Goal: Check status: Check status

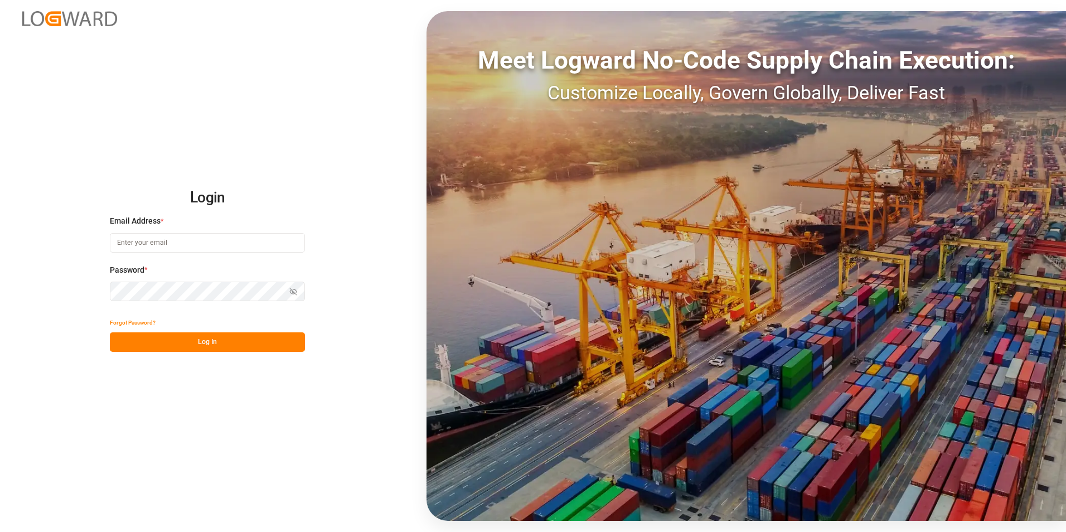
type input "[EMAIL_ADDRESS][DOMAIN_NAME]"
click at [251, 339] on button "Log In" at bounding box center [207, 342] width 195 height 20
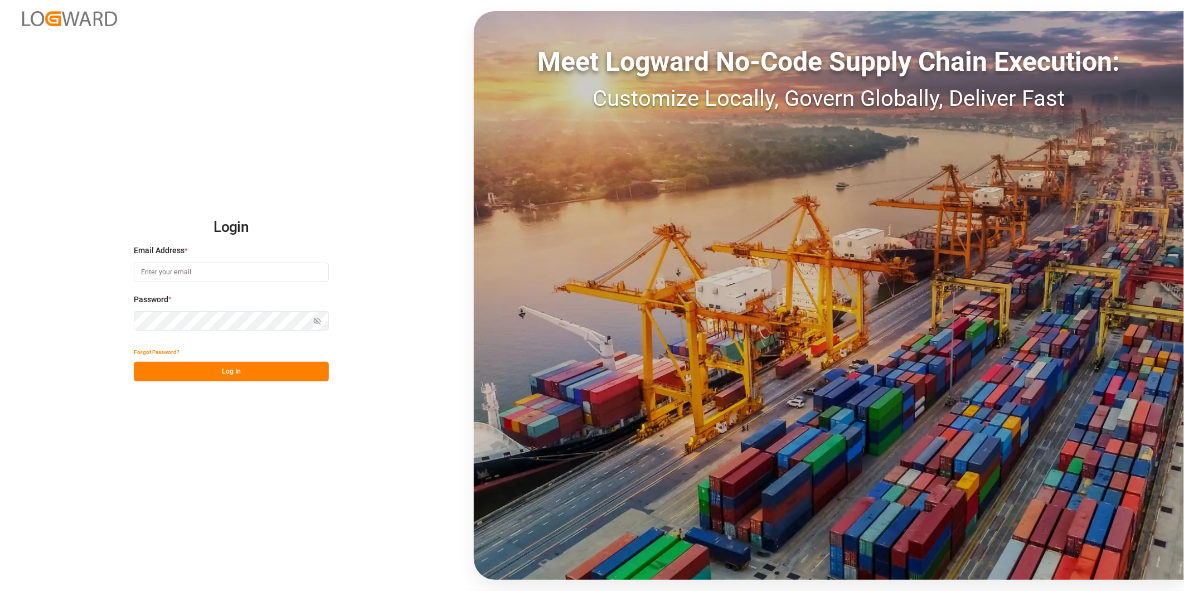
type input "[EMAIL_ADDRESS][DOMAIN_NAME]"
click at [288, 374] on button "Log In" at bounding box center [231, 372] width 195 height 20
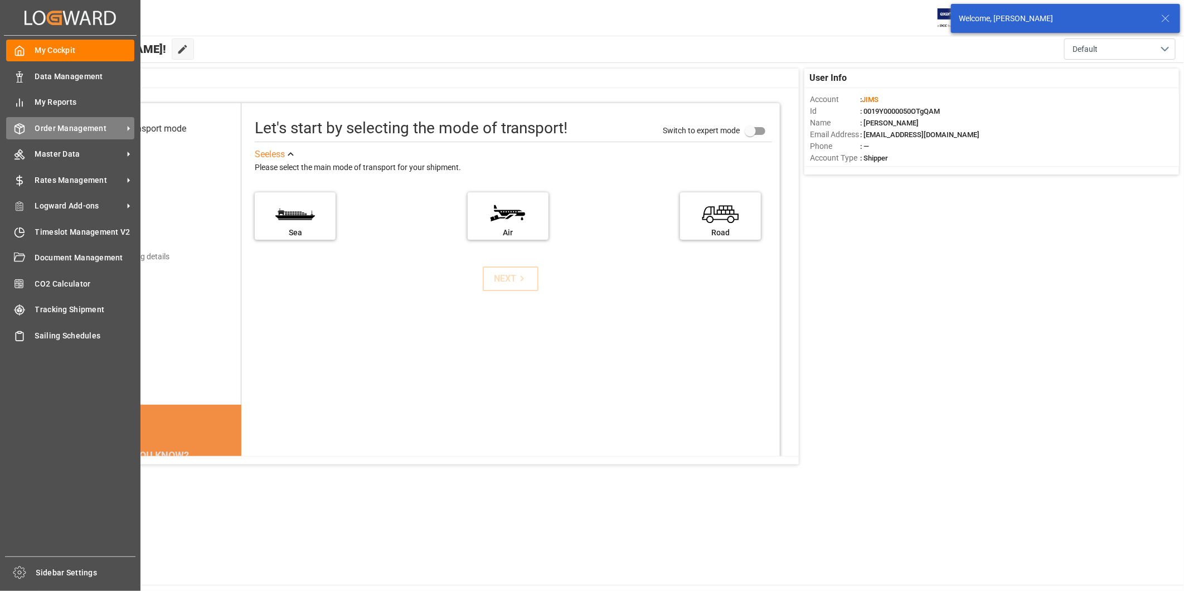
click at [65, 130] on span "Order Management" at bounding box center [79, 129] width 88 height 12
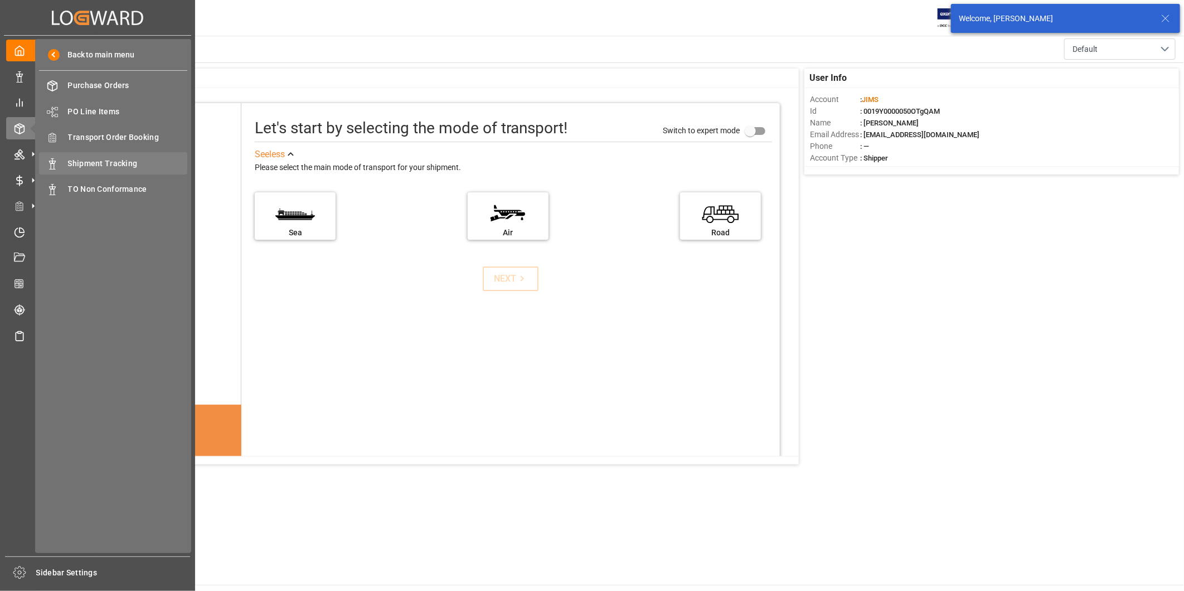
click at [138, 162] on span "Shipment Tracking" at bounding box center [128, 164] width 120 height 12
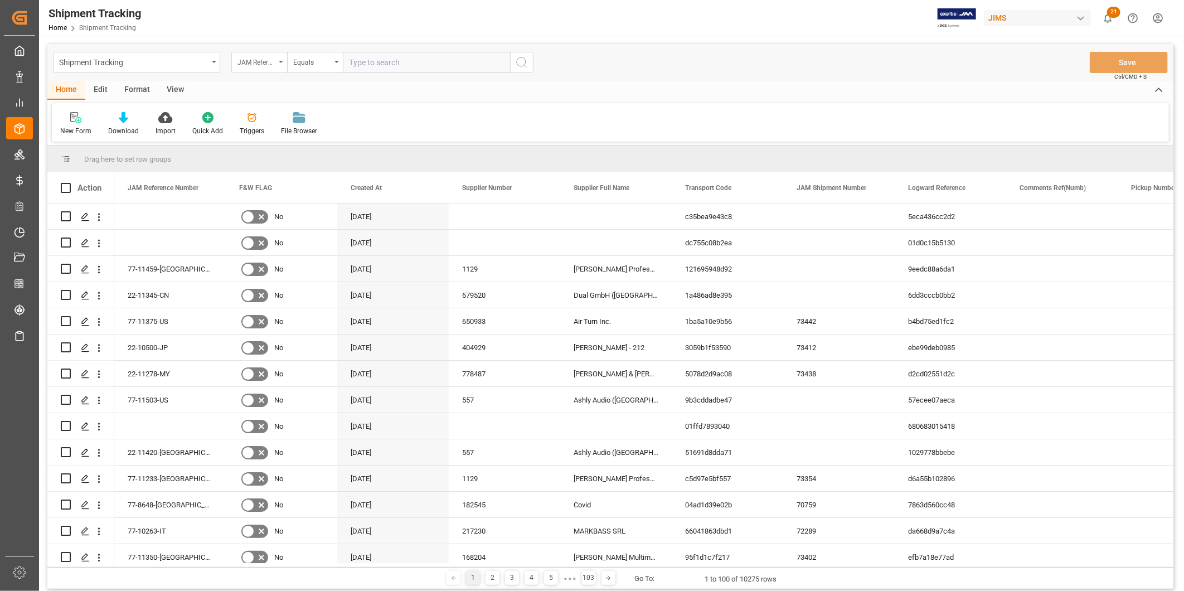
click at [250, 61] on div "JAM Reference Number" at bounding box center [256, 61] width 38 height 13
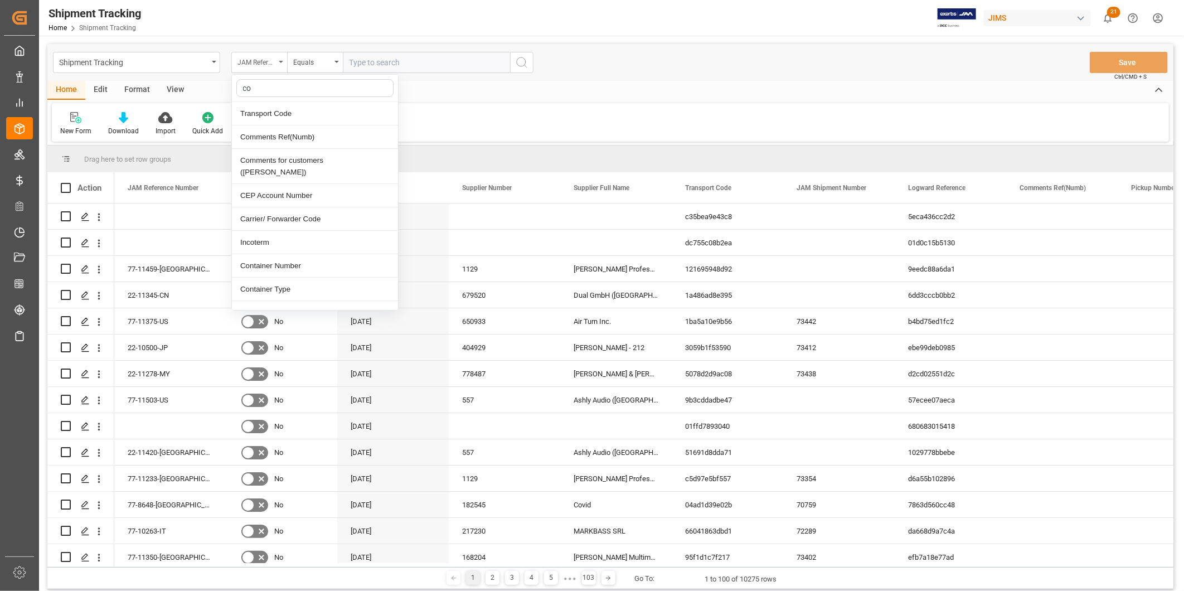
type input "con"
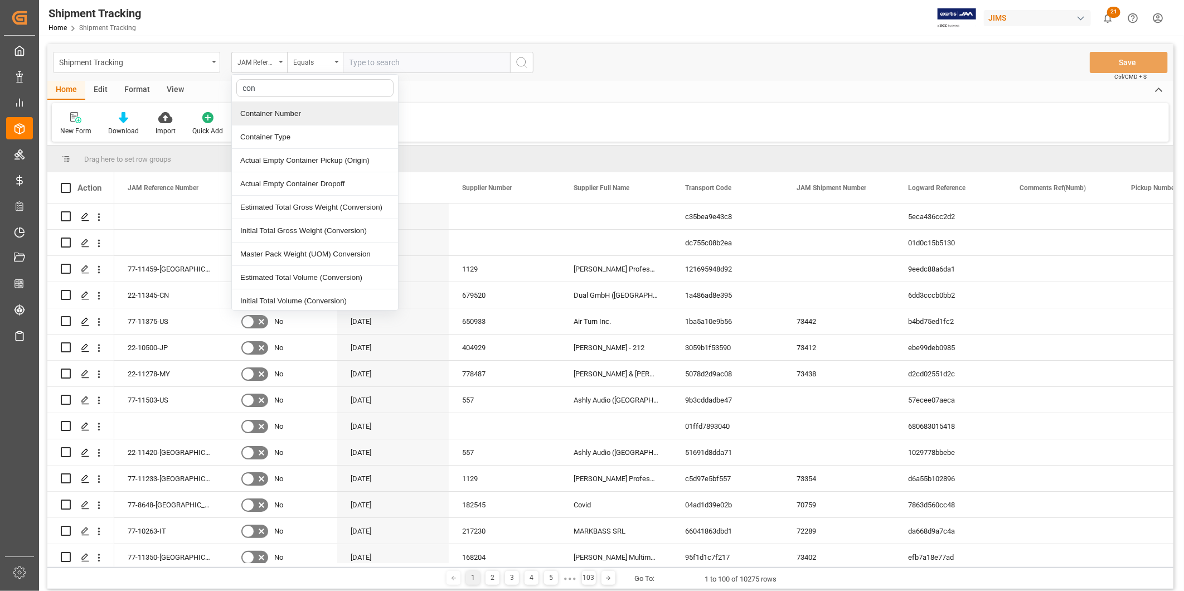
click at [274, 114] on div "Container Number" at bounding box center [315, 113] width 166 height 23
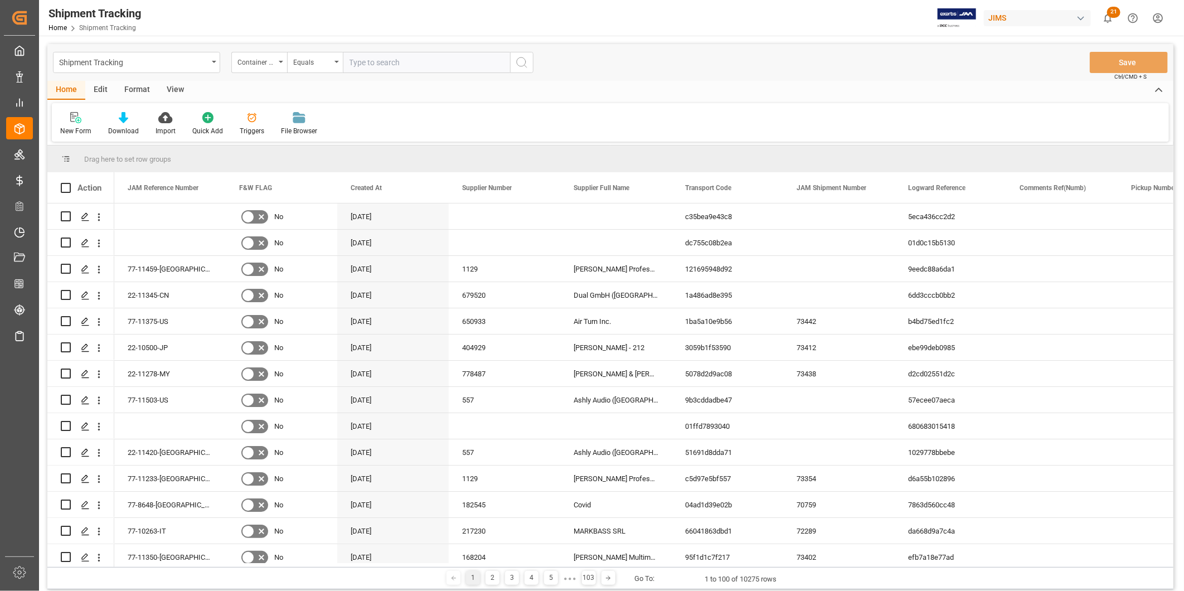
click at [405, 60] on input "text" at bounding box center [426, 62] width 167 height 21
paste input "EGHU8499537"
type input "EGHU8499537"
click at [527, 64] on icon "search button" at bounding box center [521, 62] width 13 height 13
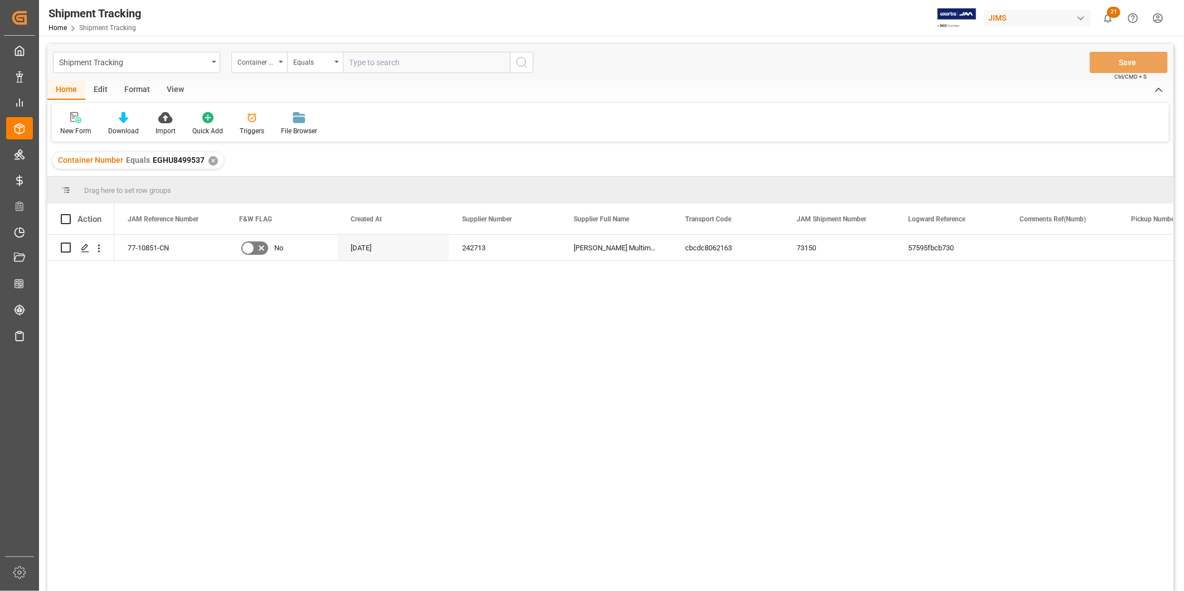
click at [184, 90] on div "View" at bounding box center [175, 90] width 34 height 19
click at [126, 115] on icon at bounding box center [126, 117] width 11 height 11
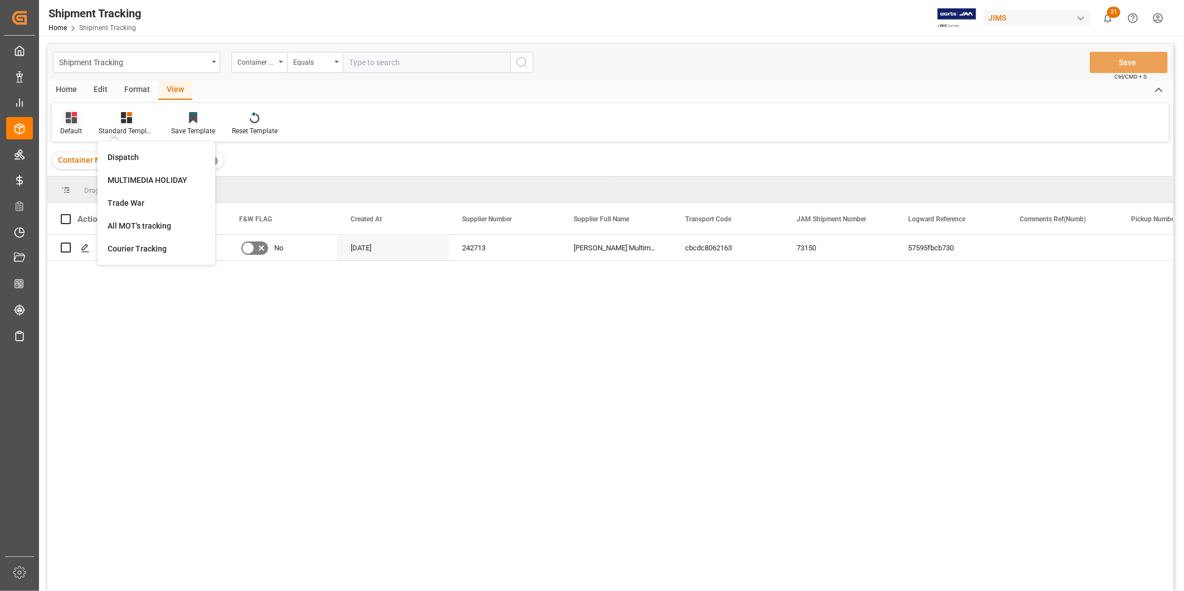
click at [70, 119] on icon at bounding box center [71, 117] width 11 height 11
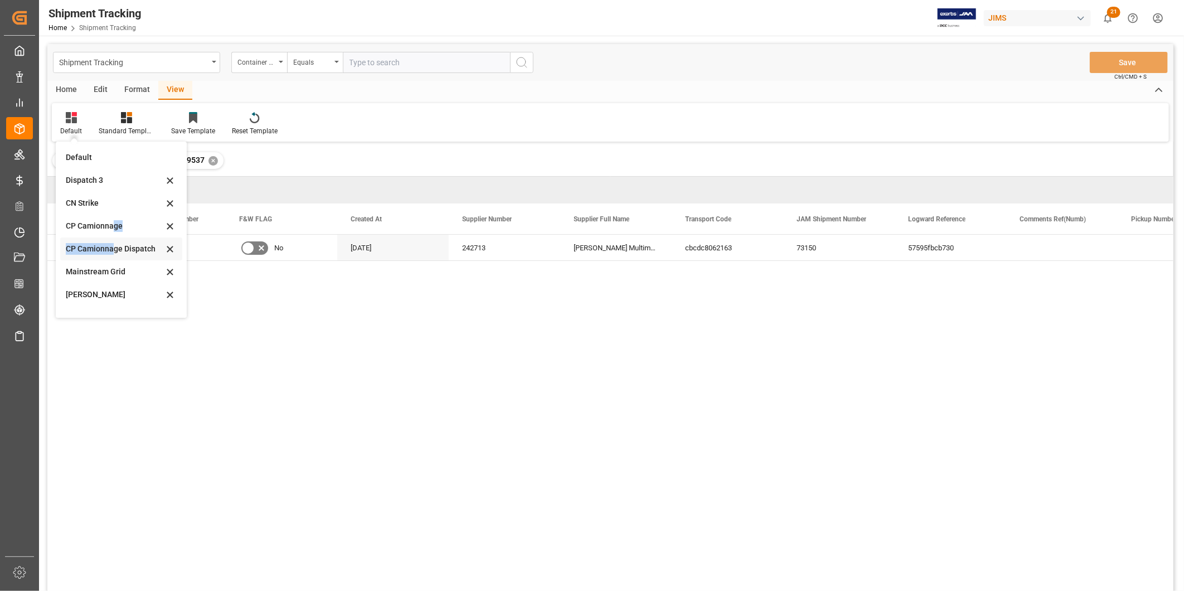
drag, startPoint x: 111, startPoint y: 225, endPoint x: 111, endPoint y: 241, distance: 16.2
click at [111, 241] on div "Default Dispatch 3 CN Strike CP Camionnage CP Camionnage Dispatch Mainstream Gr…" at bounding box center [121, 229] width 122 height 167
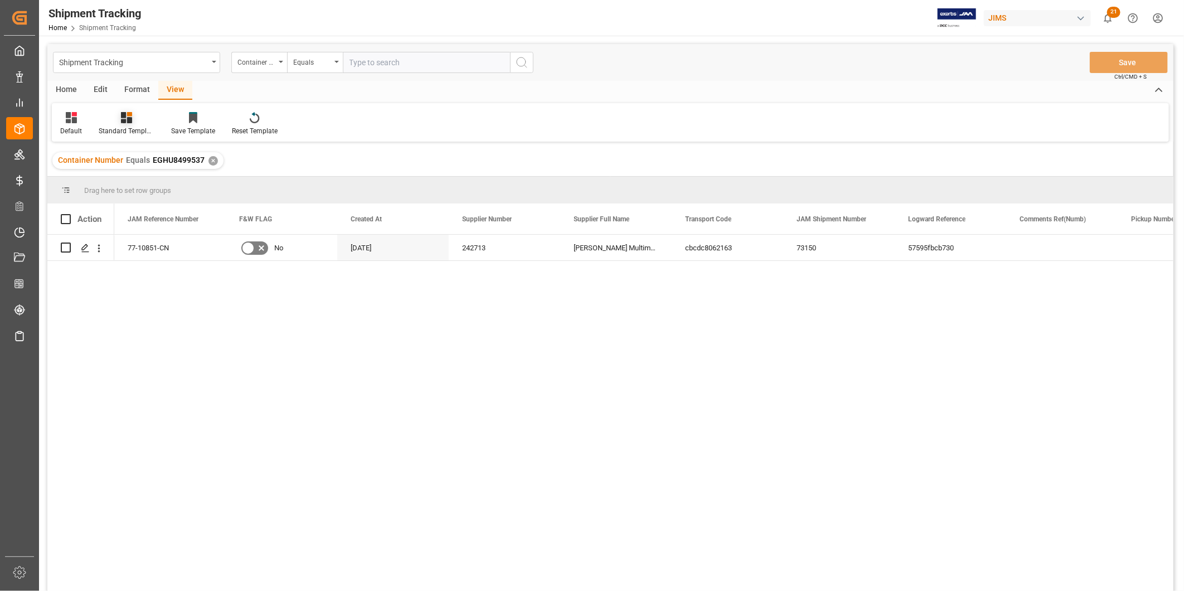
click at [133, 120] on div at bounding box center [127, 117] width 56 height 12
click at [74, 128] on div "Default" at bounding box center [71, 131] width 22 height 10
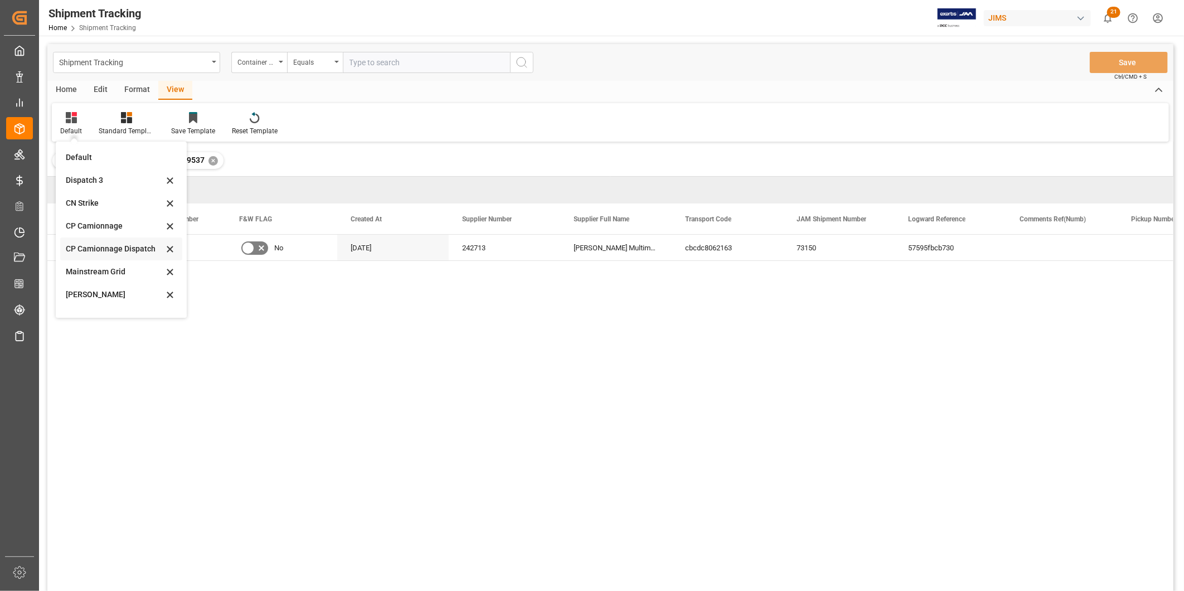
click at [115, 249] on div "CP Camionnage Dispatch" at bounding box center [115, 249] width 98 height 12
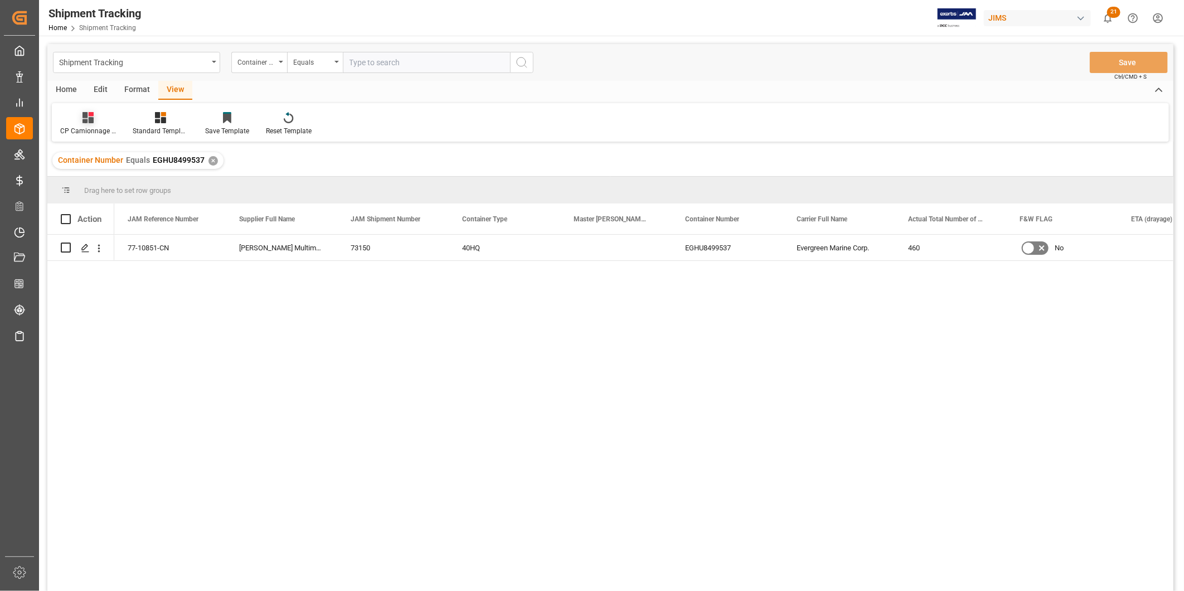
click at [79, 119] on div at bounding box center [88, 117] width 56 height 12
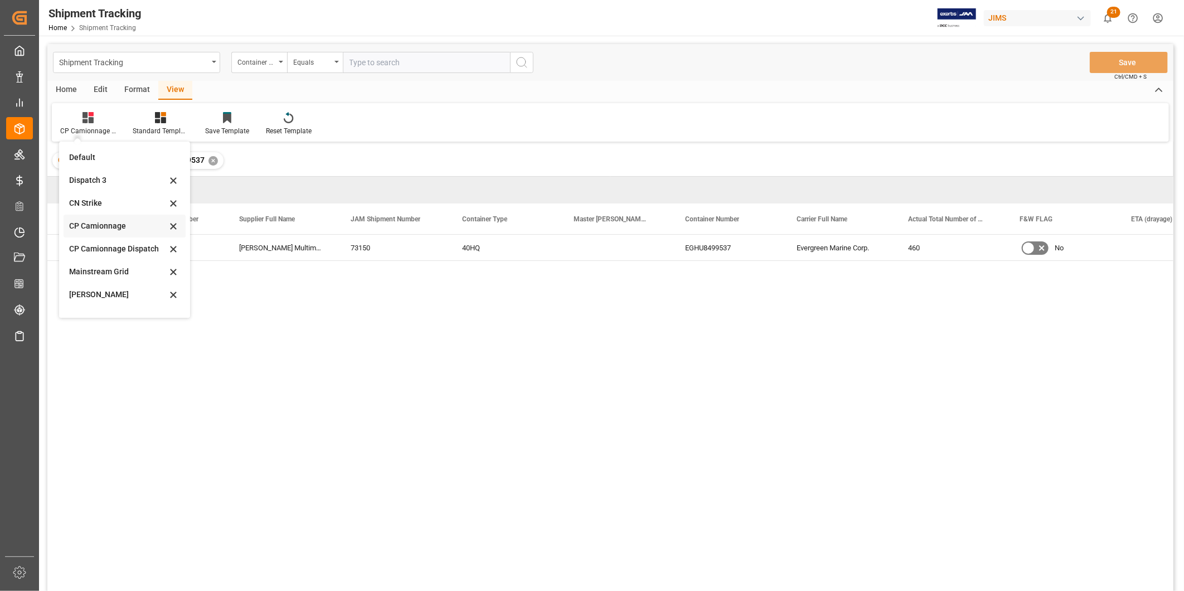
click at [100, 223] on div "CP Camionnage" at bounding box center [118, 226] width 98 height 12
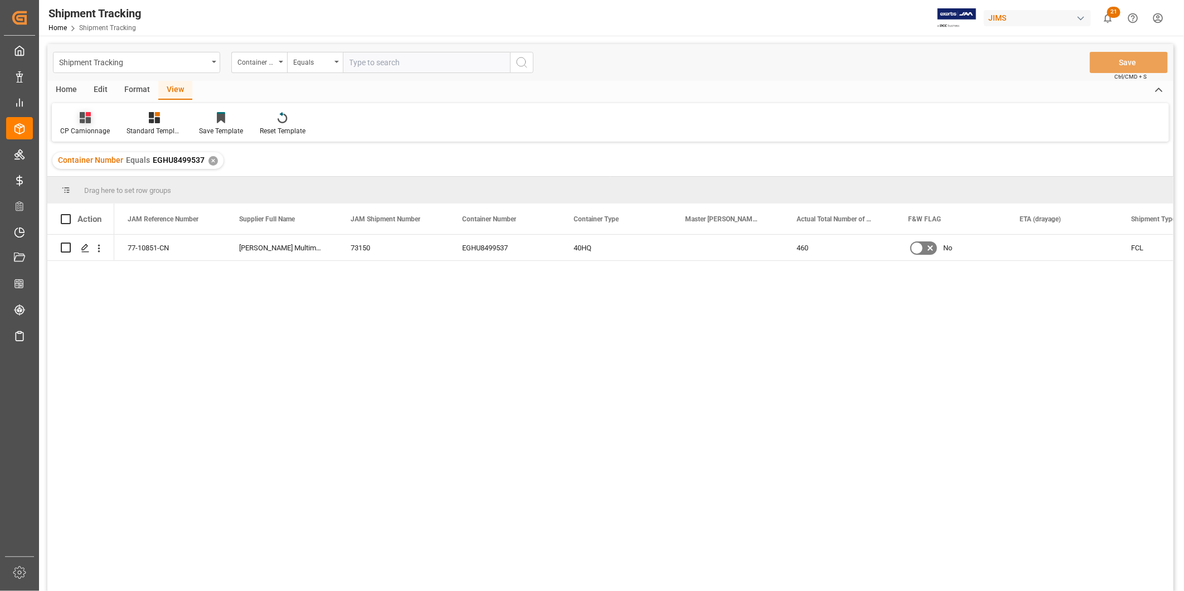
click at [82, 116] on icon at bounding box center [85, 117] width 11 height 11
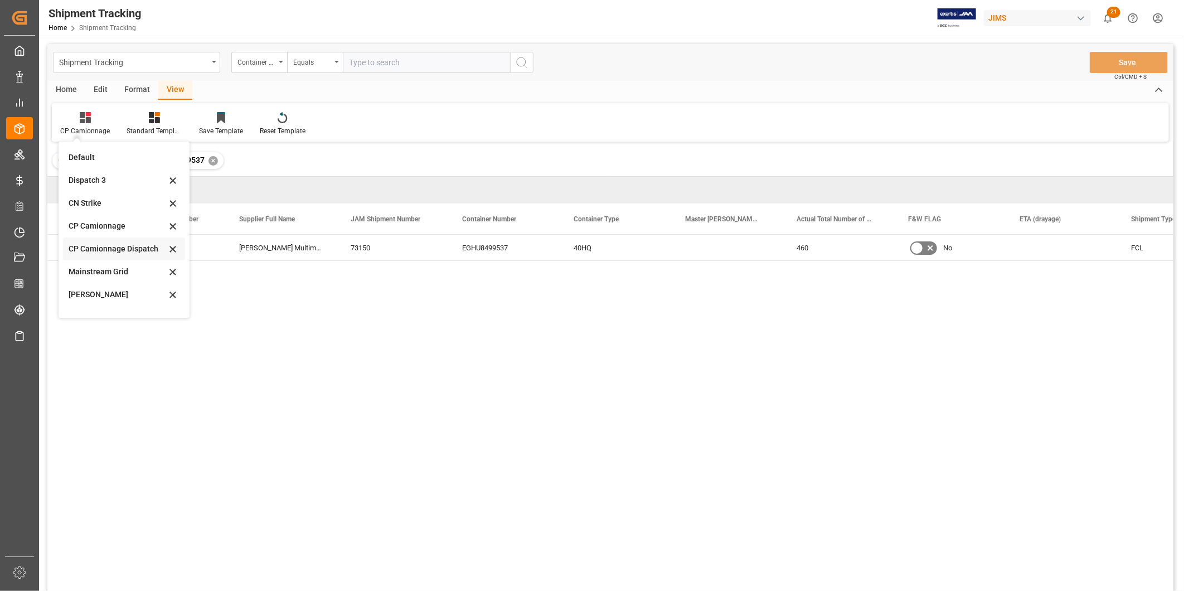
click at [115, 248] on div "CP Camionnage Dispatch" at bounding box center [118, 249] width 98 height 12
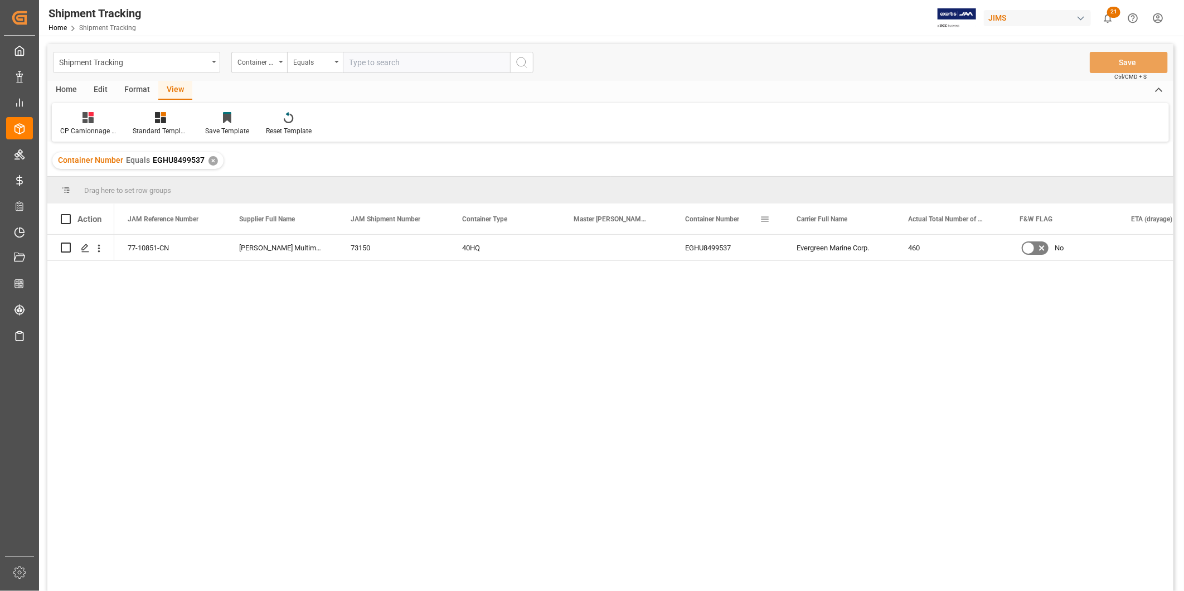
click at [757, 219] on div "Container Number" at bounding box center [722, 218] width 75 height 31
click at [763, 219] on span at bounding box center [765, 219] width 10 height 10
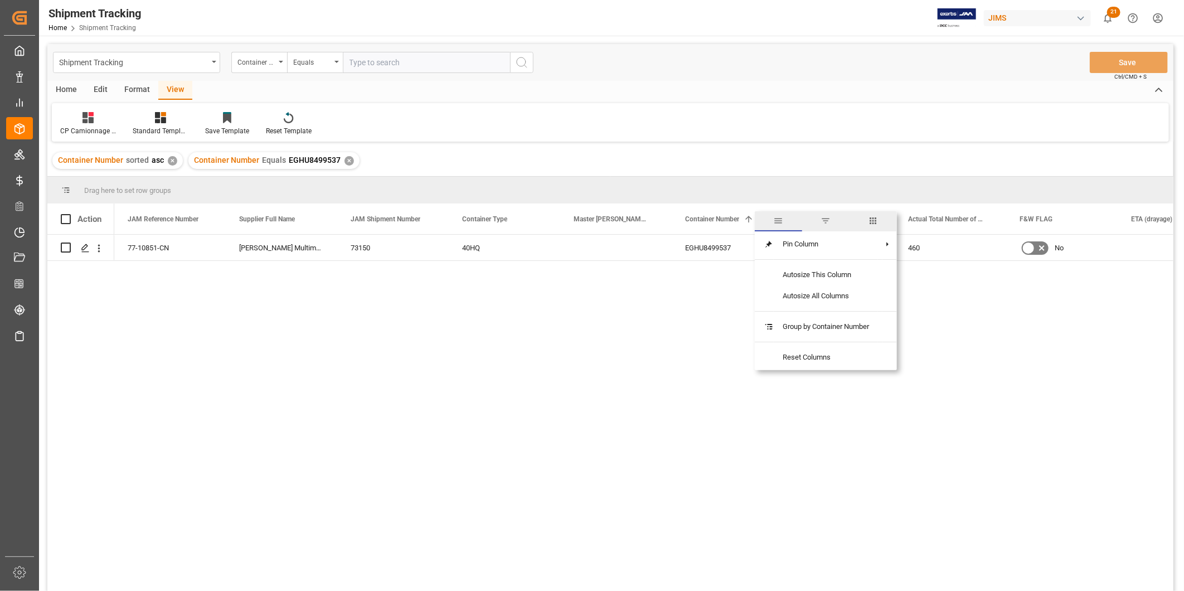
click at [822, 220] on span "filter" at bounding box center [826, 221] width 10 height 10
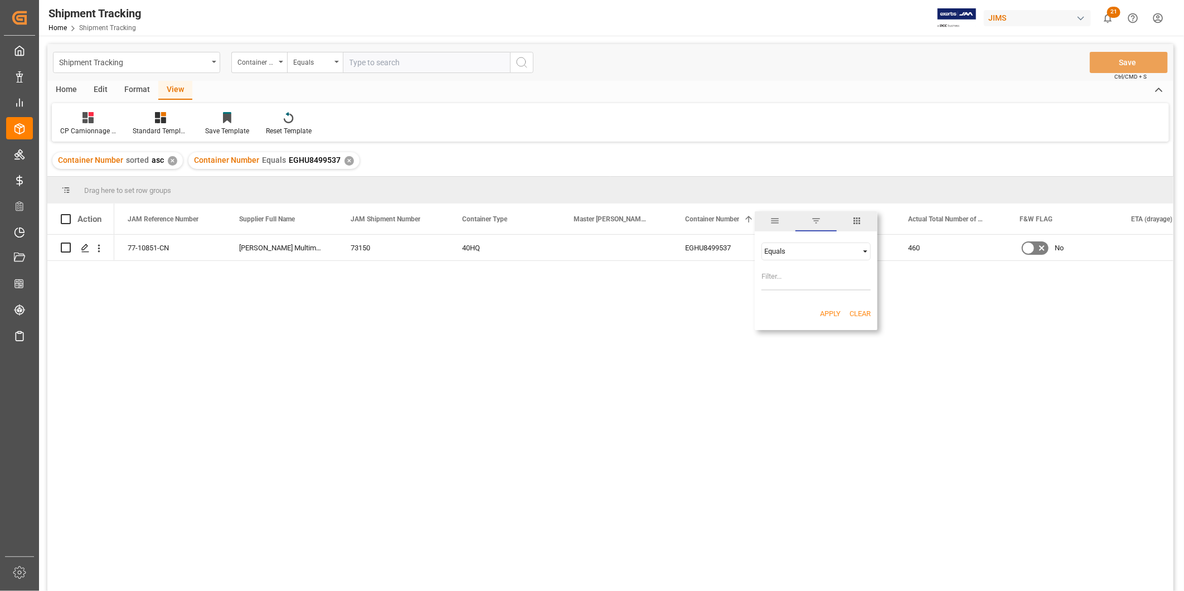
click at [848, 219] on span "columns" at bounding box center [857, 221] width 41 height 20
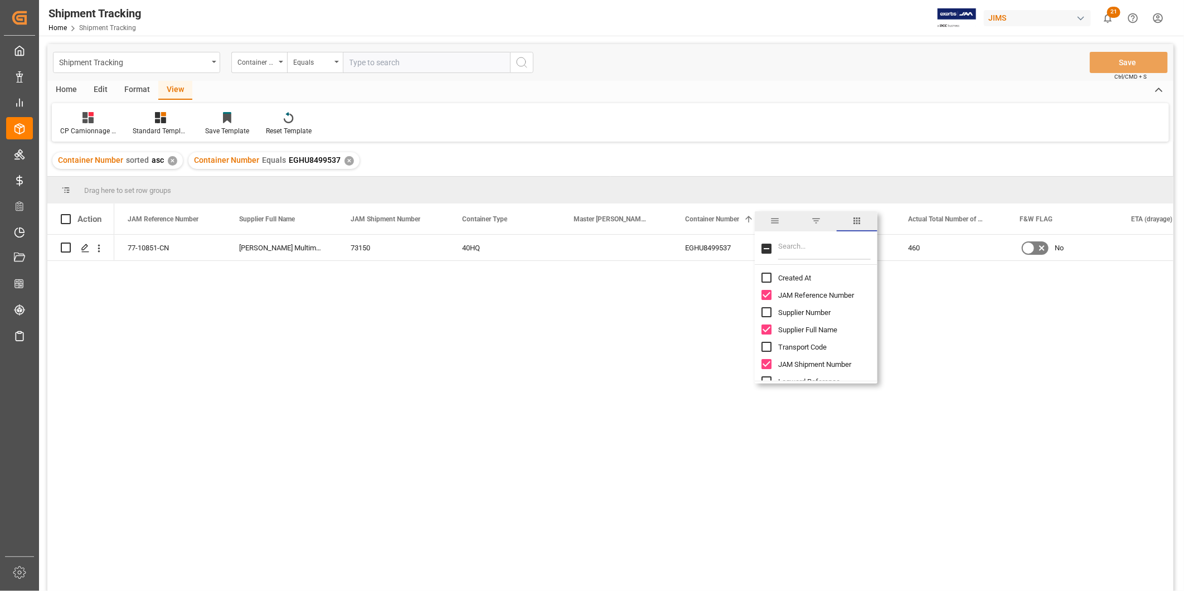
click at [821, 249] on input "Filter Columns Input" at bounding box center [824, 248] width 93 height 22
type input "hou"
click at [768, 273] on input "House Bill of Lading Number column toggle visibility (hidden)" at bounding box center [767, 278] width 10 height 10
checkbox input "true"
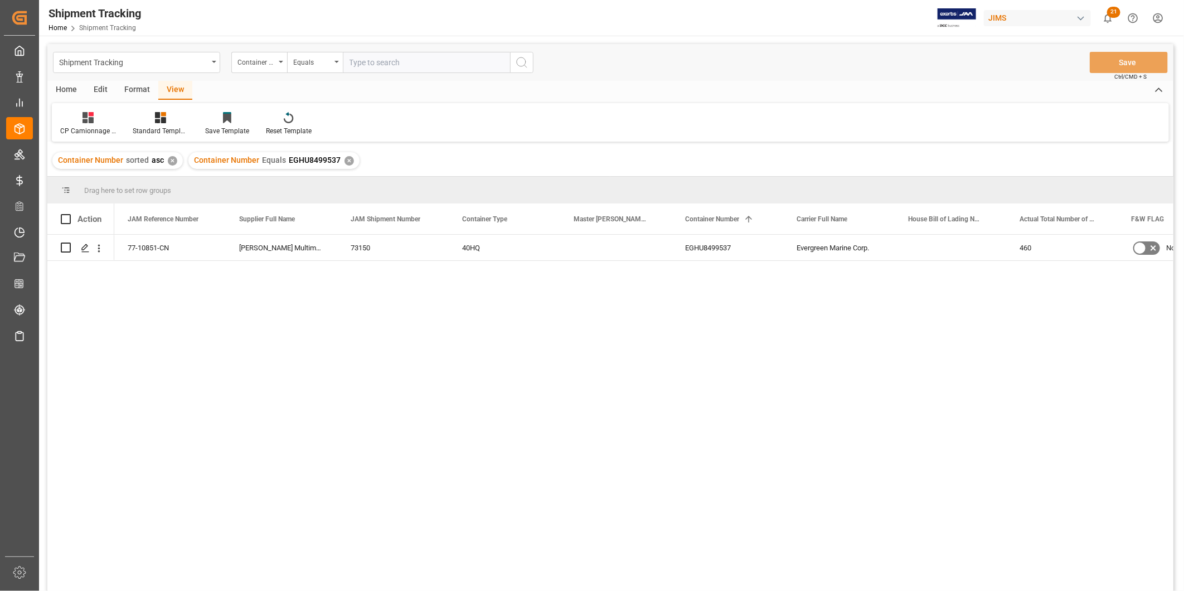
click at [963, 289] on div "77-10851-CN [PERSON_NAME] Multimedia [GEOGRAPHIC_DATA] 73150 40HQ EGHU8499537 E…" at bounding box center [643, 416] width 1059 height 363
click at [345, 163] on div "✕" at bounding box center [349, 160] width 9 height 9
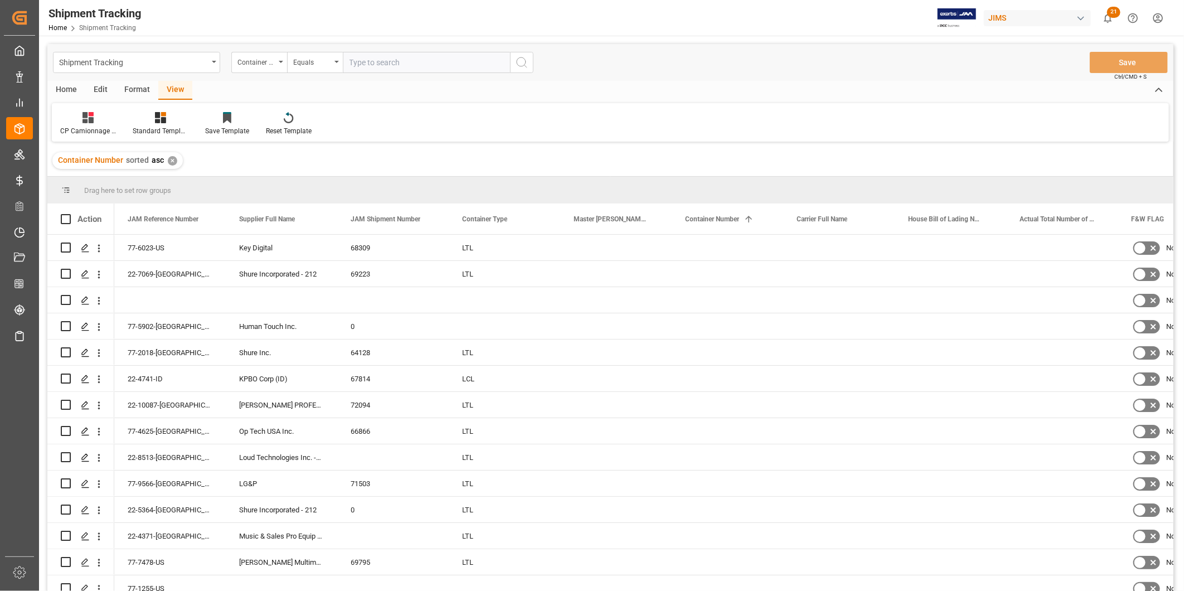
click at [171, 163] on div "✕" at bounding box center [172, 160] width 9 height 9
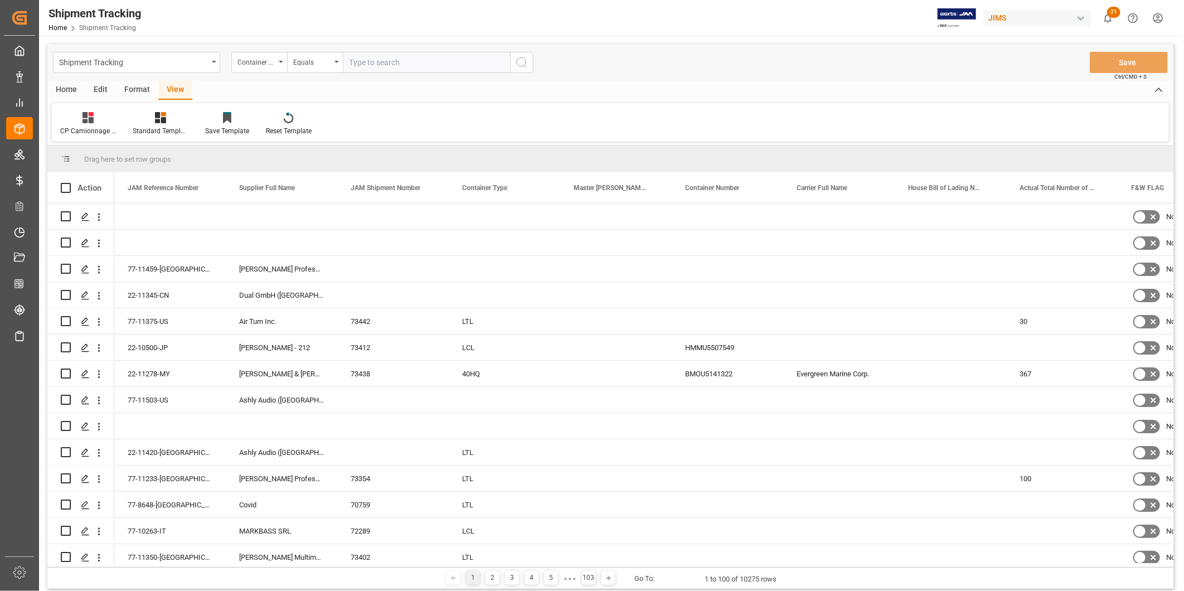
click at [423, 66] on input "text" at bounding box center [426, 62] width 167 height 21
paste input "EGHU8499537"
type input "EGHU8499537"
click at [522, 68] on icon "search button" at bounding box center [521, 62] width 13 height 13
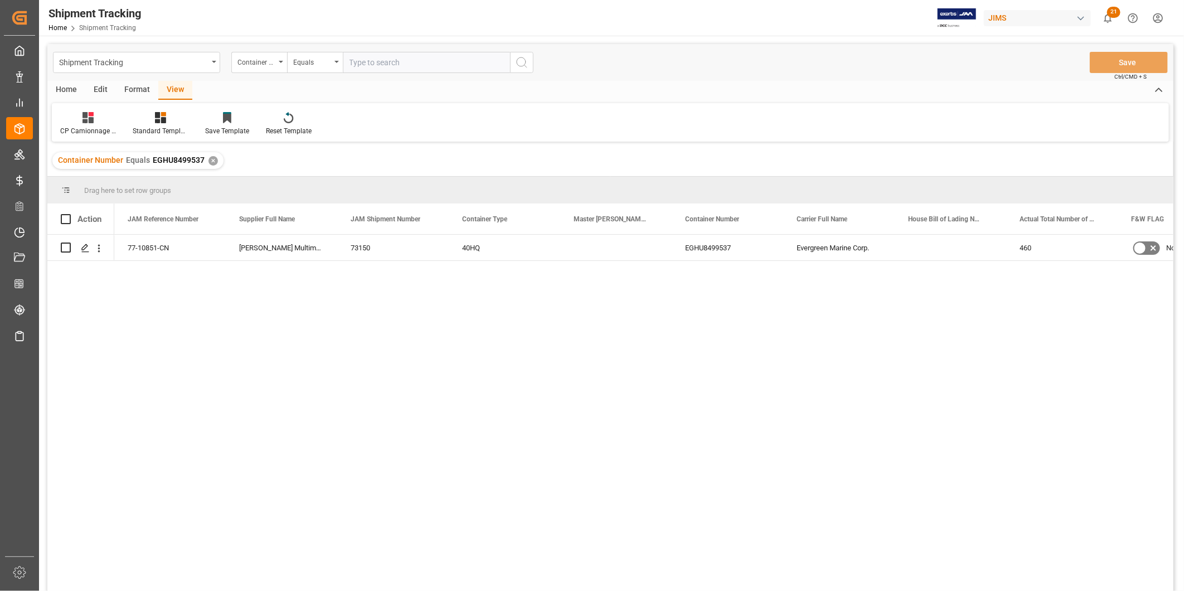
click at [74, 89] on div "Home" at bounding box center [66, 90] width 38 height 19
click at [135, 91] on div "Format" at bounding box center [137, 90] width 42 height 19
click at [163, 93] on div "View" at bounding box center [175, 90] width 34 height 19
click at [95, 121] on div at bounding box center [88, 117] width 56 height 12
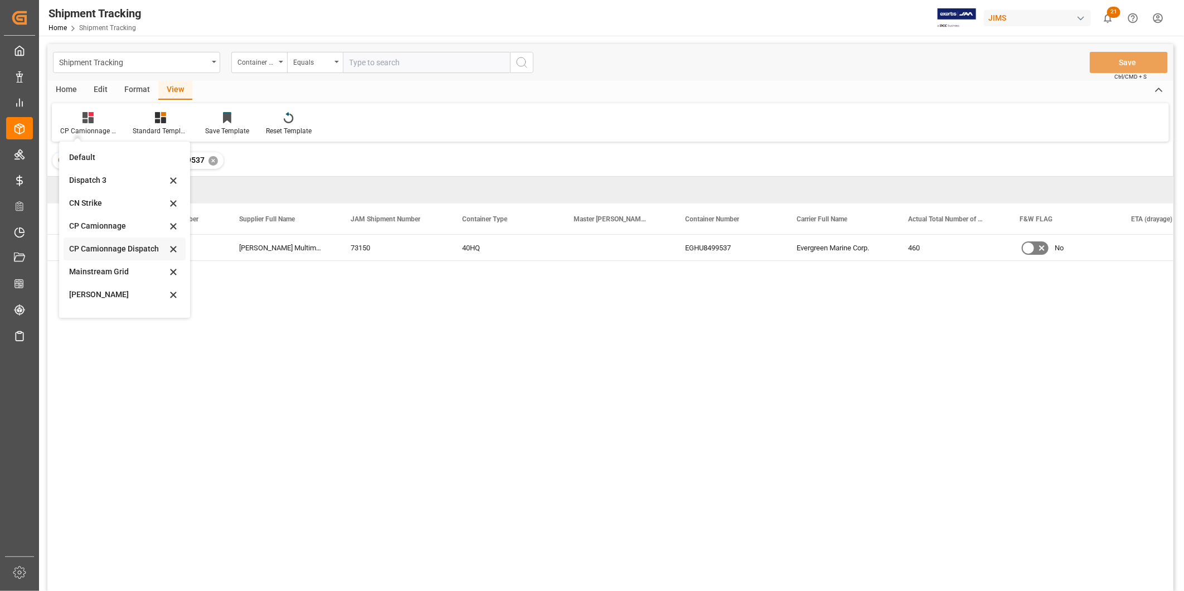
click at [128, 241] on div "CP Camionnage Dispatch" at bounding box center [125, 248] width 122 height 23
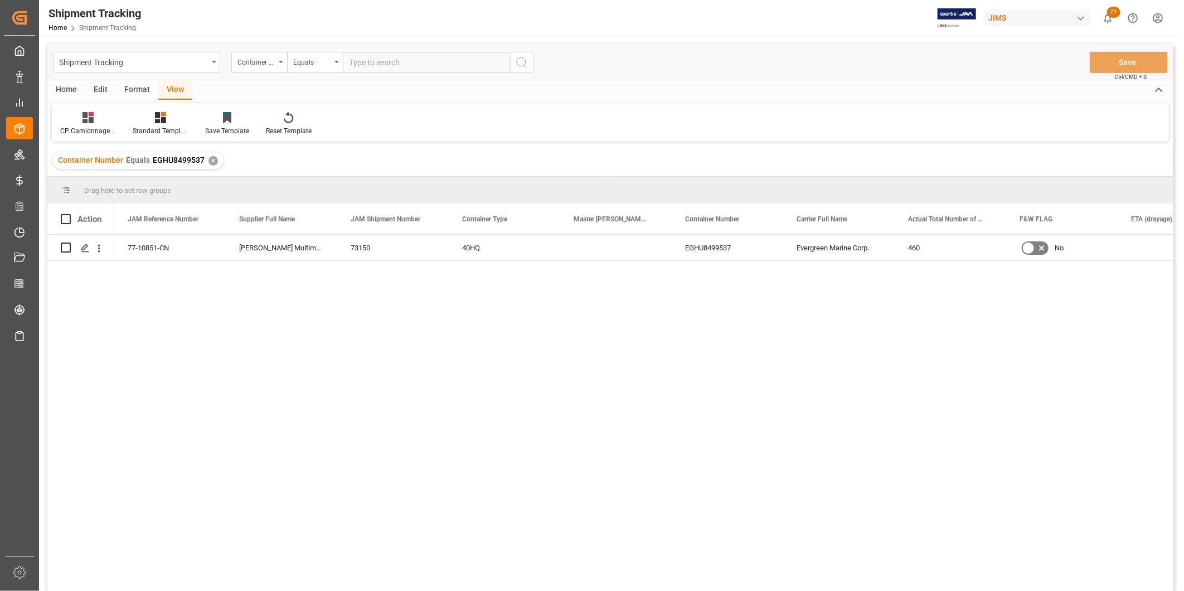
click at [515, 324] on div "77-10851-CN [PERSON_NAME] Multimedia [GEOGRAPHIC_DATA] 73150 40HQ EGHU8499537 E…" at bounding box center [643, 416] width 1059 height 363
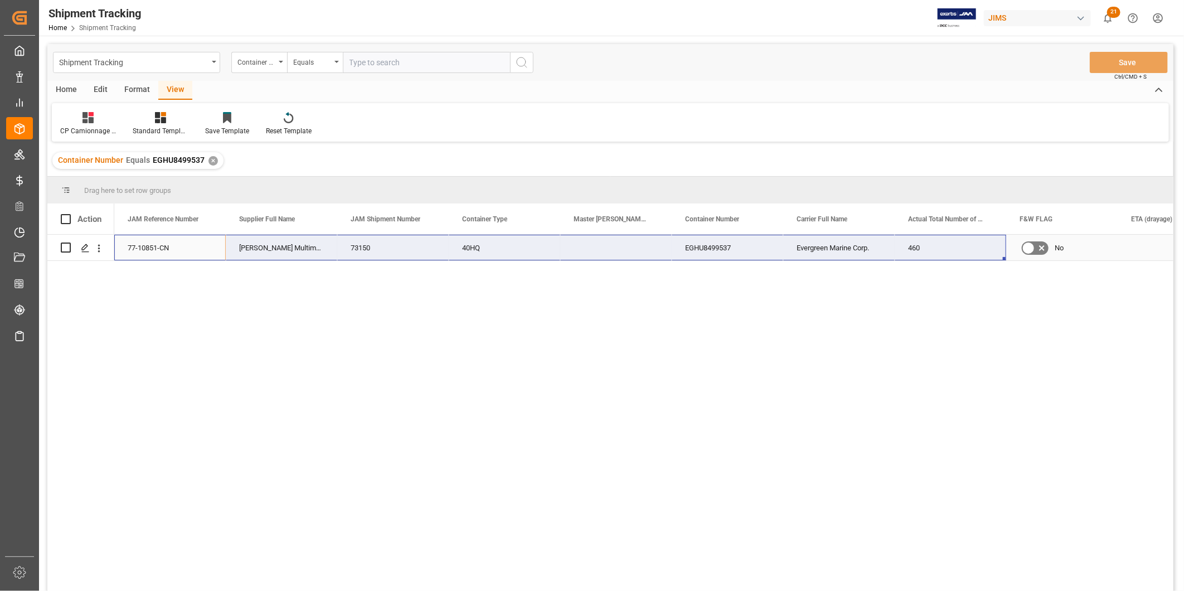
drag, startPoint x: 134, startPoint y: 245, endPoint x: 900, endPoint y: 246, distance: 766.5
click at [900, 246] on div "77-10851-CN [PERSON_NAME] Multimedia [GEOGRAPHIC_DATA] 73150 40HQ EGHU8499537 E…" at bounding box center [783, 248] width 1338 height 26
click at [375, 71] on input "text" at bounding box center [426, 62] width 167 height 21
paste input "EGSU9306045"
type input "EGSU9306045"
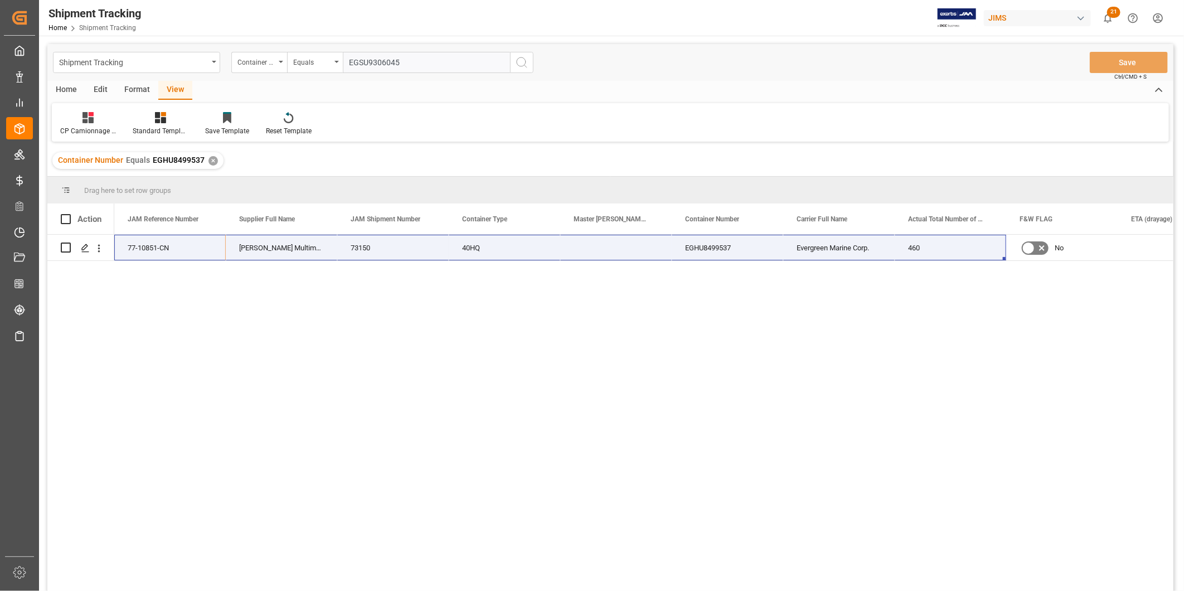
click at [528, 63] on icon "search button" at bounding box center [521, 62] width 13 height 13
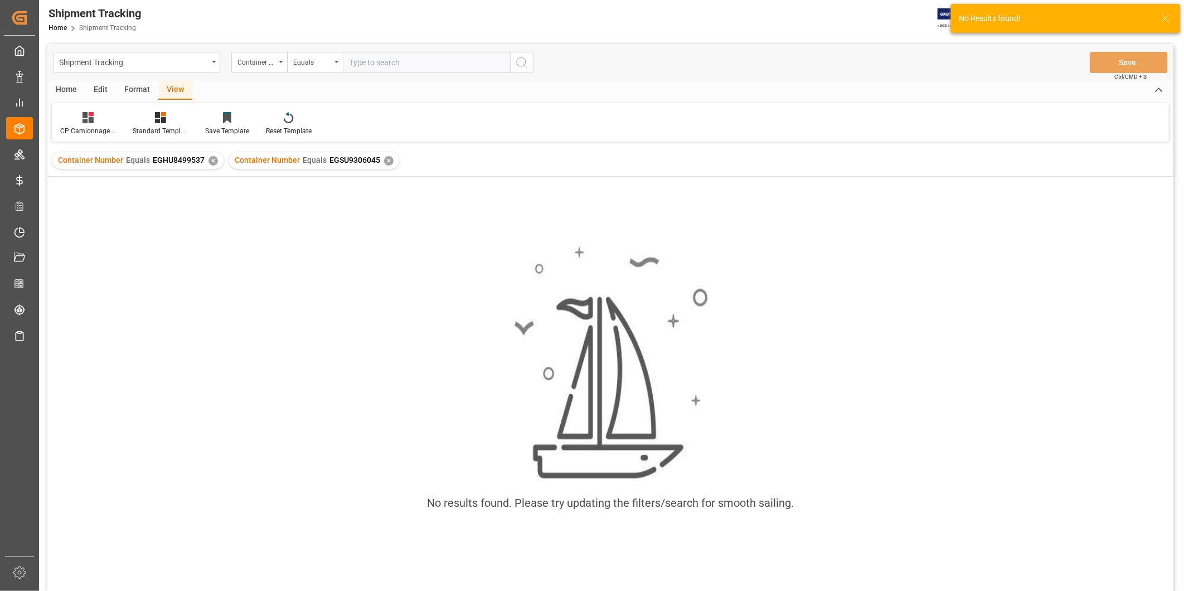
click at [209, 156] on div "✕" at bounding box center [212, 160] width 9 height 9
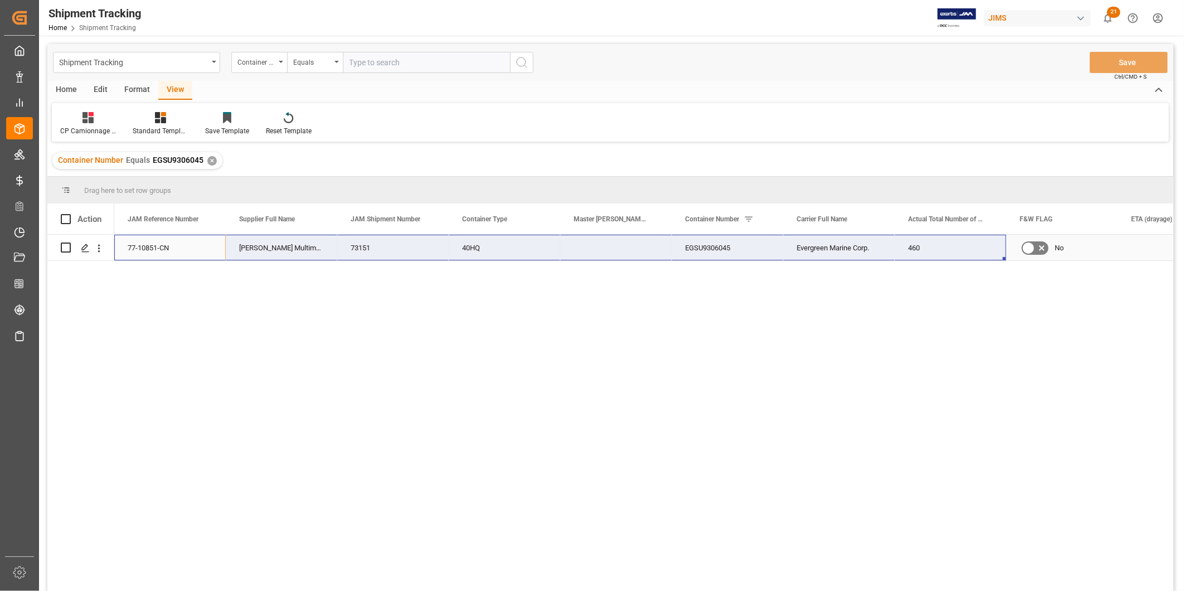
drag, startPoint x: 125, startPoint y: 246, endPoint x: 927, endPoint y: 248, distance: 801.7
click at [927, 248] on div "77-10851-CN [PERSON_NAME] Multimedia [GEOGRAPHIC_DATA] 73151 40HQ EGSU9306045 E…" at bounding box center [783, 248] width 1338 height 26
click at [386, 64] on input "text" at bounding box center [426, 62] width 167 height 21
paste input "EGSU1923056"
type input "EGSU1923056"
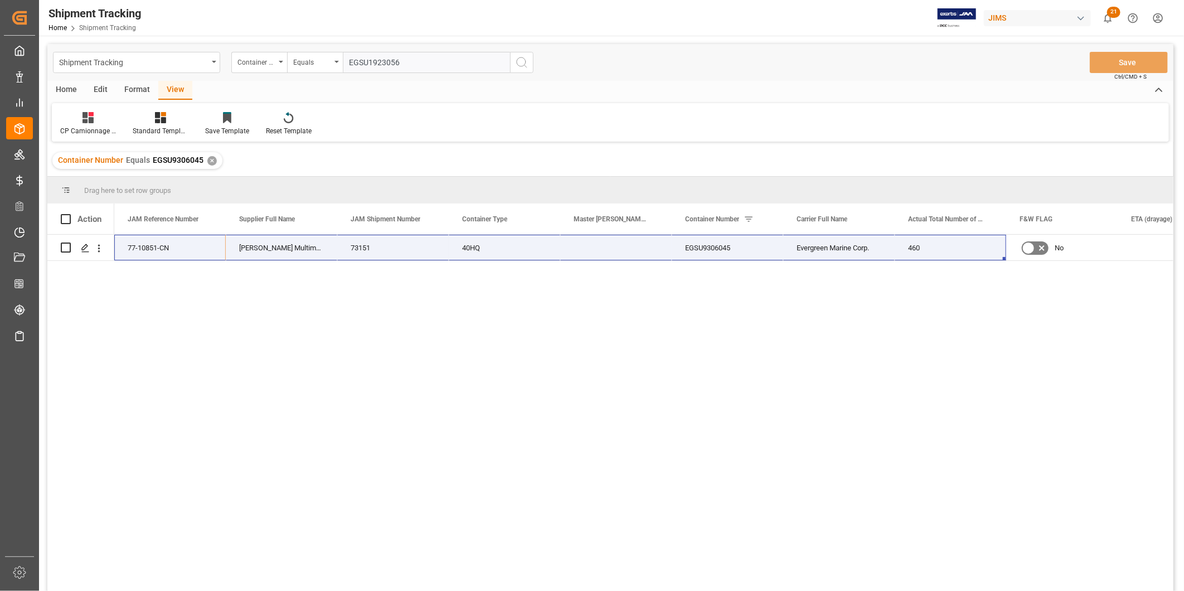
click at [528, 62] on button "search button" at bounding box center [521, 62] width 23 height 21
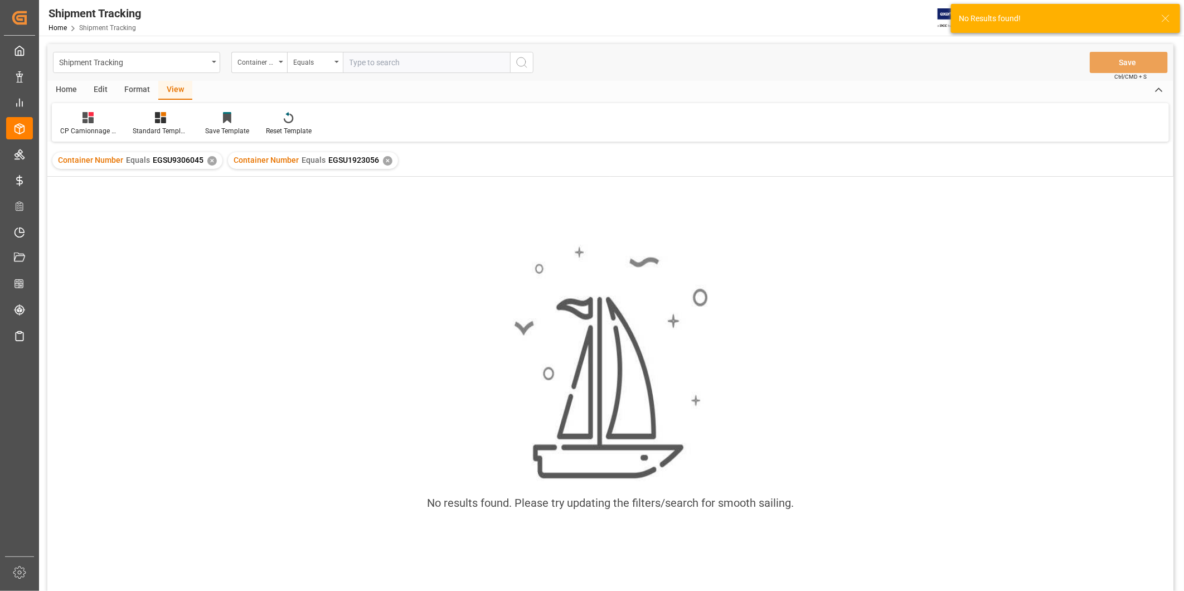
click at [209, 162] on div "✕" at bounding box center [211, 160] width 9 height 9
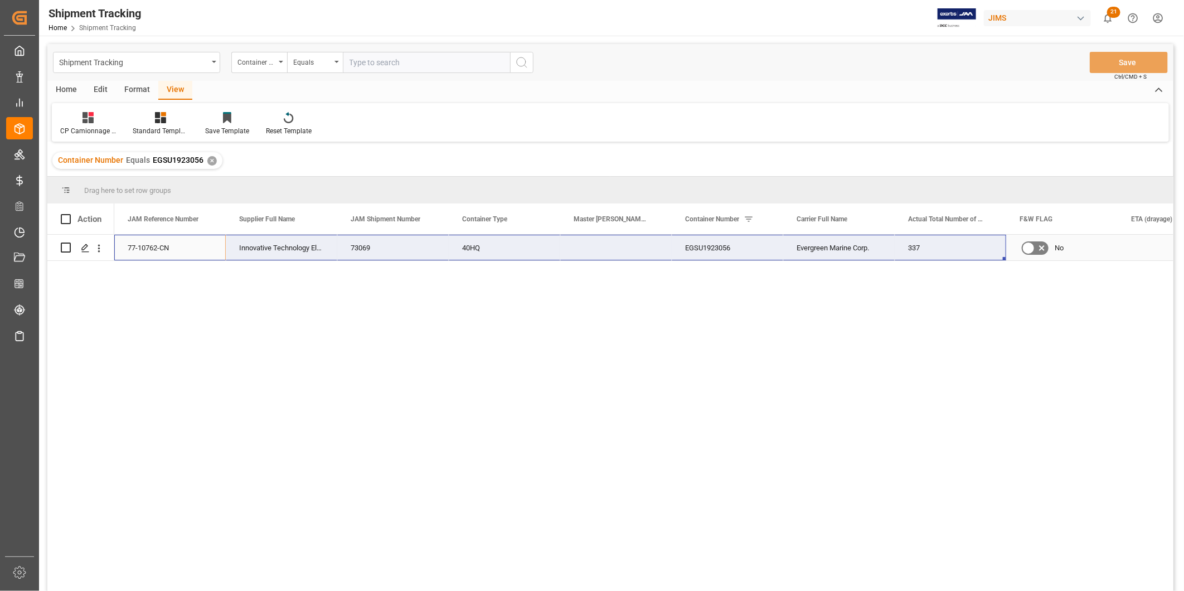
drag, startPoint x: 145, startPoint y: 248, endPoint x: 911, endPoint y: 247, distance: 766.0
click at [911, 247] on div "77-10762-CN Innovative Technology Electronics LLC 73069 40HQ EGSU1923056 Evergr…" at bounding box center [783, 248] width 1338 height 26
click at [420, 66] on input "text" at bounding box center [426, 62] width 167 height 21
paste input "DFSU1443898"
type input "DFSU1443898"
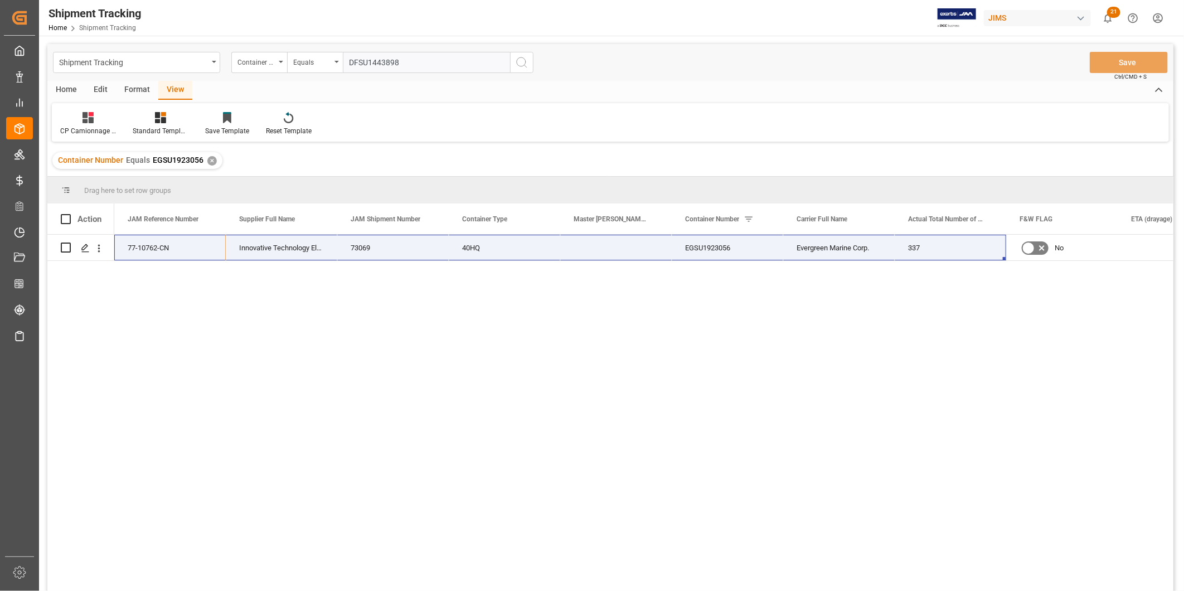
click at [522, 64] on icon "search button" at bounding box center [521, 62] width 13 height 13
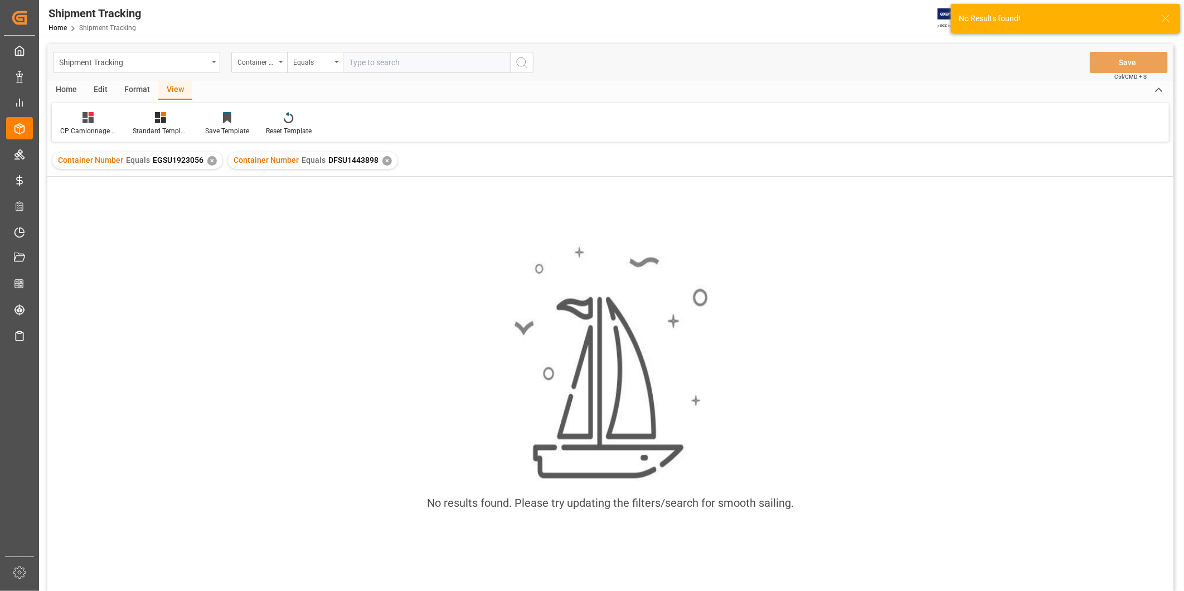
click at [208, 163] on div "✕" at bounding box center [211, 160] width 9 height 9
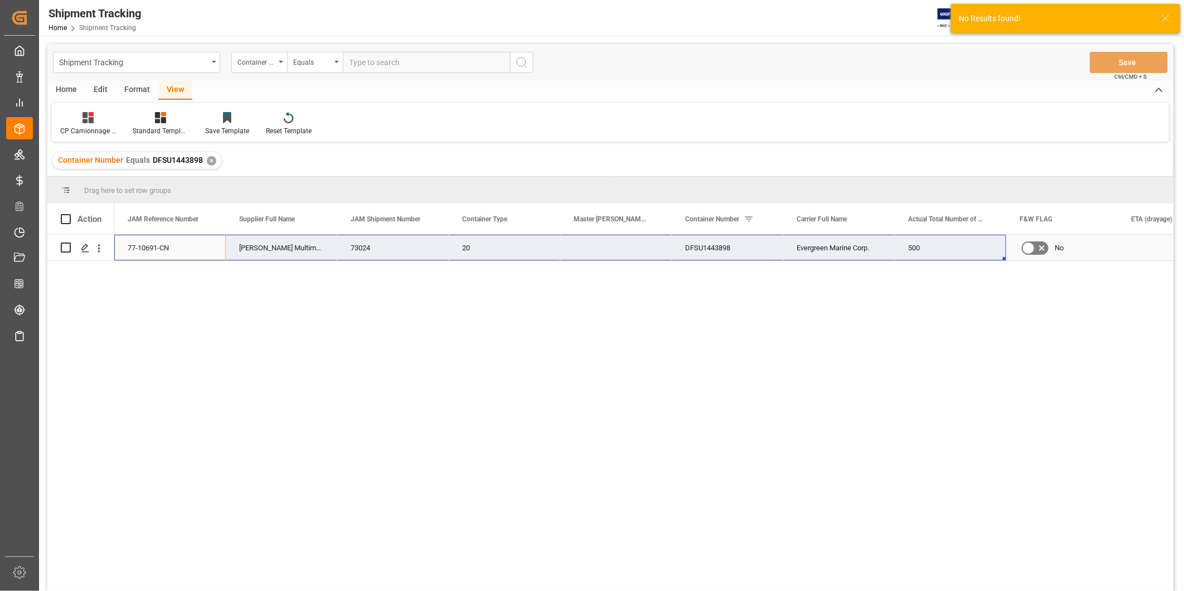
drag, startPoint x: 135, startPoint y: 251, endPoint x: 920, endPoint y: 254, distance: 784.9
click at [920, 254] on div "77-10691-CN [PERSON_NAME] Multimedia [GEOGRAPHIC_DATA] 73024 20 DFSU1443898 Eve…" at bounding box center [783, 248] width 1338 height 26
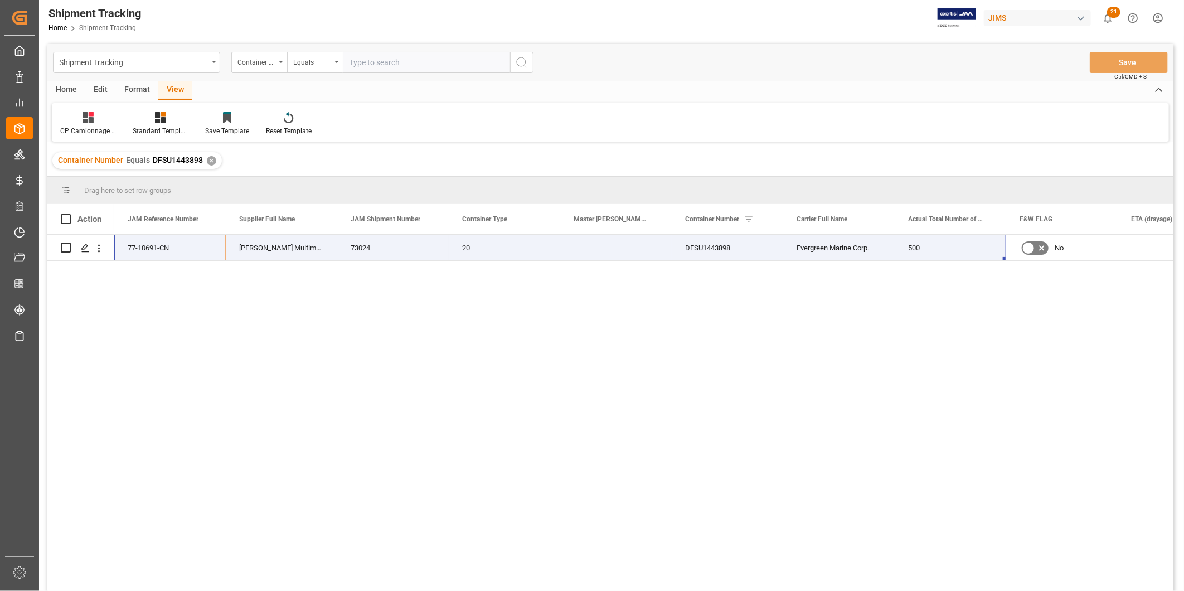
click at [389, 66] on input "text" at bounding box center [426, 62] width 167 height 21
paste input "EGSU1925193"
type input "EGSU1925193"
click at [527, 67] on icon "search button" at bounding box center [521, 62] width 13 height 13
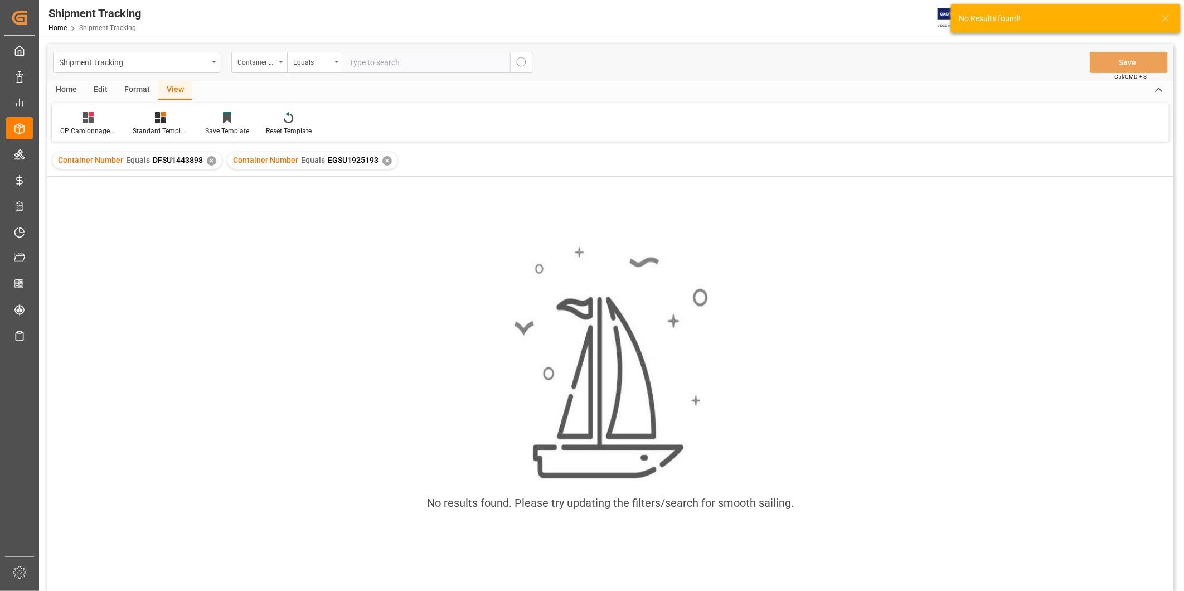
click at [210, 159] on div "✕" at bounding box center [211, 160] width 9 height 9
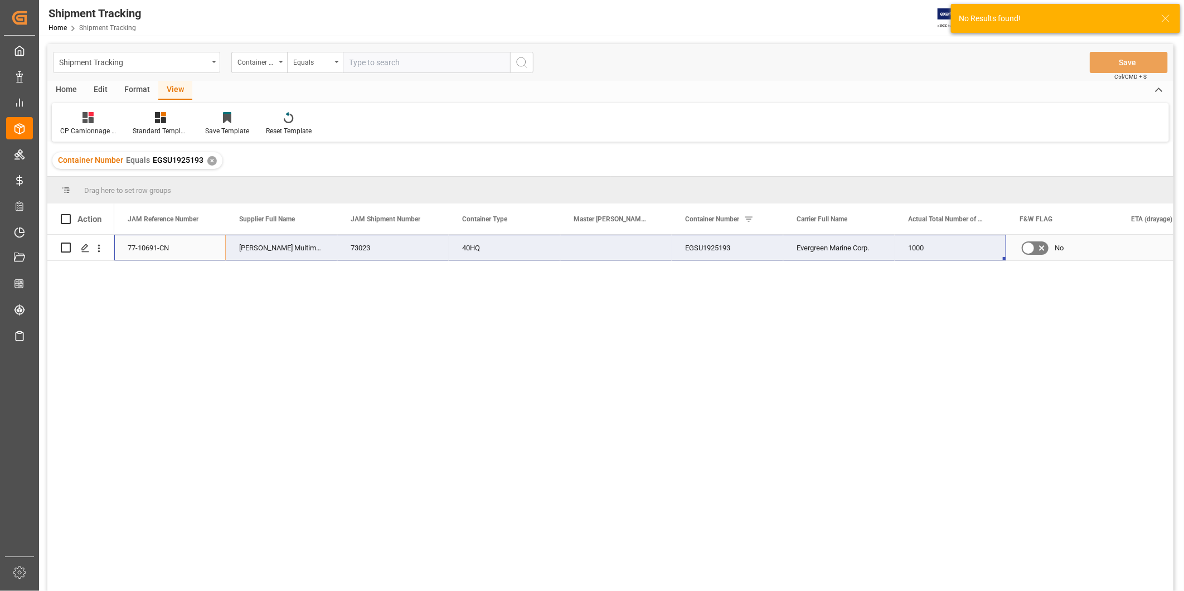
drag, startPoint x: 153, startPoint y: 248, endPoint x: 935, endPoint y: 243, distance: 782.7
click at [935, 243] on div "77-10691-CN [PERSON_NAME] Multimedia [GEOGRAPHIC_DATA] 73023 40HQ EGSU1925193 E…" at bounding box center [783, 248] width 1338 height 26
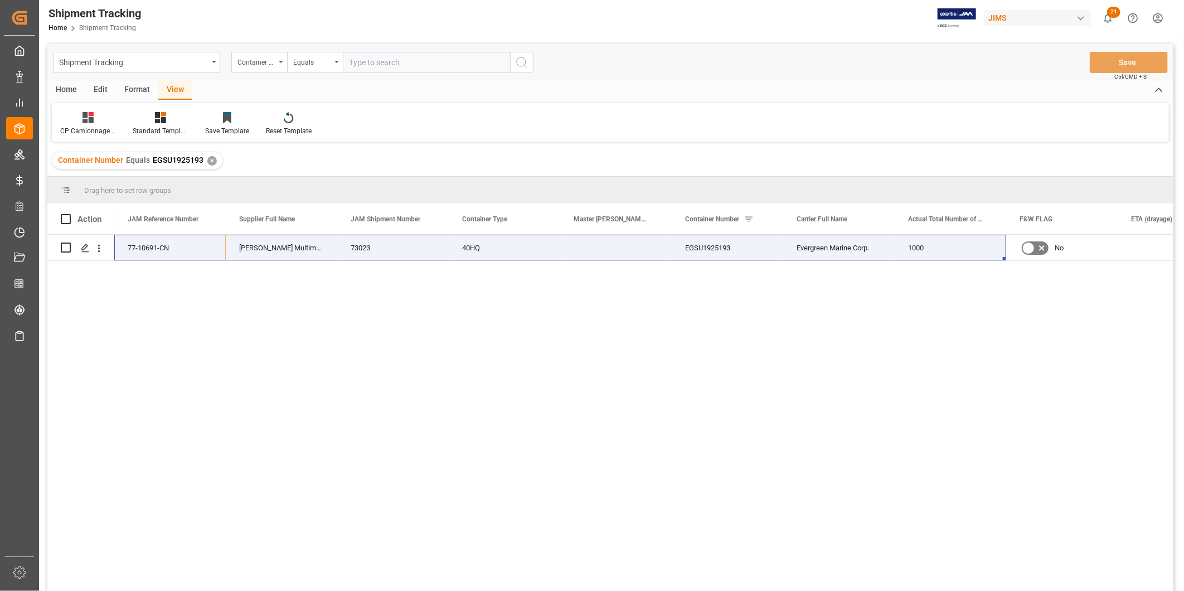
click at [399, 62] on input "text" at bounding box center [426, 62] width 167 height 21
paste input "TXGU5690186"
type input "TXGU5690186"
click at [530, 65] on button "search button" at bounding box center [521, 62] width 23 height 21
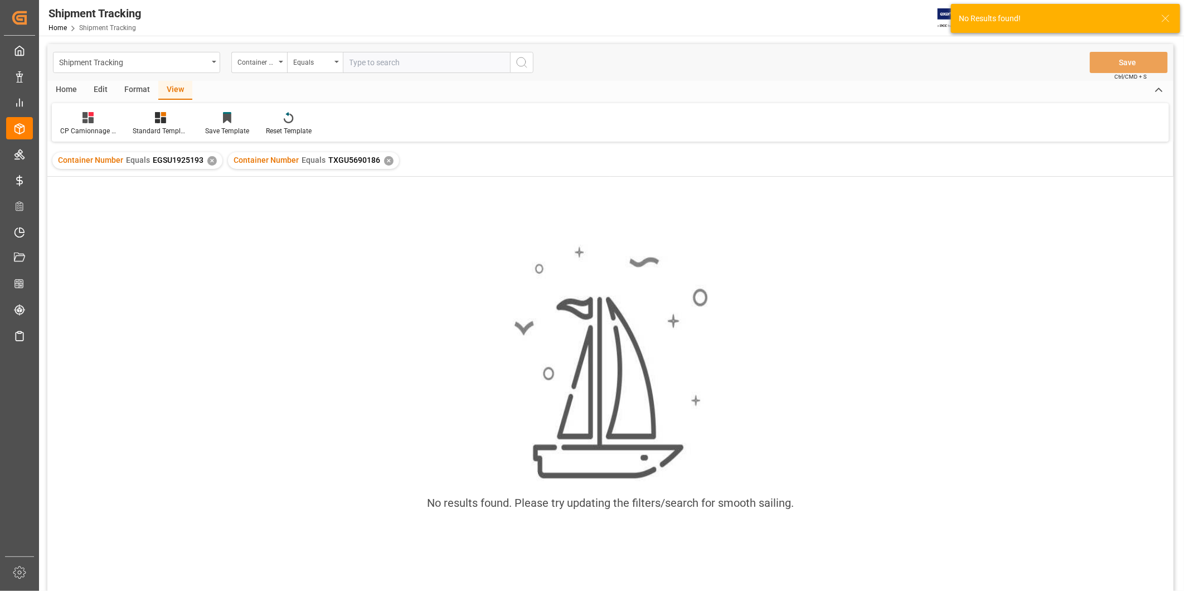
click at [212, 163] on div "✕" at bounding box center [211, 160] width 9 height 9
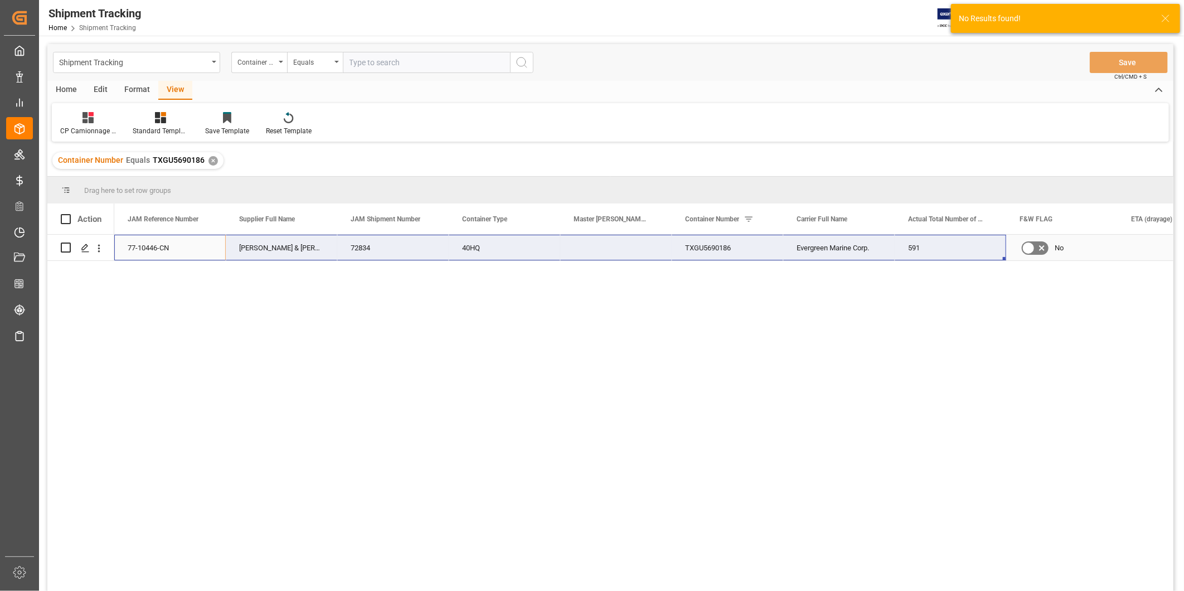
drag, startPoint x: 147, startPoint y: 242, endPoint x: 911, endPoint y: 247, distance: 763.8
click at [911, 247] on div "77-10446-CN [PERSON_NAME] & [PERSON_NAME] (US funds [GEOGRAPHIC_DATA])(W/T*)- 7…" at bounding box center [783, 248] width 1338 height 26
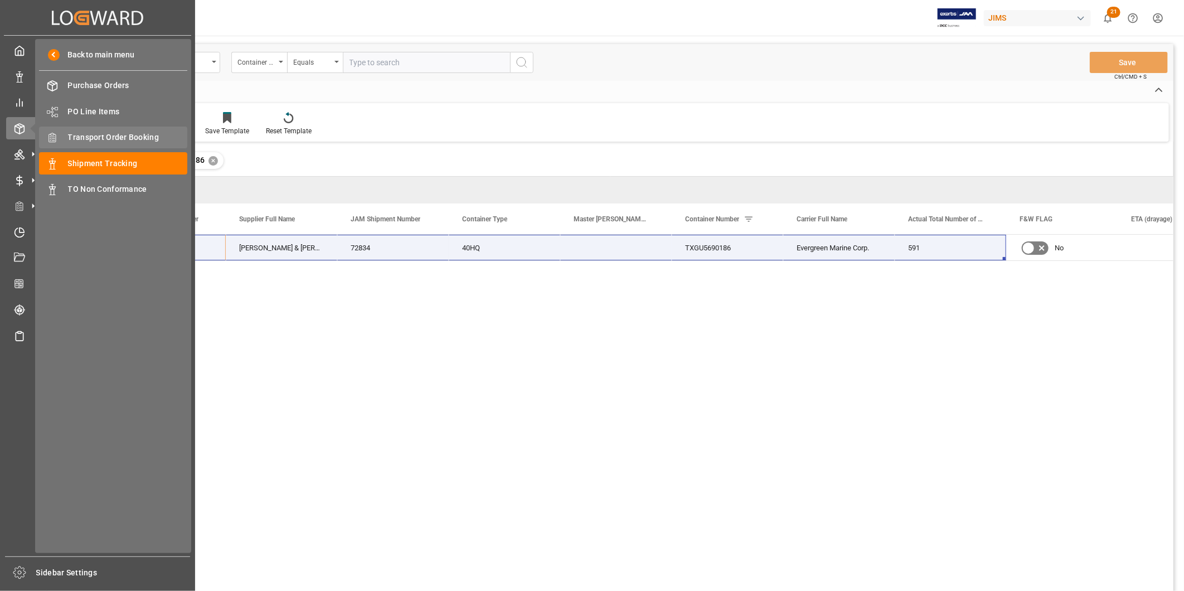
click at [107, 135] on span "Transport Order Booking" at bounding box center [128, 138] width 120 height 12
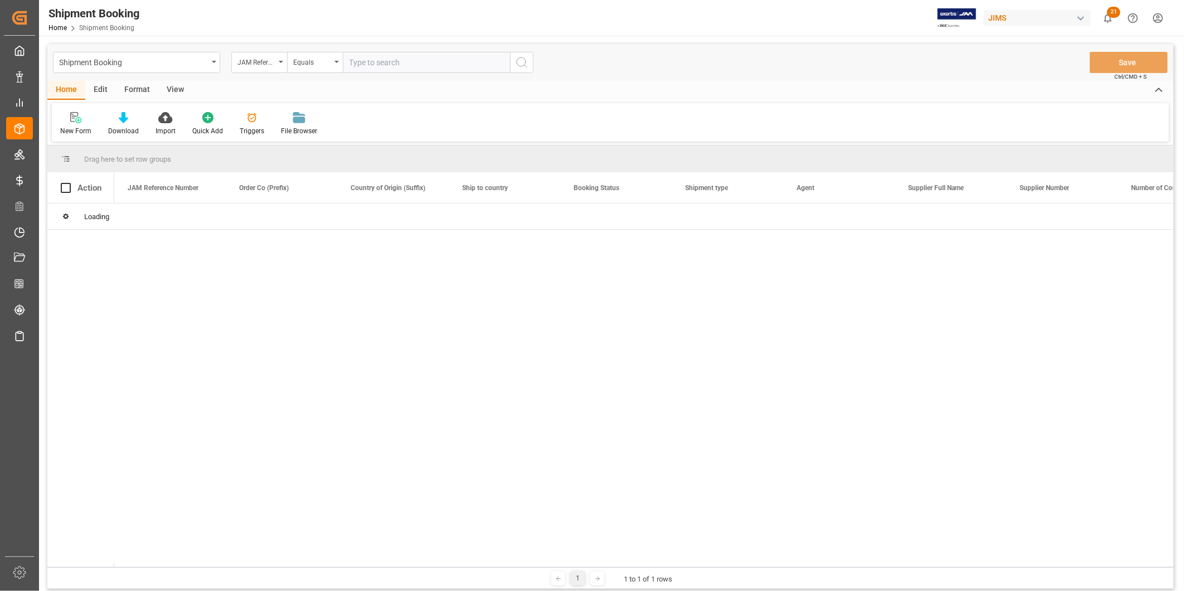
click at [460, 67] on input "text" at bounding box center [426, 62] width 167 height 21
paste input "77-10851-CN"
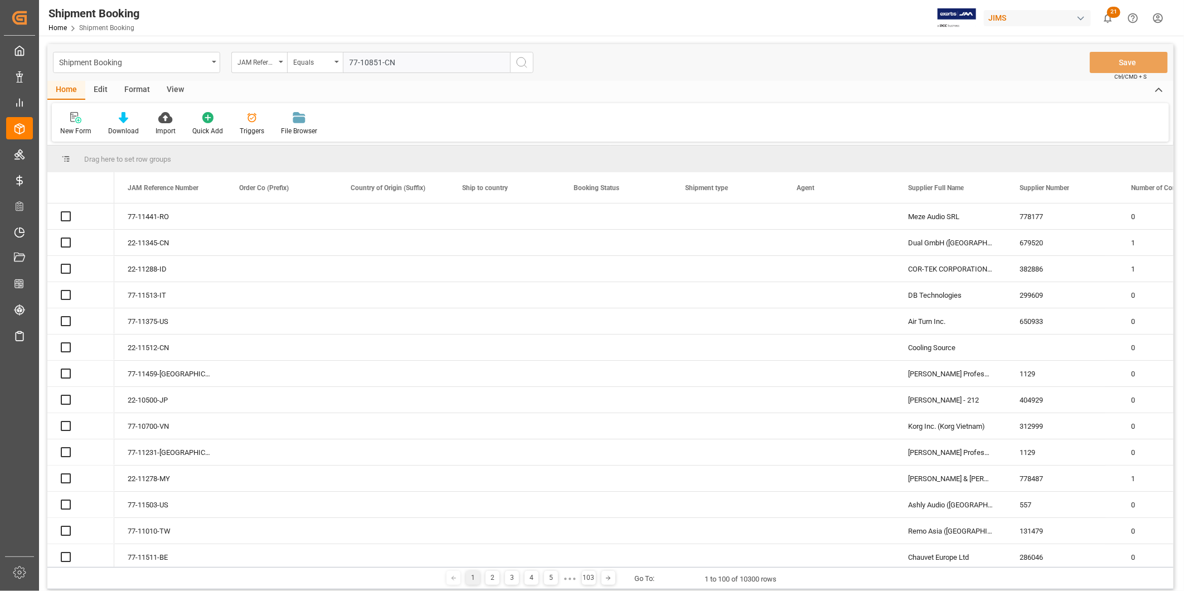
type input "77-10851-CN"
click at [528, 68] on icon "search button" at bounding box center [521, 62] width 13 height 13
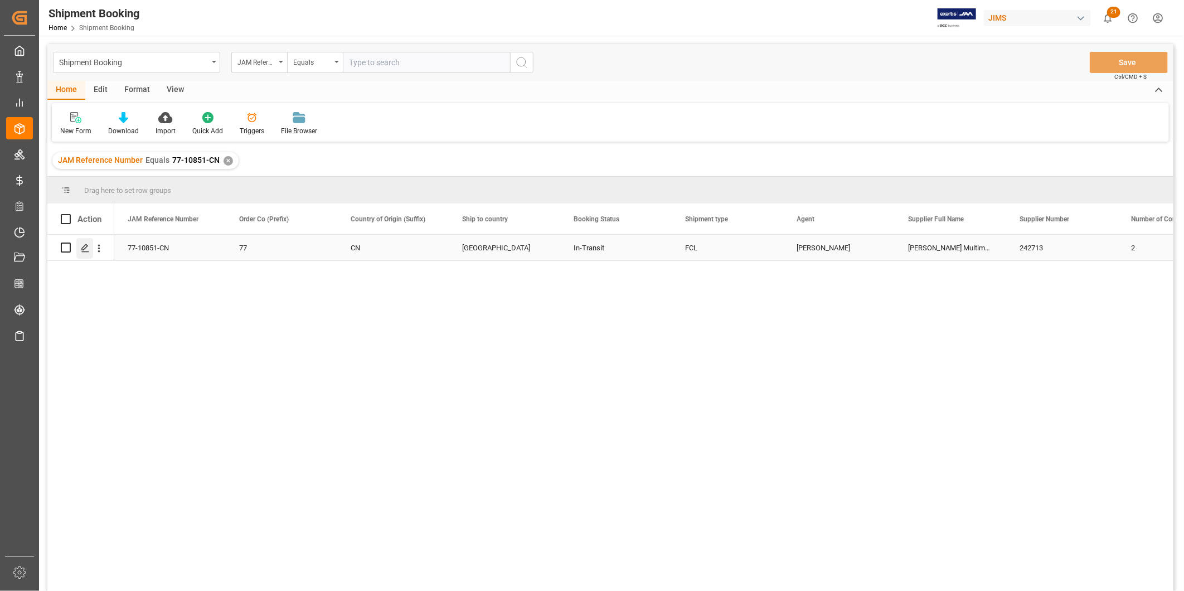
click at [82, 251] on line "Press SPACE to select this row." at bounding box center [85, 251] width 7 height 0
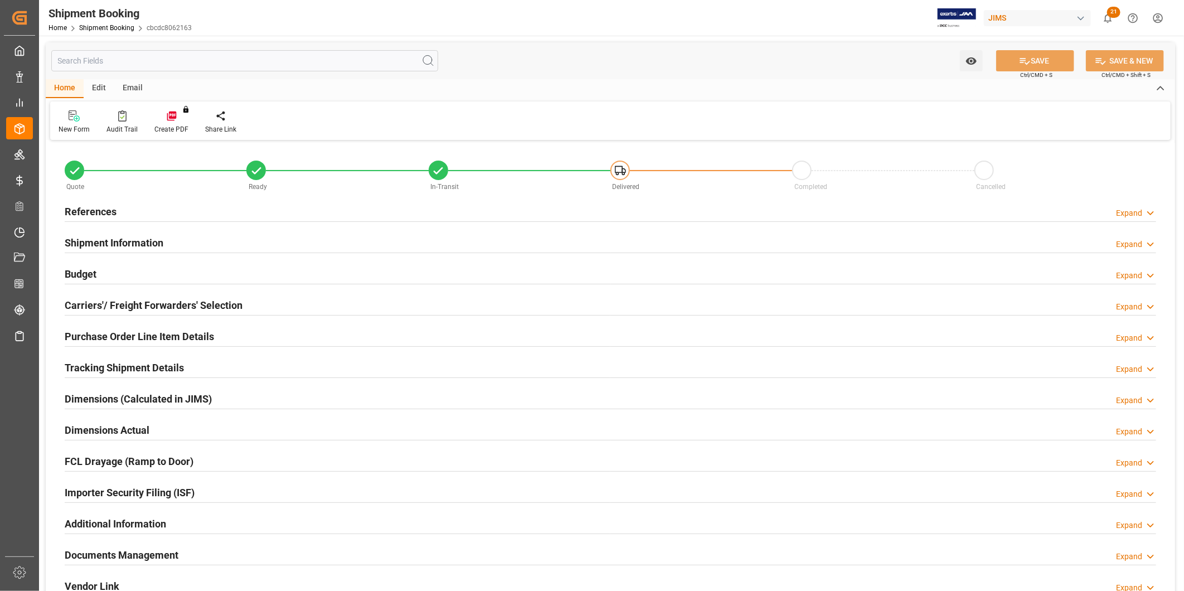
type input "43"
click at [96, 242] on h2 "Shipment Information" at bounding box center [114, 242] width 99 height 15
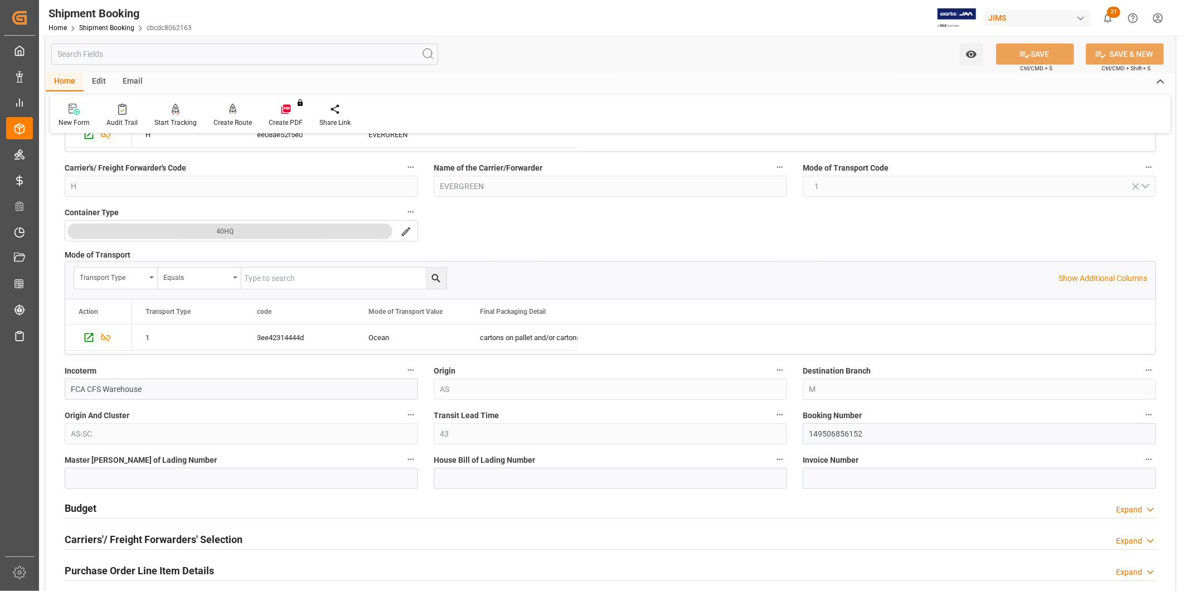
scroll to position [248, 0]
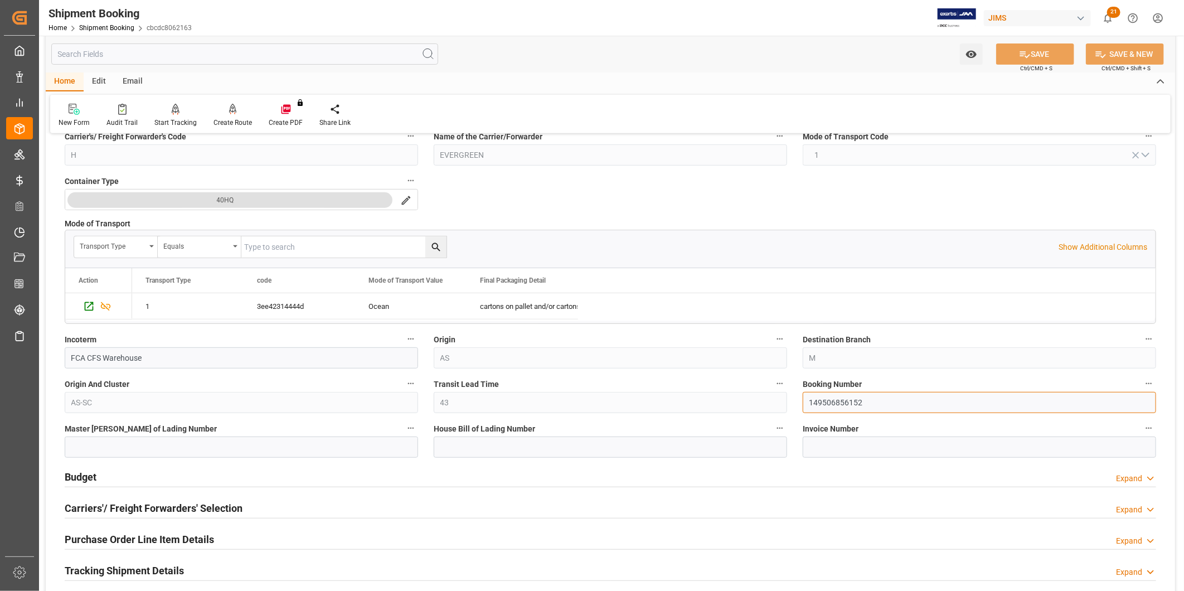
click at [892, 403] on input "149506856152" at bounding box center [979, 402] width 353 height 21
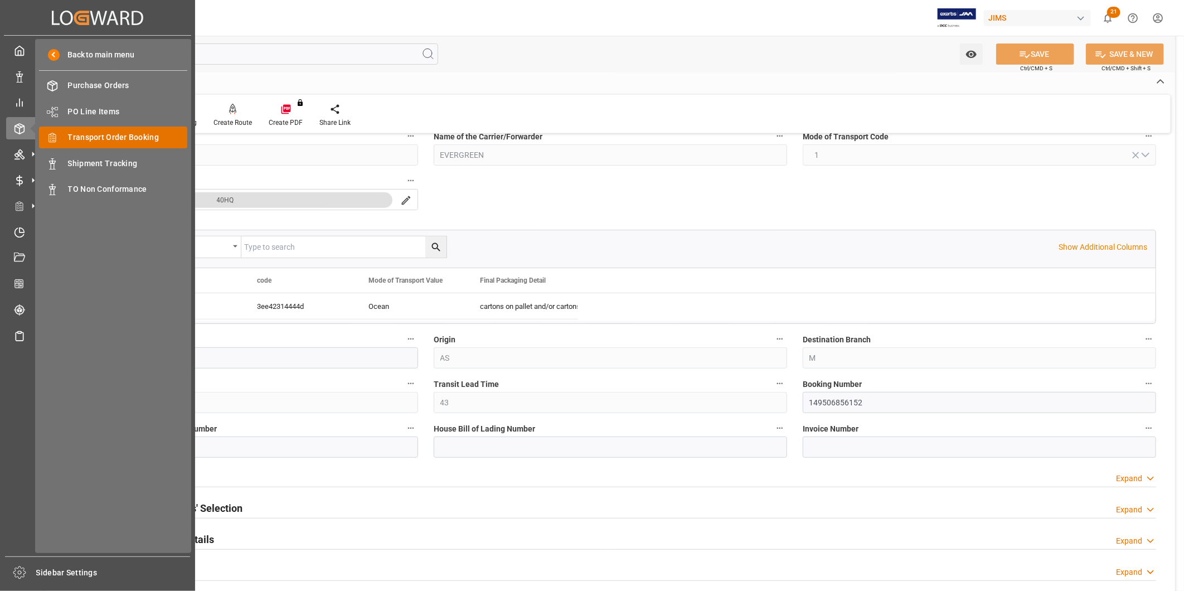
click at [100, 136] on span "Transport Order Booking" at bounding box center [128, 138] width 120 height 12
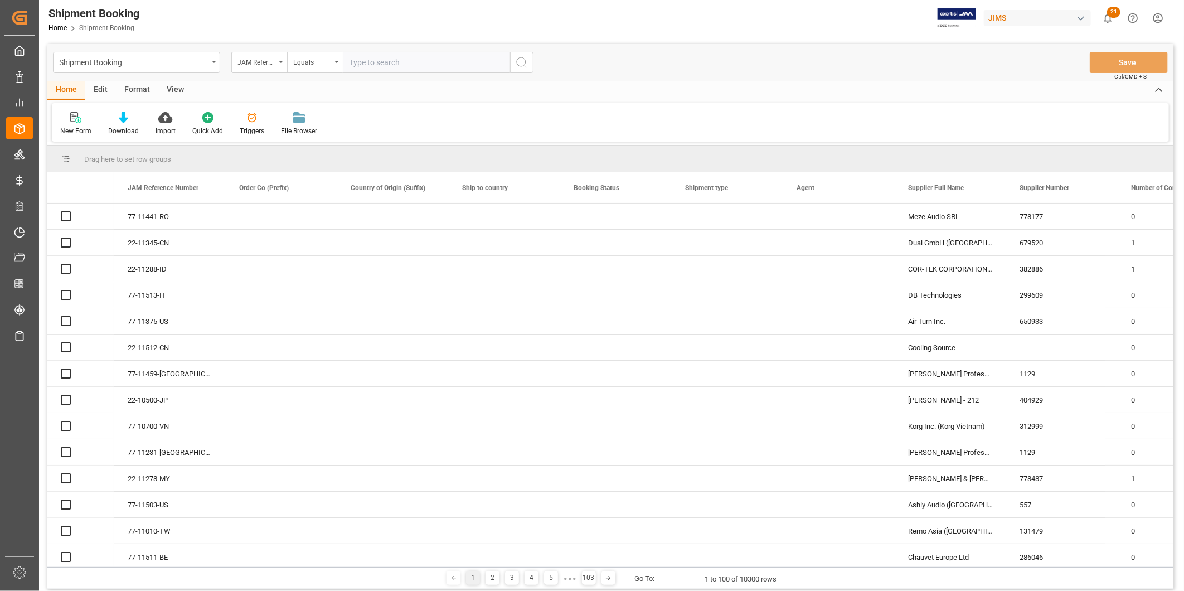
click at [416, 62] on input "text" at bounding box center [426, 62] width 167 height 21
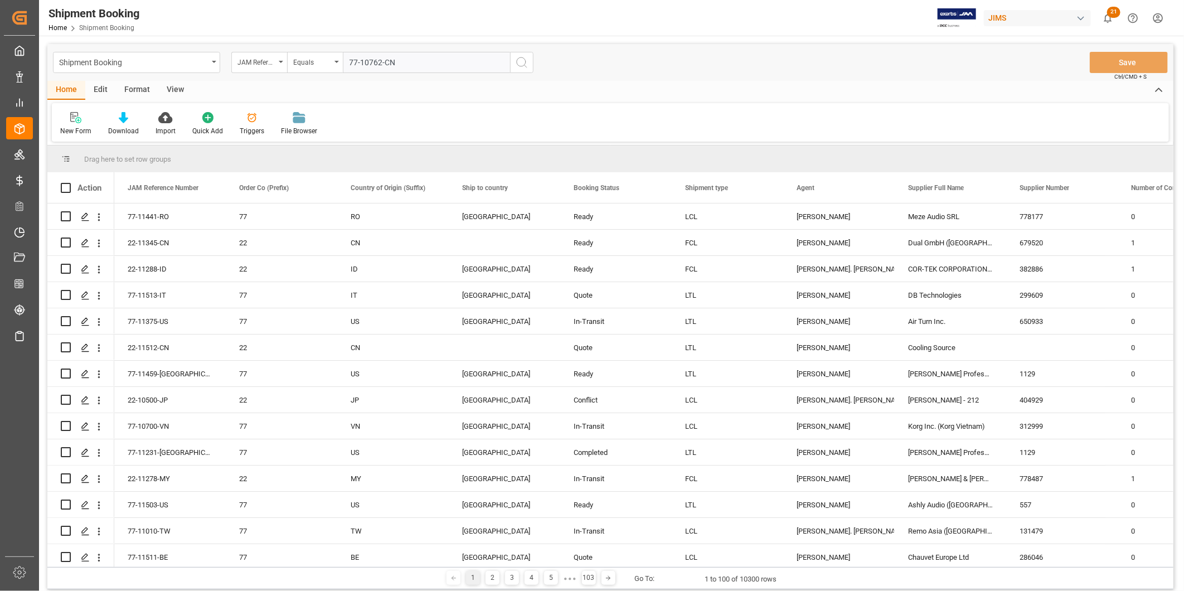
type input "77-10762-CN"
click at [526, 62] on icon "search button" at bounding box center [521, 62] width 13 height 13
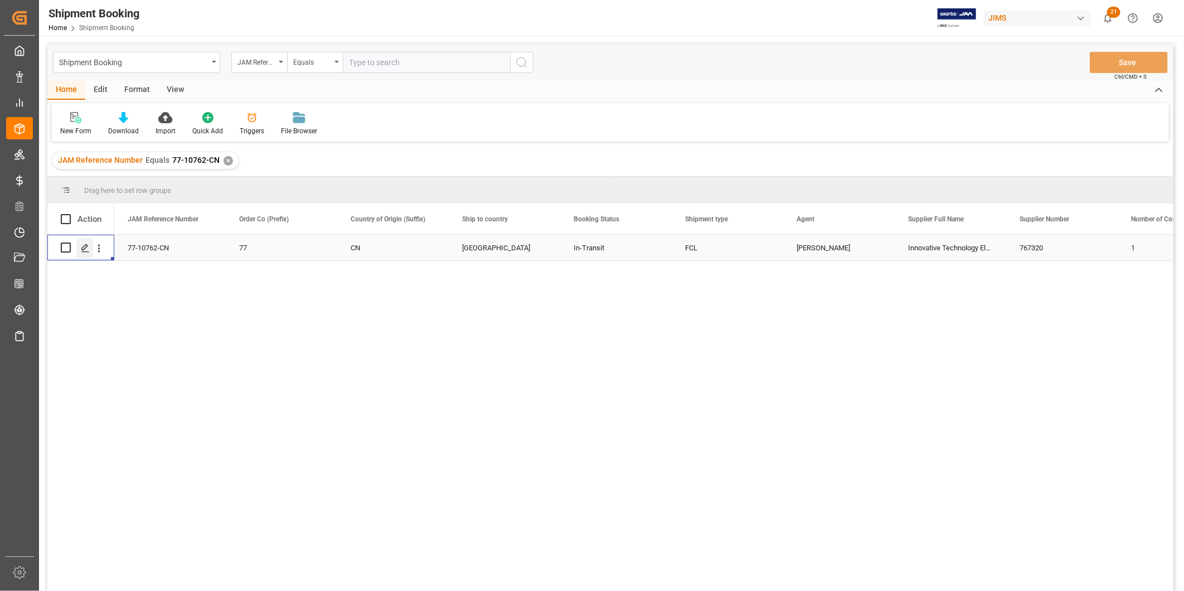
click at [81, 251] on icon "Press SPACE to select this row." at bounding box center [85, 248] width 9 height 9
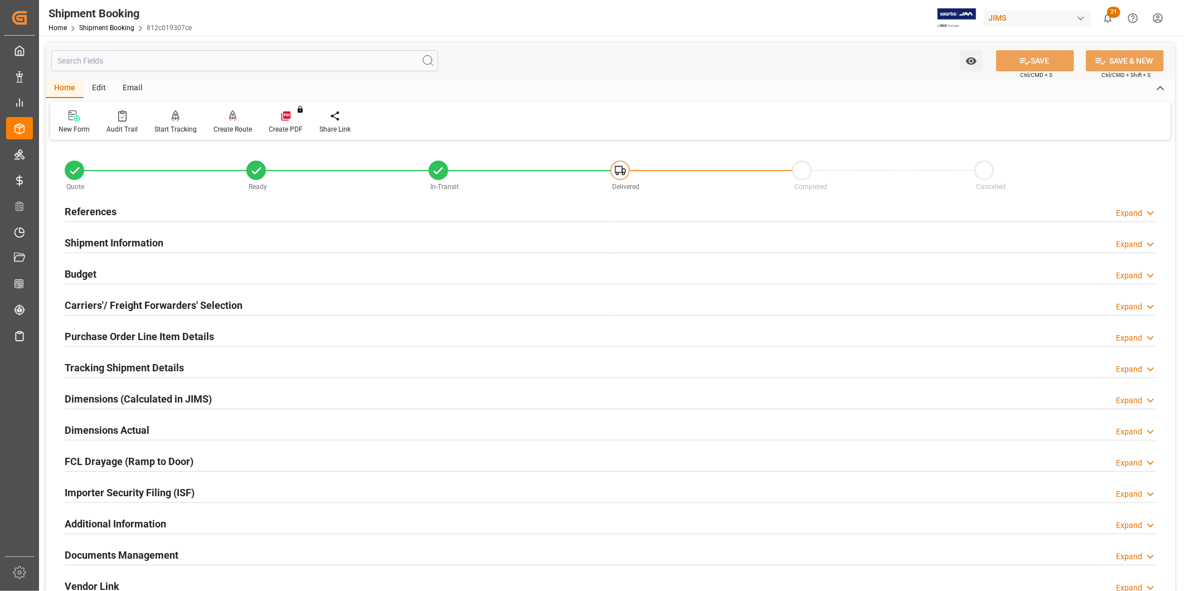
click at [96, 207] on h2 "References" at bounding box center [91, 211] width 52 height 15
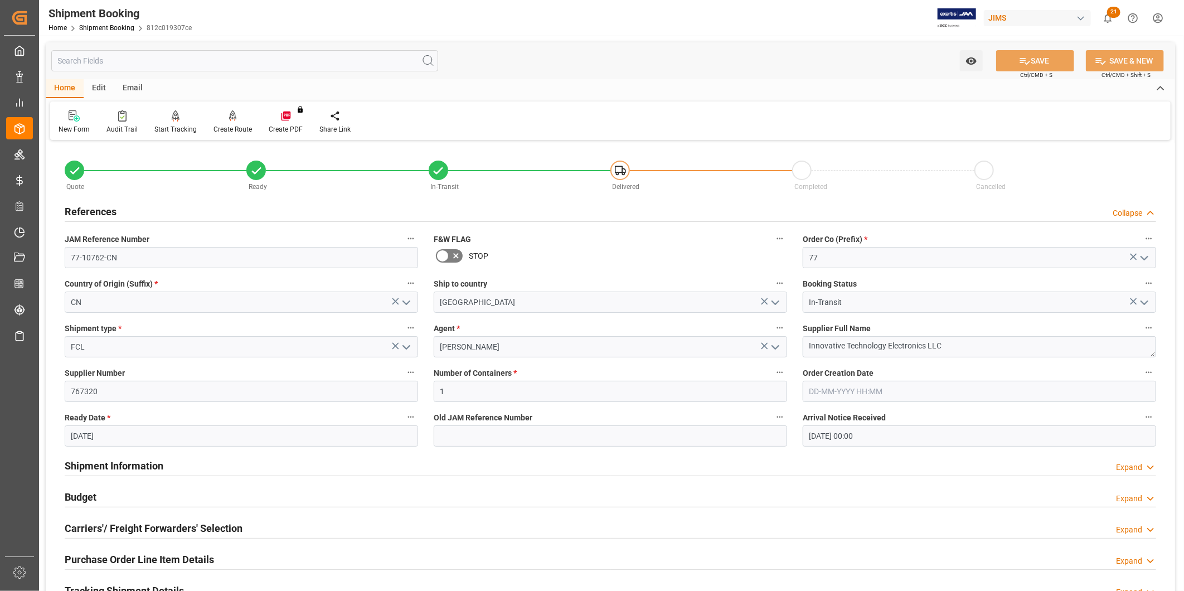
click at [114, 214] on h2 "References" at bounding box center [91, 211] width 52 height 15
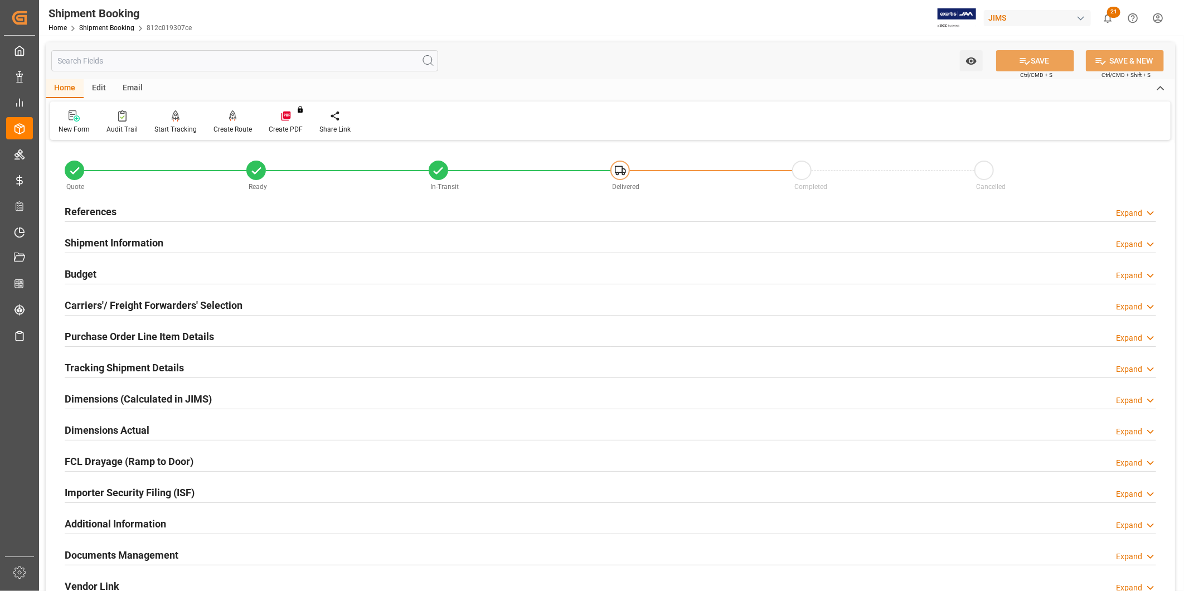
click at [104, 251] on div "Shipment Information" at bounding box center [114, 241] width 99 height 21
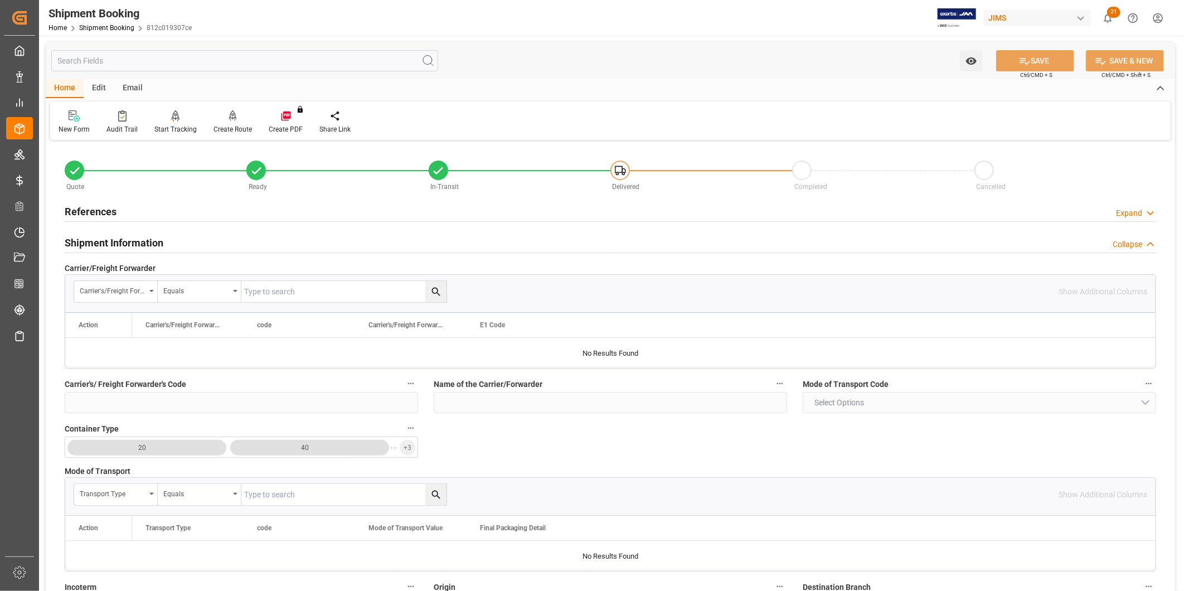
click at [130, 245] on h2 "Shipment Information" at bounding box center [114, 242] width 99 height 15
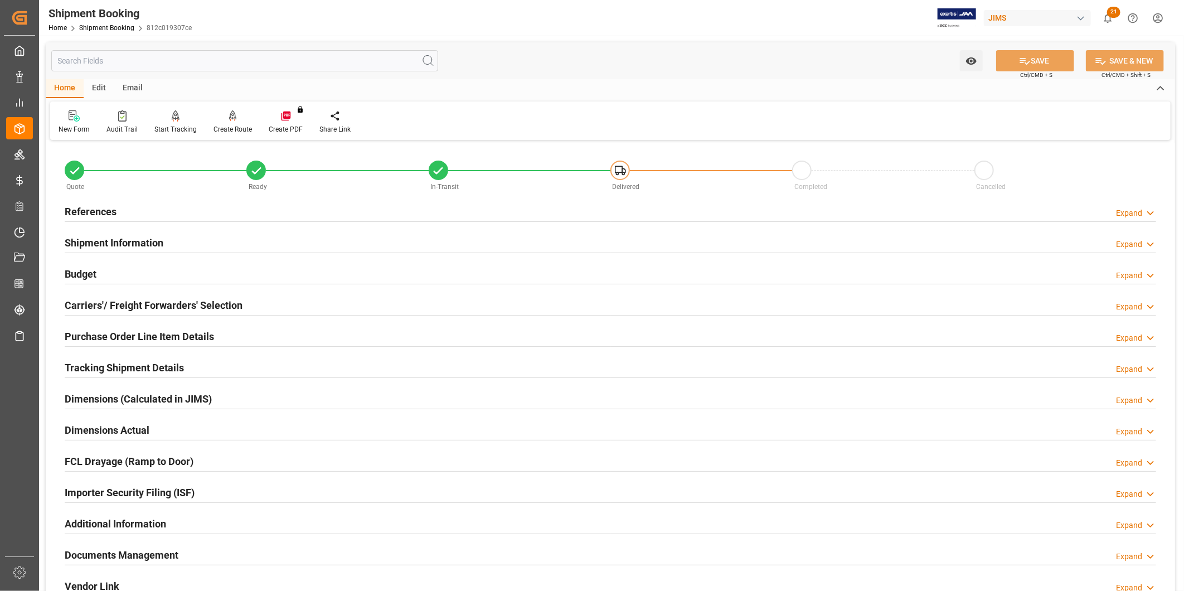
click at [134, 245] on h2 "Shipment Information" at bounding box center [114, 242] width 99 height 15
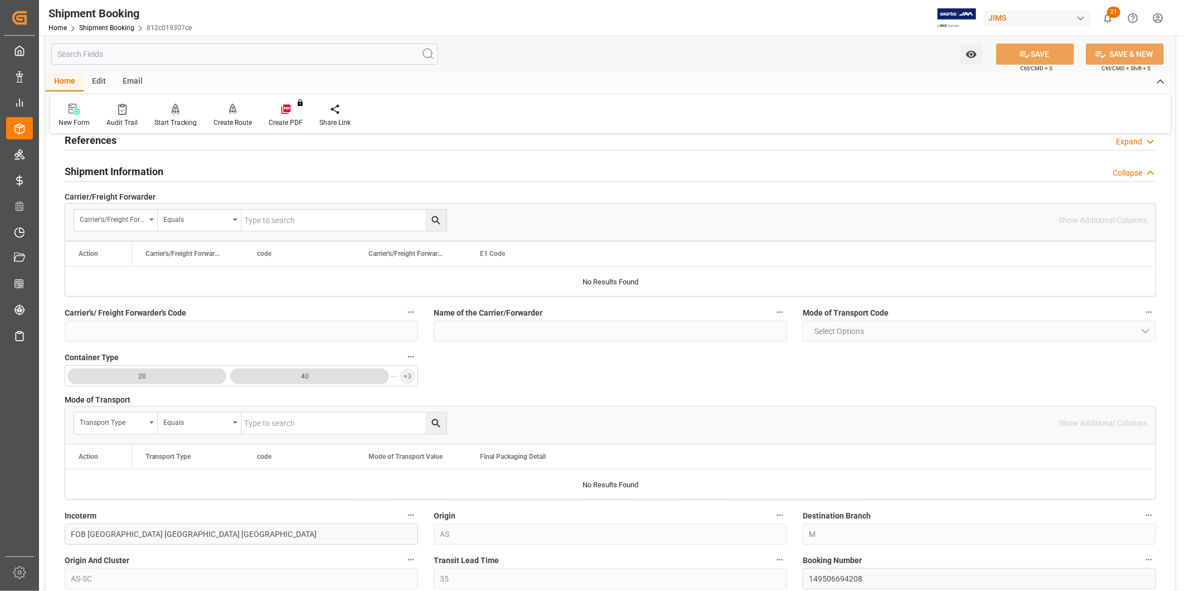
scroll to position [248, 0]
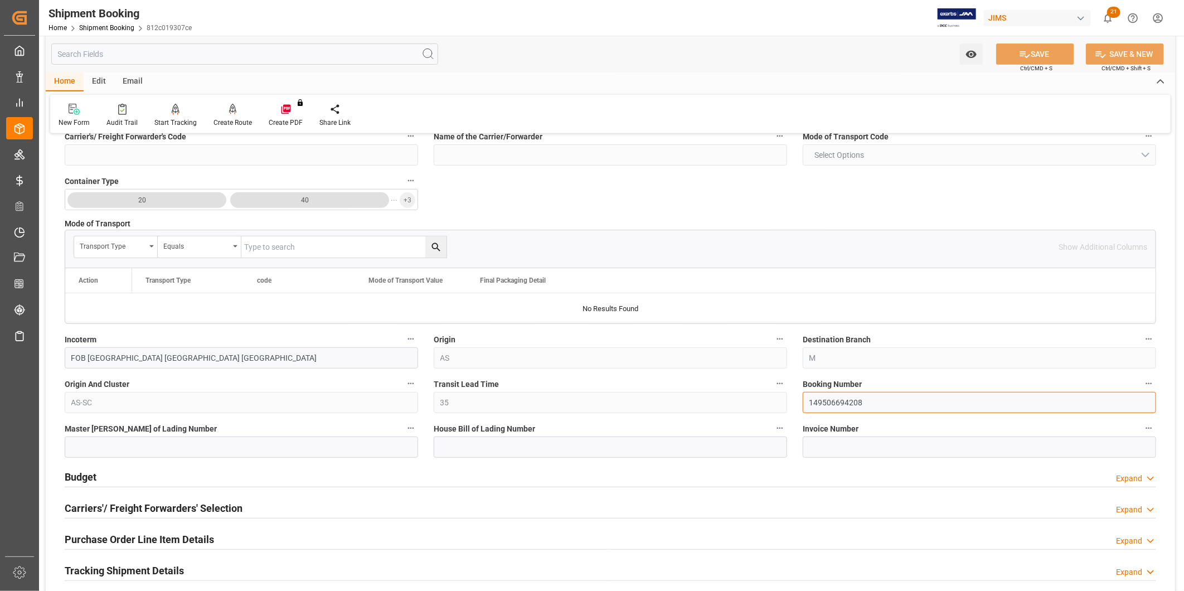
click at [741, 400] on div "Quote Ready In-Transit Delivered Completed Cancelled References Expand JAM Refe…" at bounding box center [610, 356] width 1129 height 920
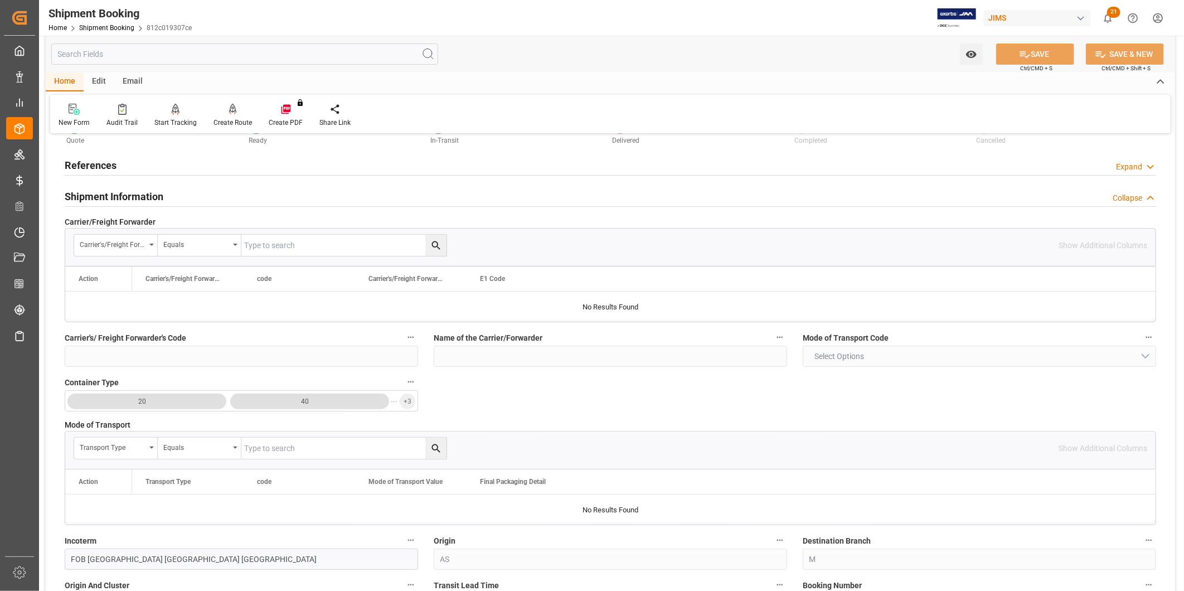
scroll to position [0, 0]
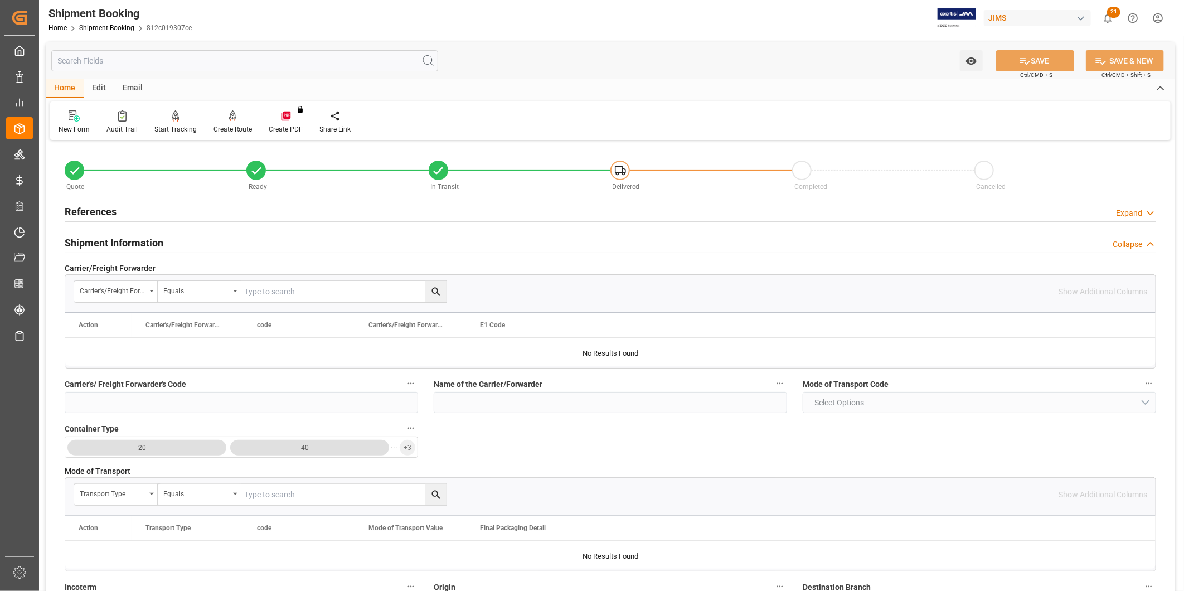
click at [107, 208] on h2 "References" at bounding box center [91, 211] width 52 height 15
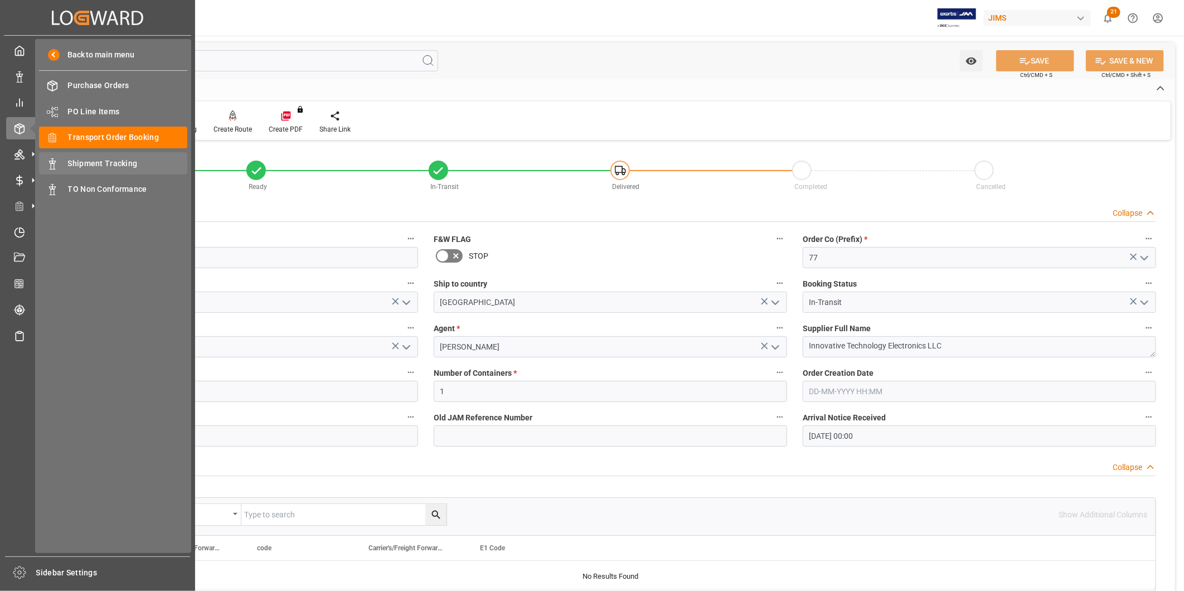
click at [109, 162] on span "Shipment Tracking" at bounding box center [128, 164] width 120 height 12
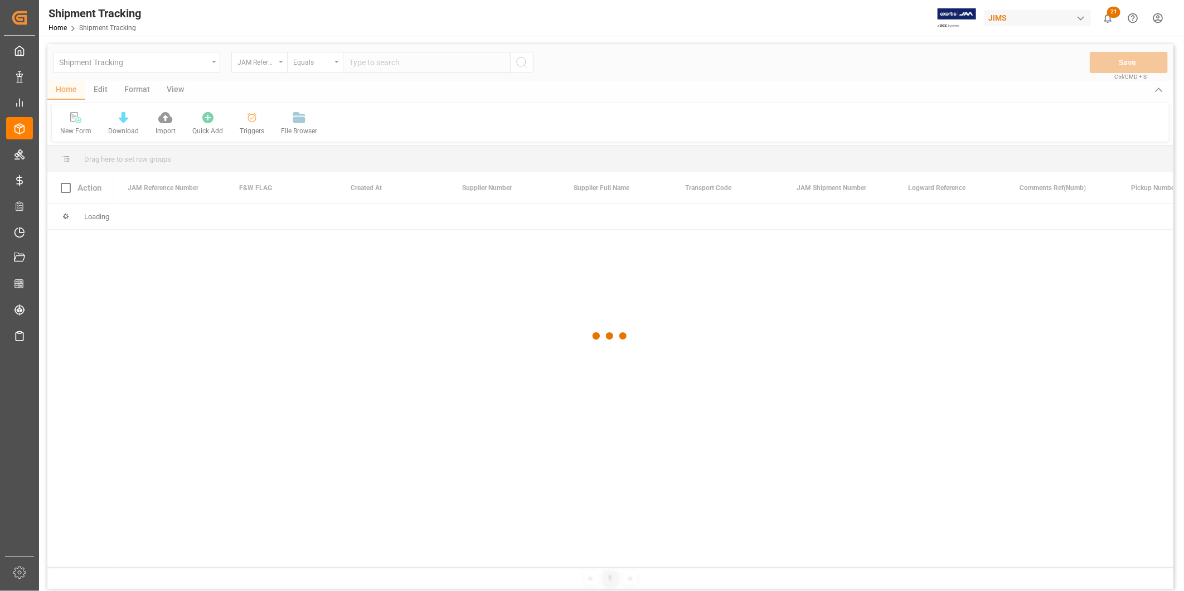
click at [440, 64] on div at bounding box center [610, 336] width 1126 height 584
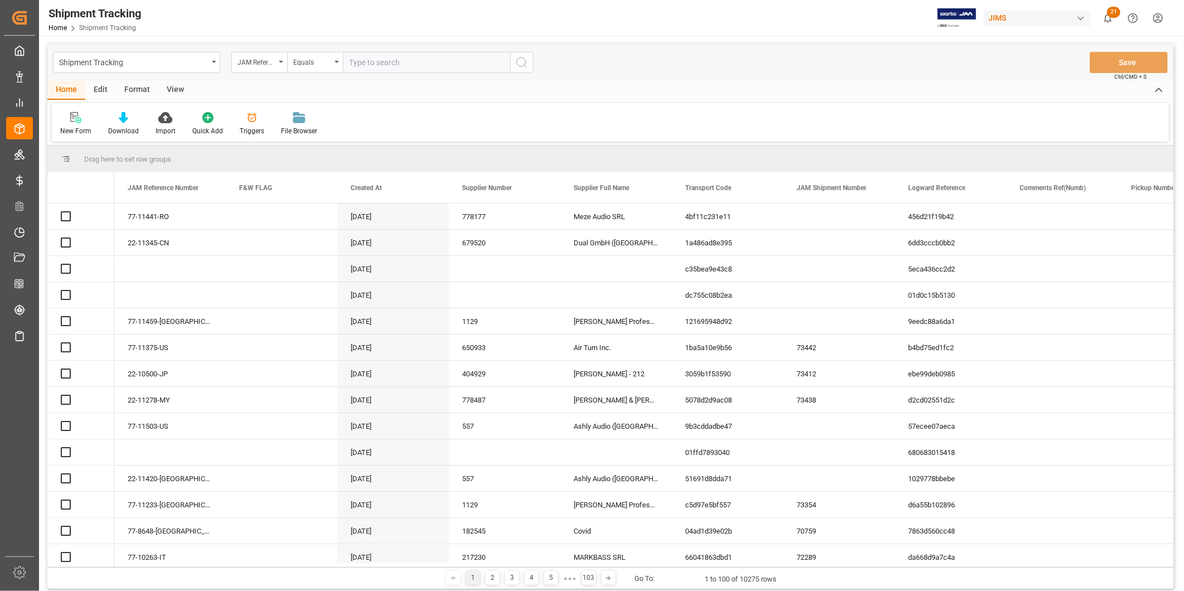
click at [442, 63] on input "text" at bounding box center [426, 62] width 167 height 21
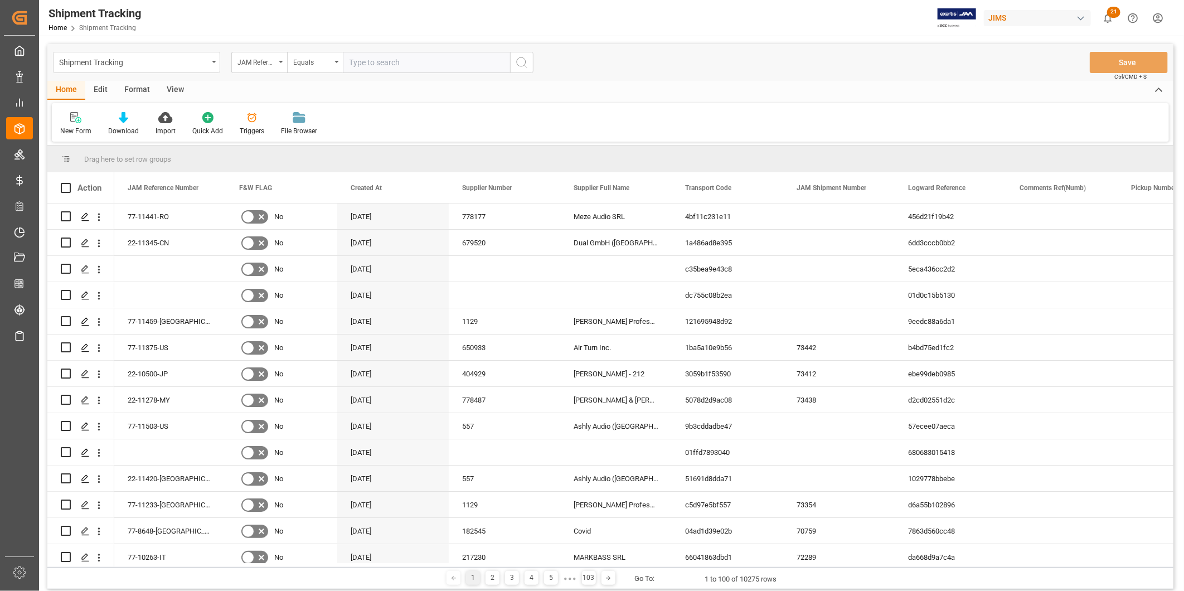
paste input "DFSU1443898"
type input "DFSU1443898"
click at [515, 62] on icon "search button" at bounding box center [521, 62] width 13 height 13
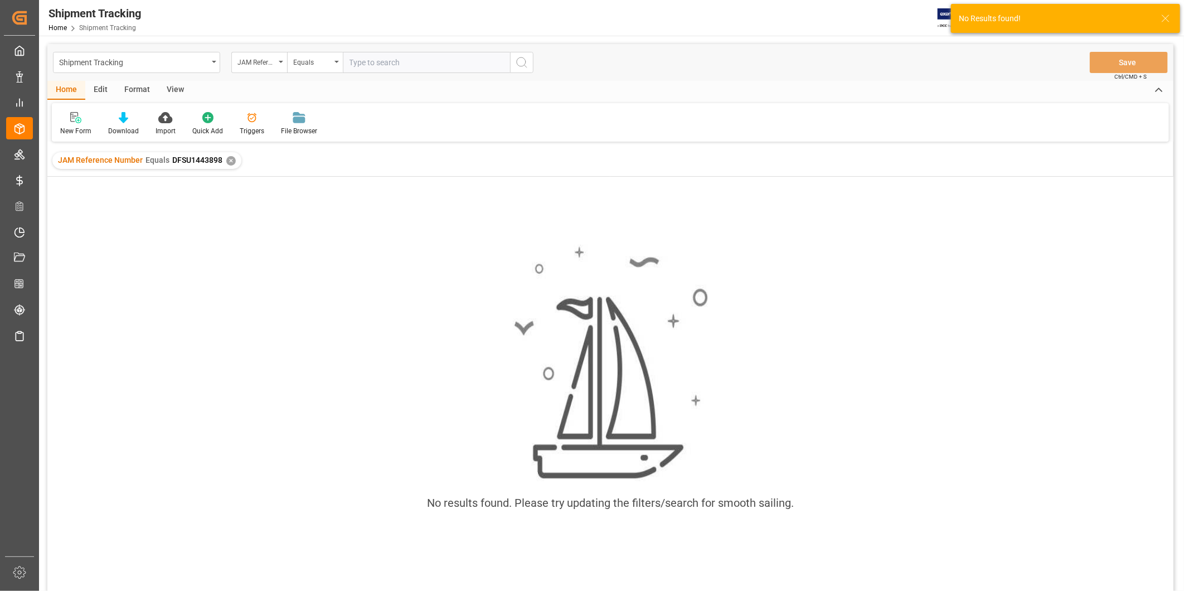
click at [229, 157] on div "✕" at bounding box center [230, 160] width 9 height 9
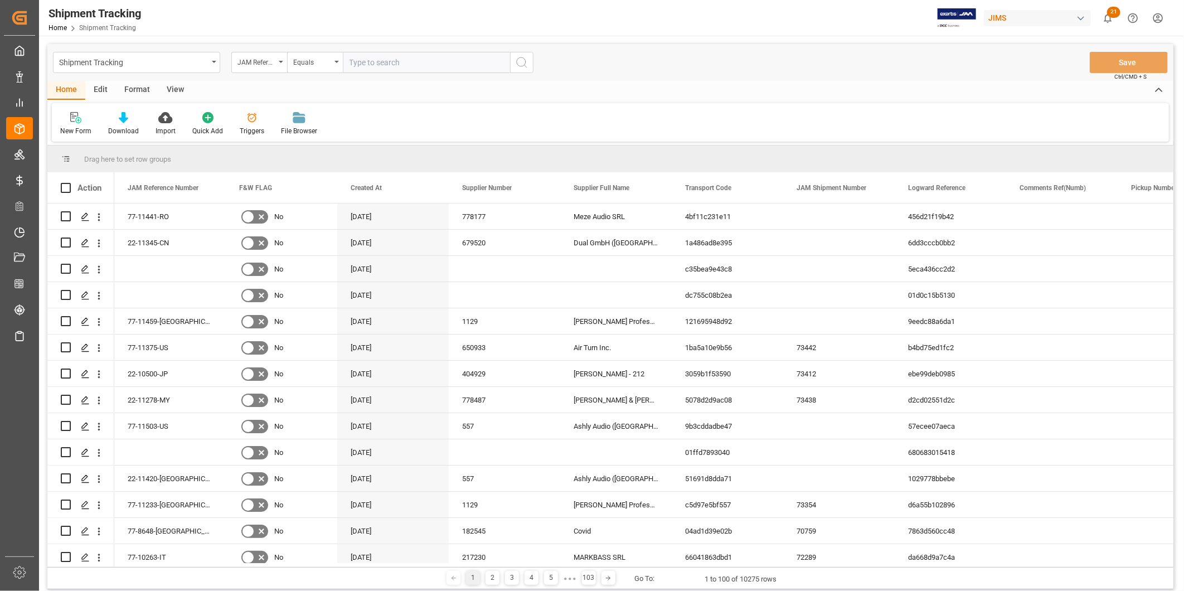
click at [433, 56] on input "text" at bounding box center [426, 62] width 167 height 21
paste input "77-10691-CN"
type input "77-10691-CN"
click at [518, 66] on icon "search button" at bounding box center [521, 62] width 13 height 13
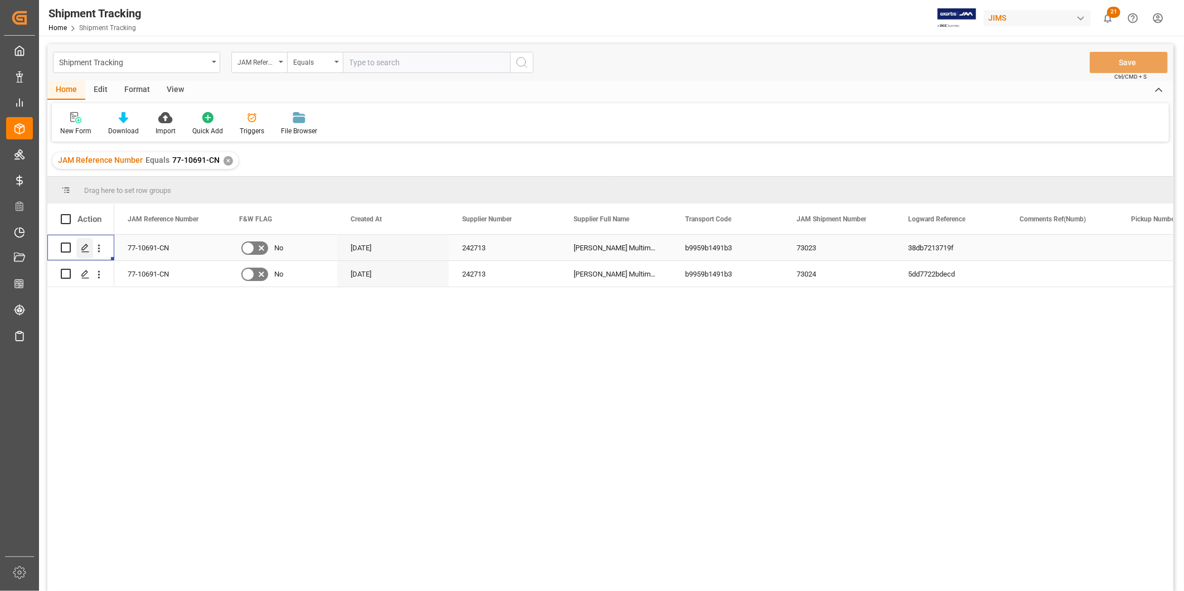
click at [86, 244] on icon "Press SPACE to select this row." at bounding box center [85, 248] width 9 height 9
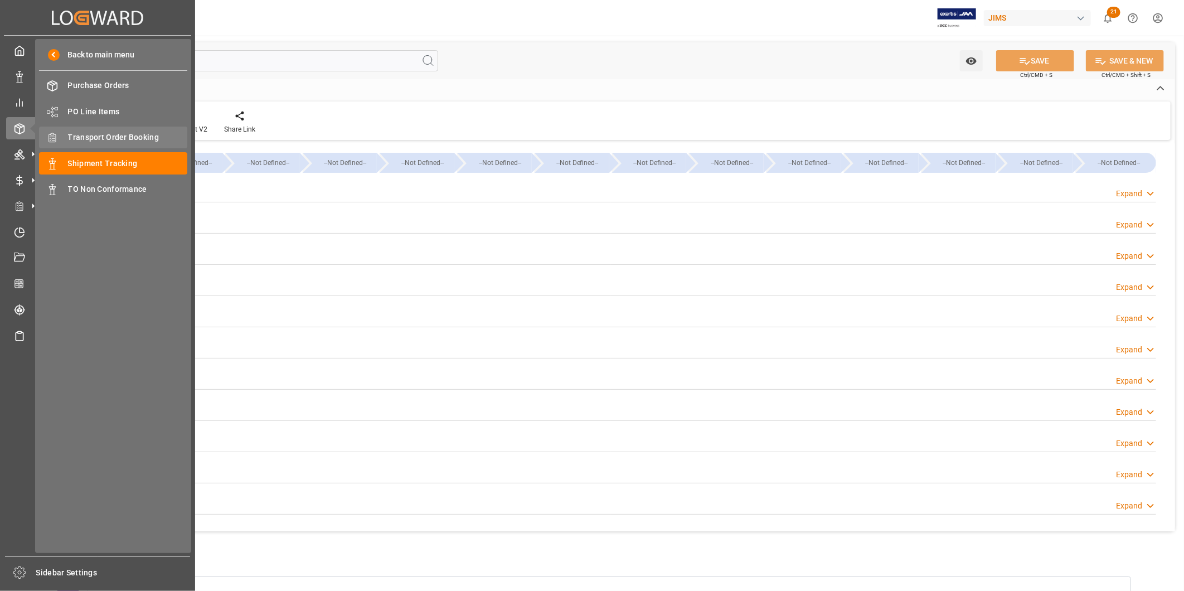
click at [97, 142] on span "Transport Order Booking" at bounding box center [128, 138] width 120 height 12
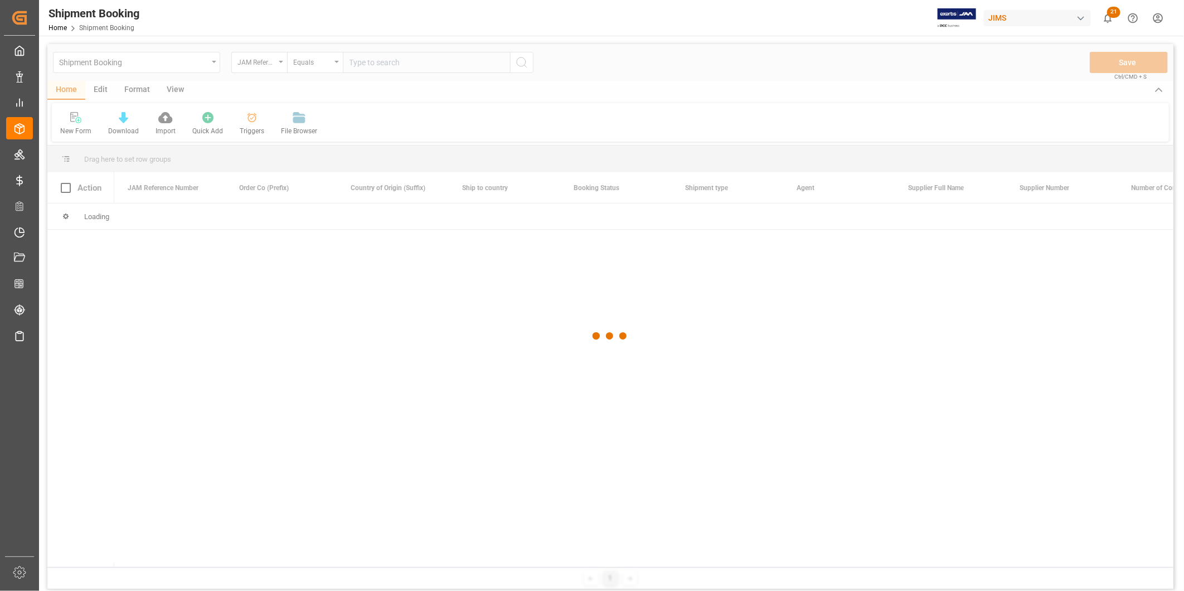
click at [464, 65] on div at bounding box center [610, 336] width 1126 height 584
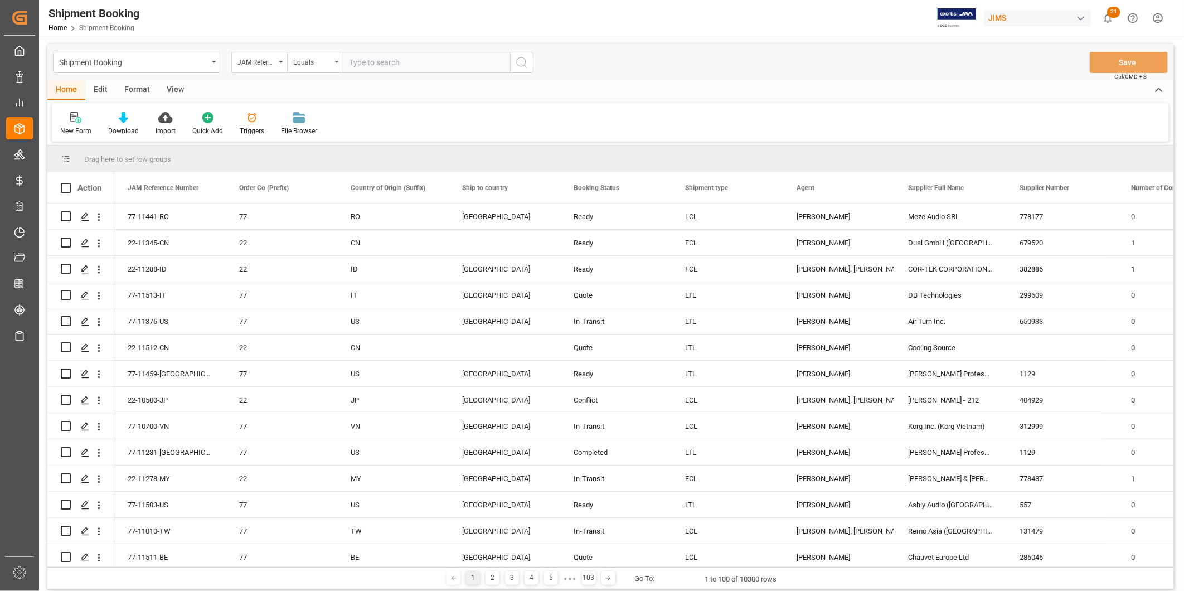
click at [464, 65] on input "text" at bounding box center [426, 62] width 167 height 21
paste input "77-10691-CN"
type input "77-10691-CN"
click at [527, 68] on icon "search button" at bounding box center [521, 62] width 13 height 13
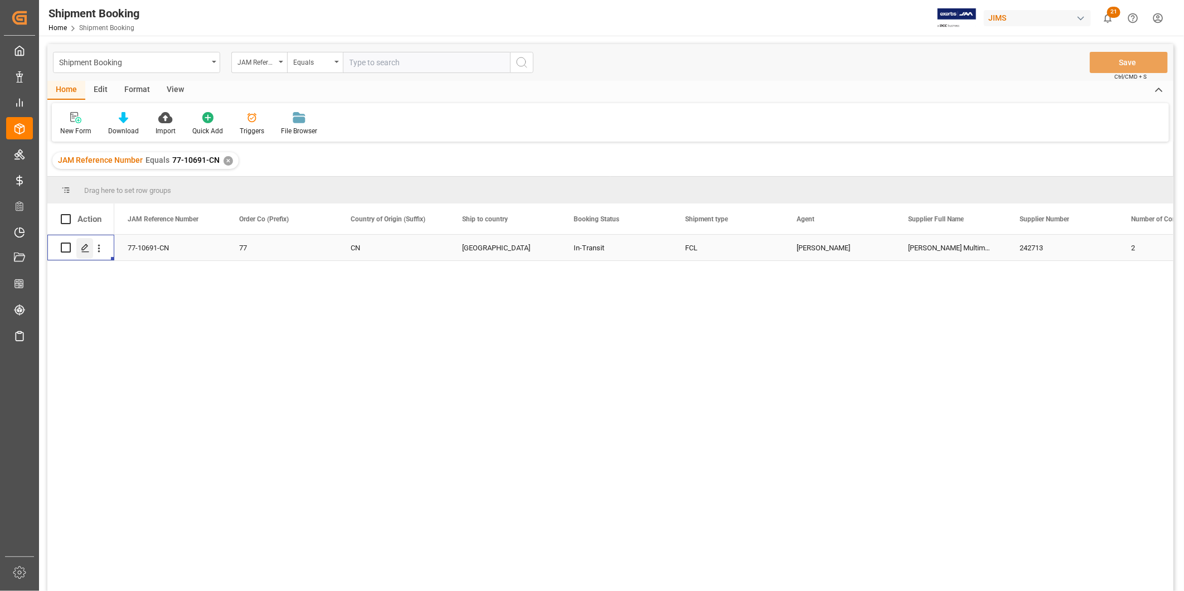
click at [86, 244] on polygon "Press SPACE to select this row." at bounding box center [85, 247] width 6 height 6
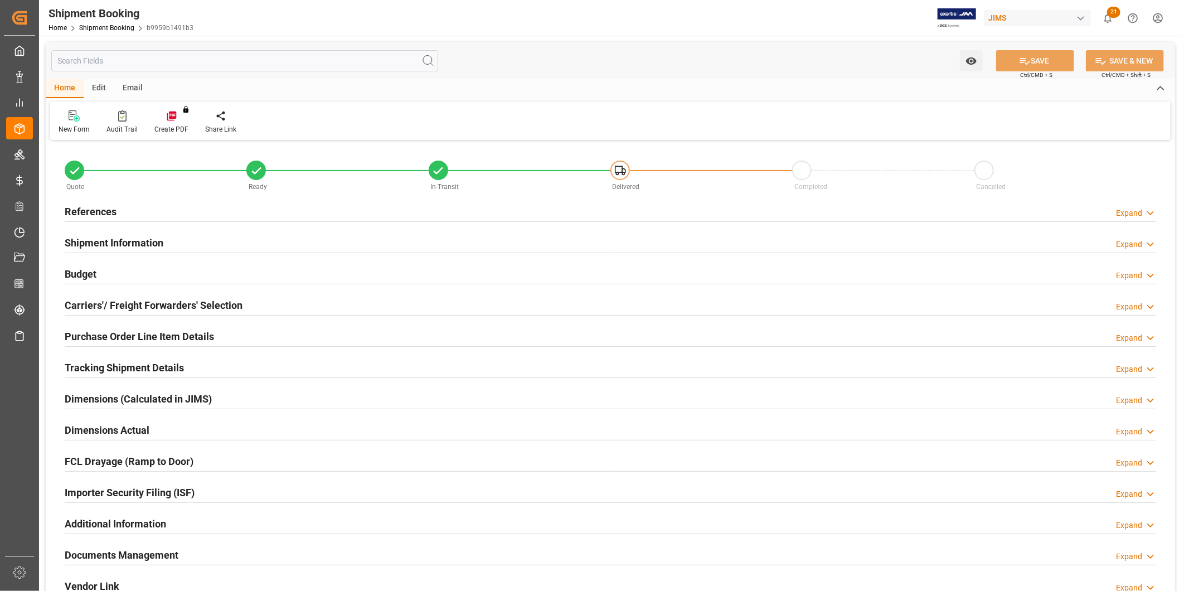
type input "43"
click at [135, 231] on div "Shipment Information" at bounding box center [114, 241] width 99 height 21
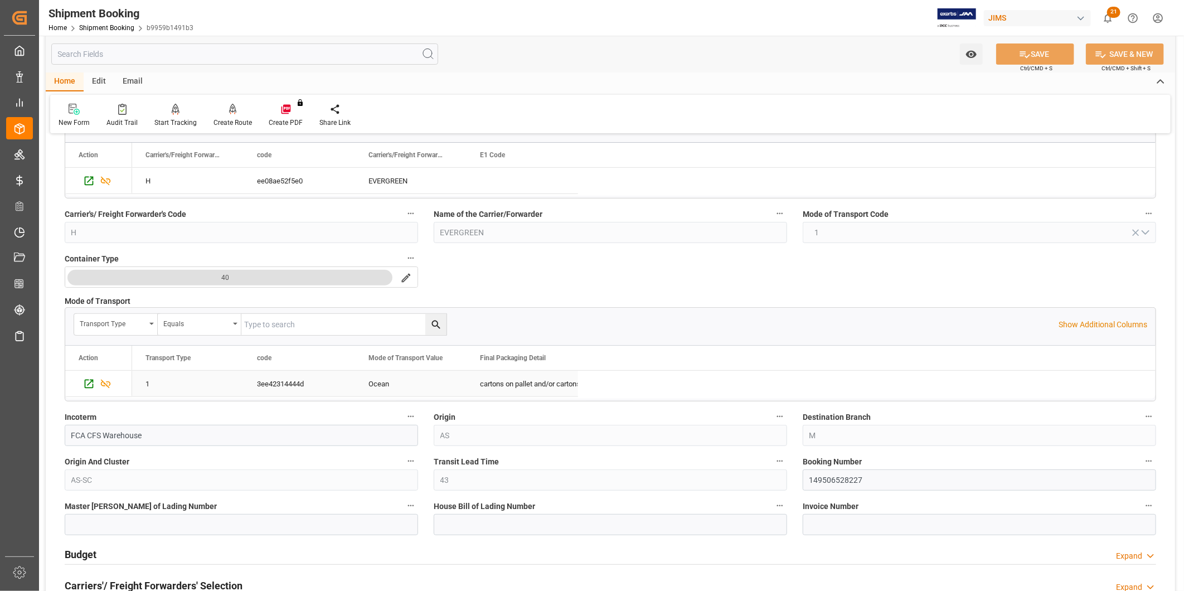
scroll to position [186, 0]
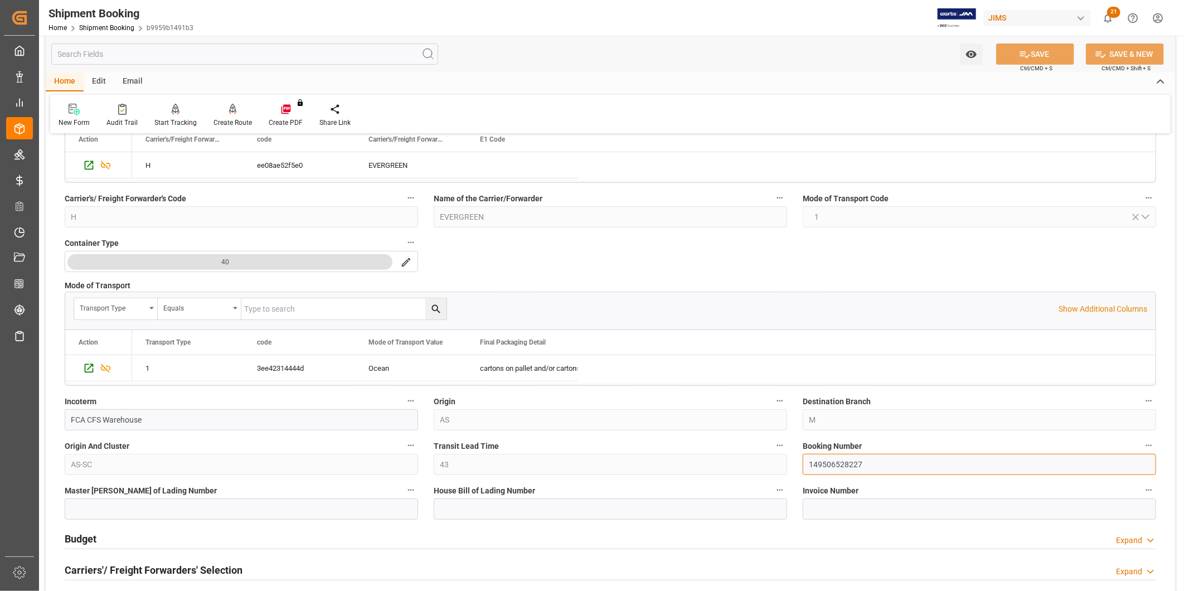
click at [729, 470] on div "Quote Ready In-Transit Delivered Completed Cancelled References Expand JAM Refe…" at bounding box center [610, 418] width 1129 height 920
click at [277, 51] on input "text" at bounding box center [244, 53] width 387 height 21
paste input "77-10691-CN"
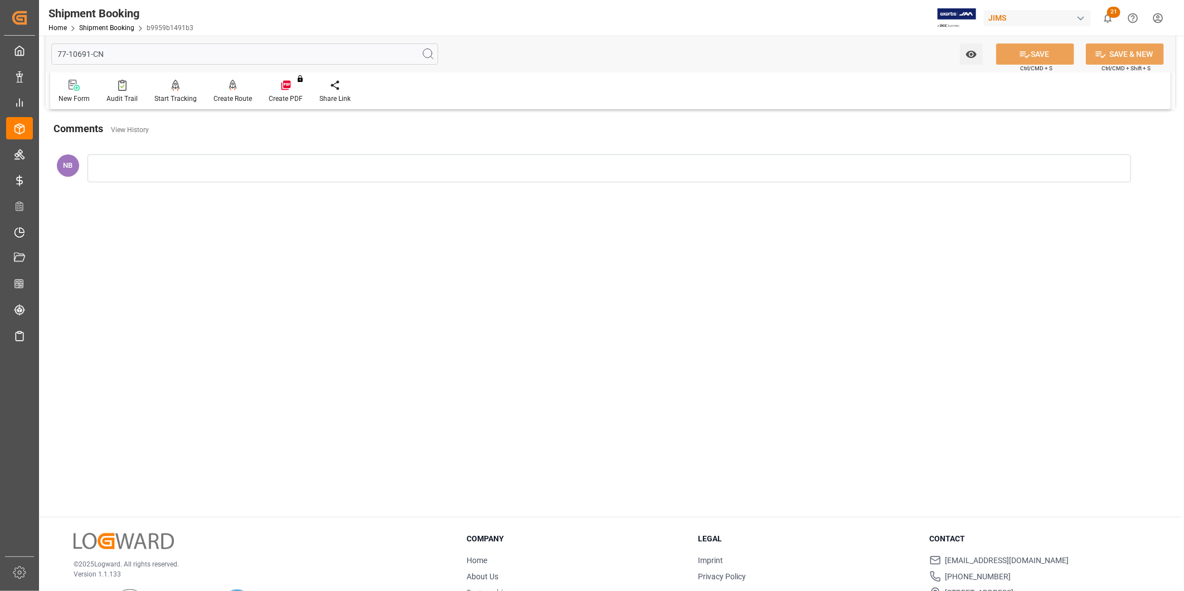
scroll to position [0, 0]
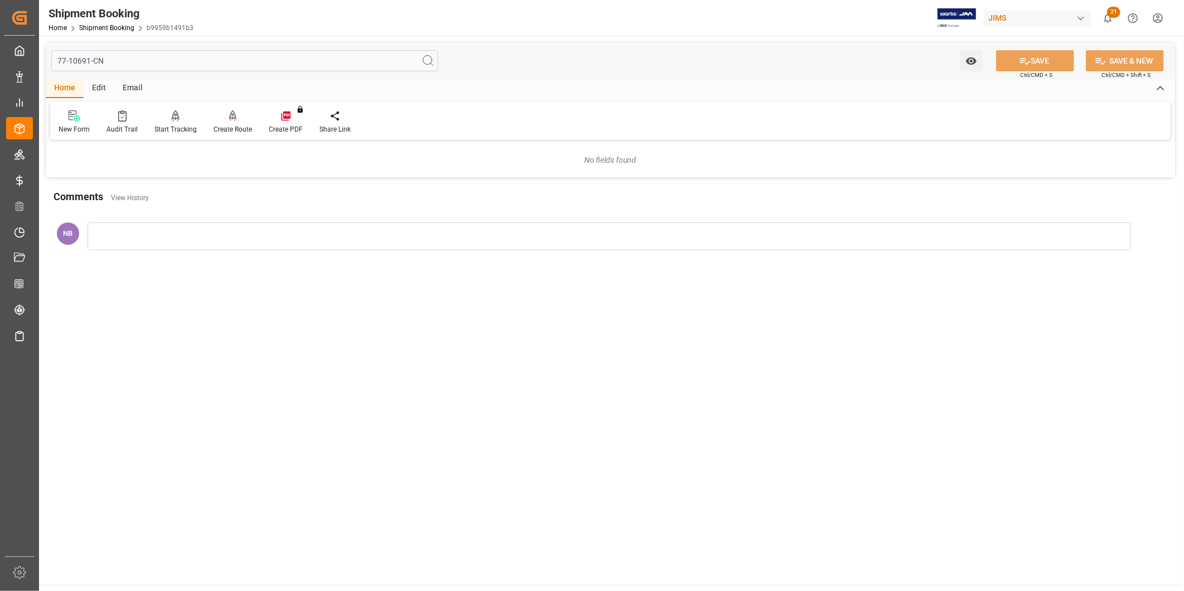
type input "77-10691-CN"
click at [428, 58] on icon at bounding box center [427, 60] width 13 height 13
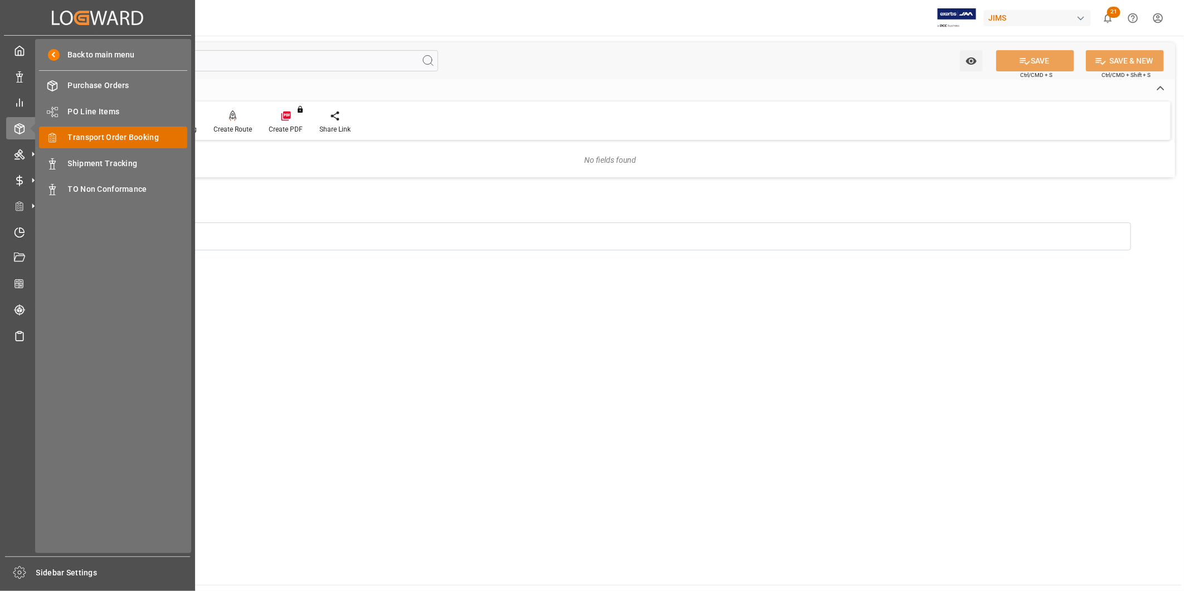
click at [103, 141] on span "Transport Order Booking" at bounding box center [128, 138] width 120 height 12
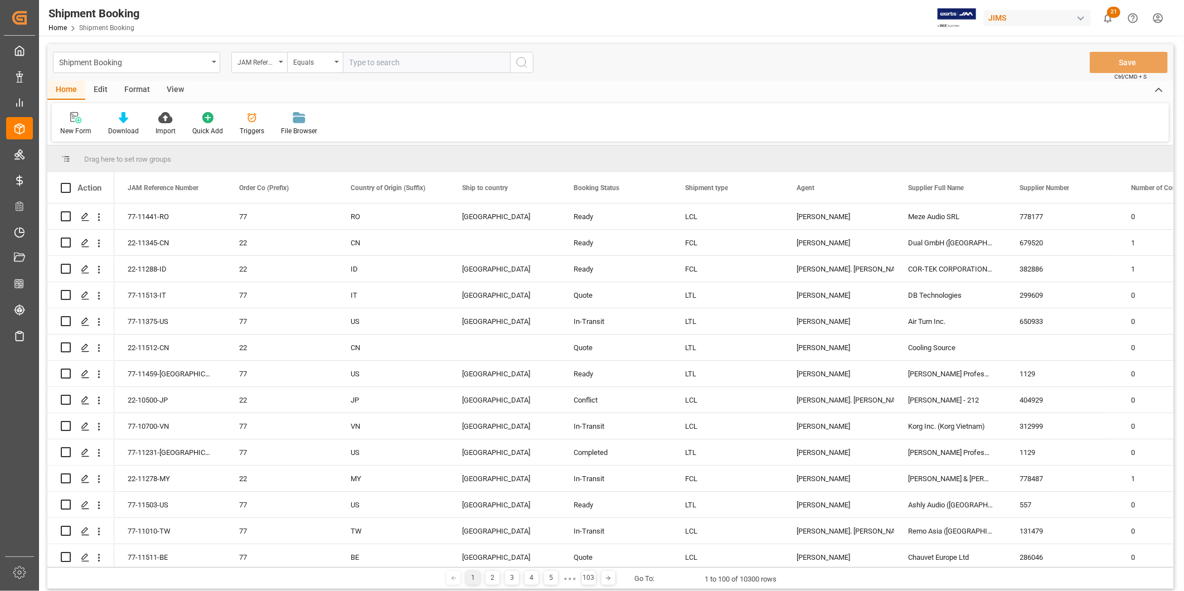
click at [491, 67] on input "text" at bounding box center [426, 62] width 167 height 21
type input "77-10691-CN"
click at [526, 65] on icon "search button" at bounding box center [521, 62] width 13 height 13
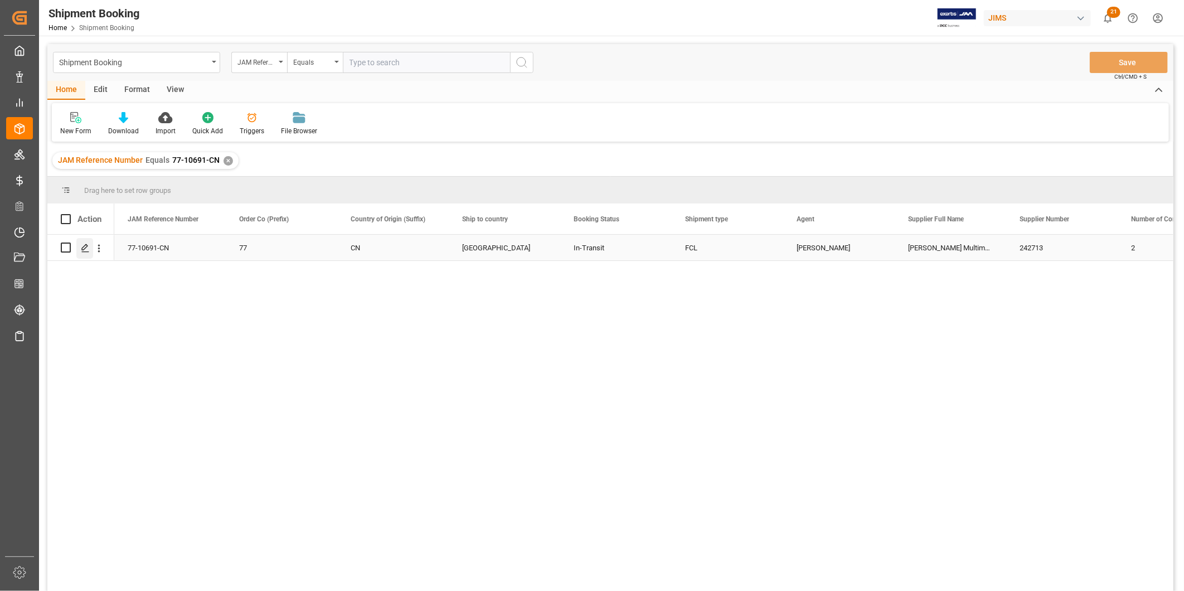
click at [79, 248] on div "Press SPACE to select this row." at bounding box center [84, 248] width 17 height 21
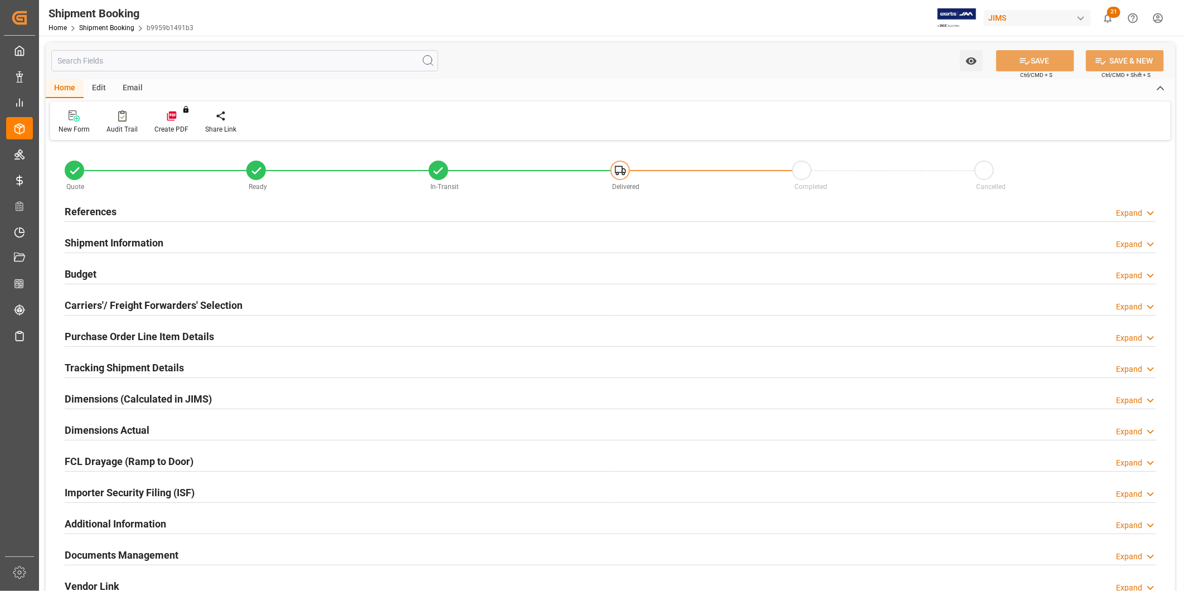
type input "43"
click at [110, 244] on h2 "Shipment Information" at bounding box center [114, 242] width 99 height 15
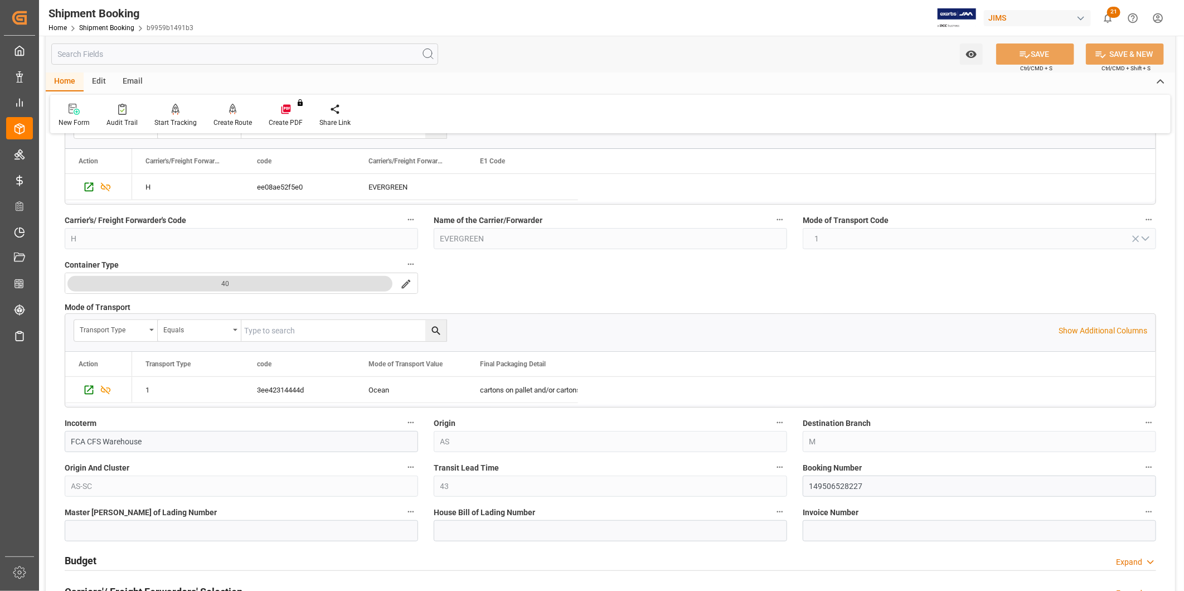
scroll to position [186, 0]
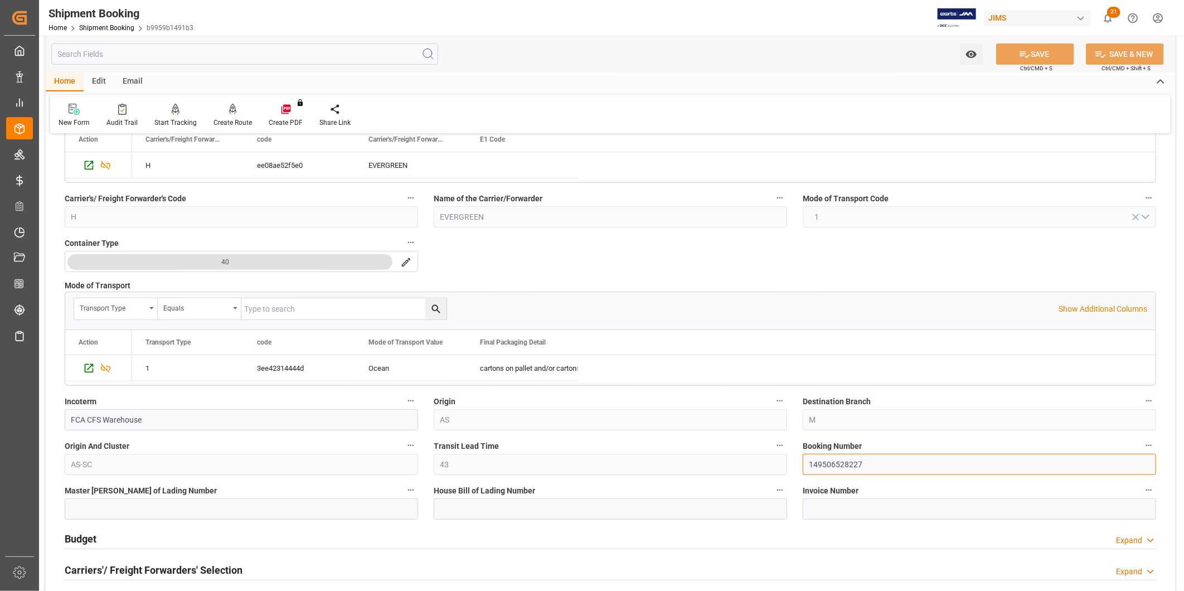
drag, startPoint x: 865, startPoint y: 466, endPoint x: 763, endPoint y: 453, distance: 103.4
click at [763, 453] on div "Quote Ready In-Transit Delivered Completed Cancelled References Expand JAM Refe…" at bounding box center [610, 418] width 1129 height 920
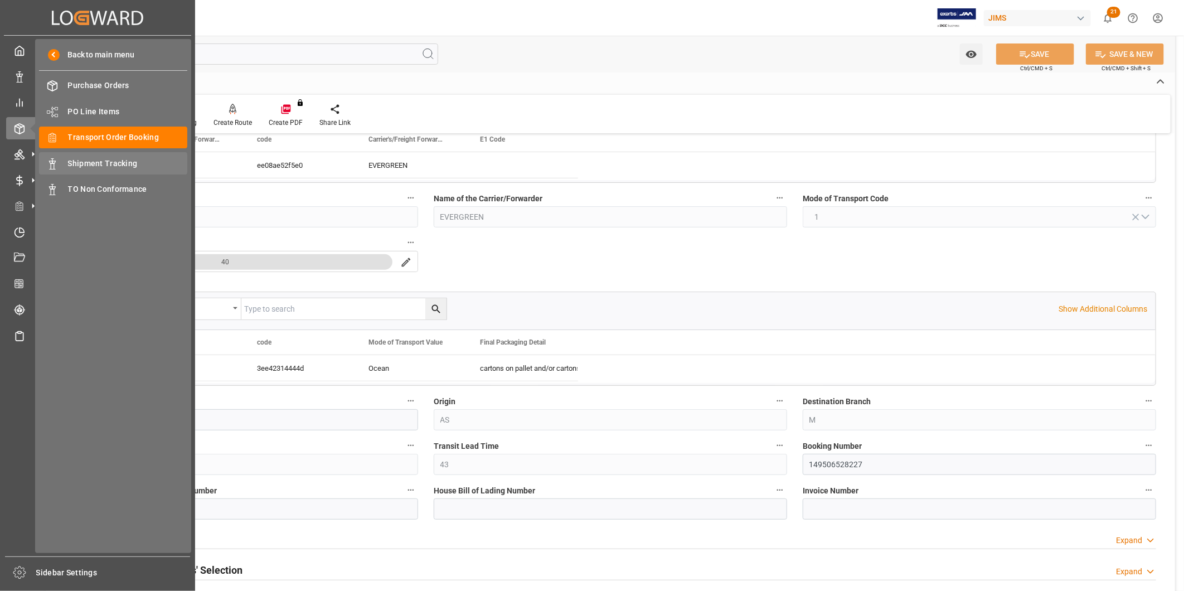
click at [121, 162] on span "Shipment Tracking" at bounding box center [128, 164] width 120 height 12
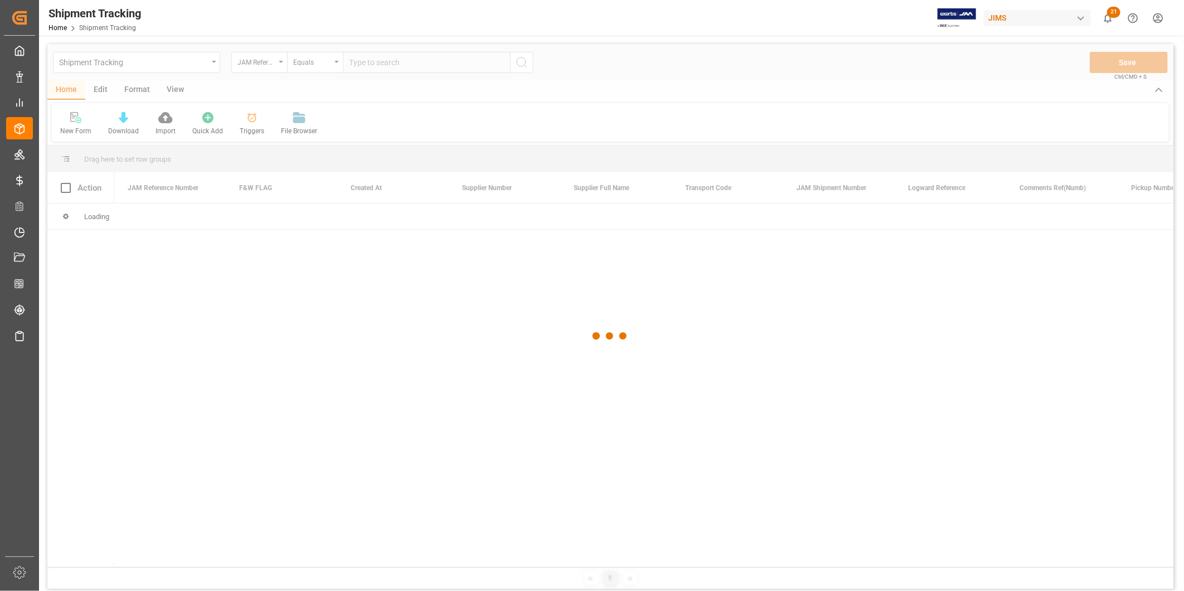
click at [434, 69] on div at bounding box center [610, 336] width 1126 height 584
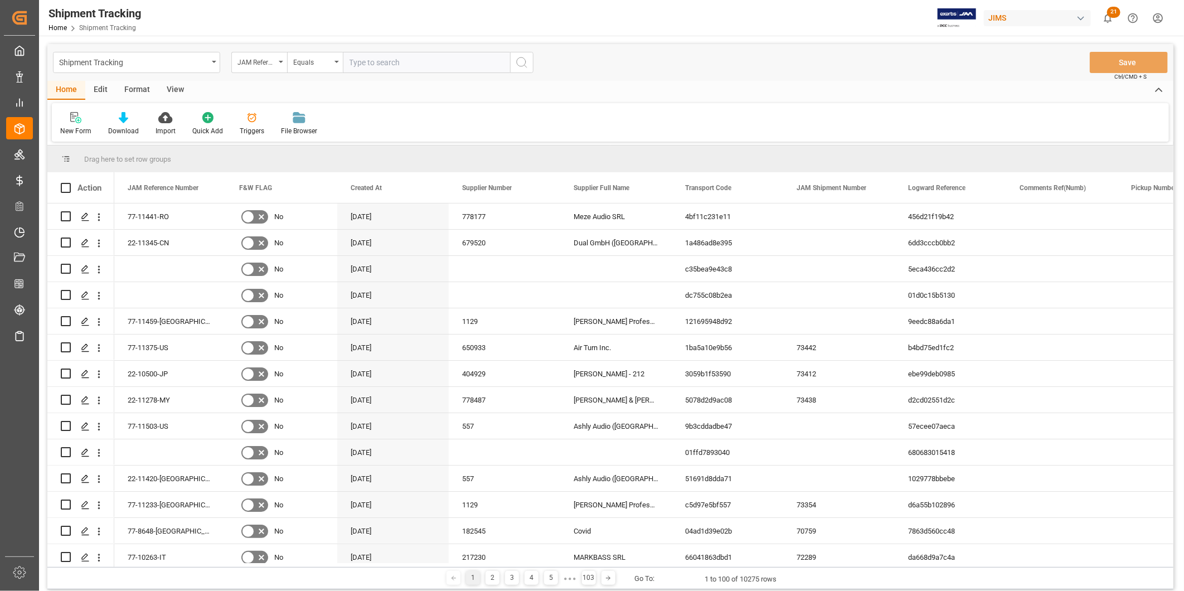
click at [436, 68] on input "text" at bounding box center [426, 62] width 167 height 21
paste input "77-10446-CN"
type input "77-10446-CN"
click at [515, 65] on button "search button" at bounding box center [521, 62] width 23 height 21
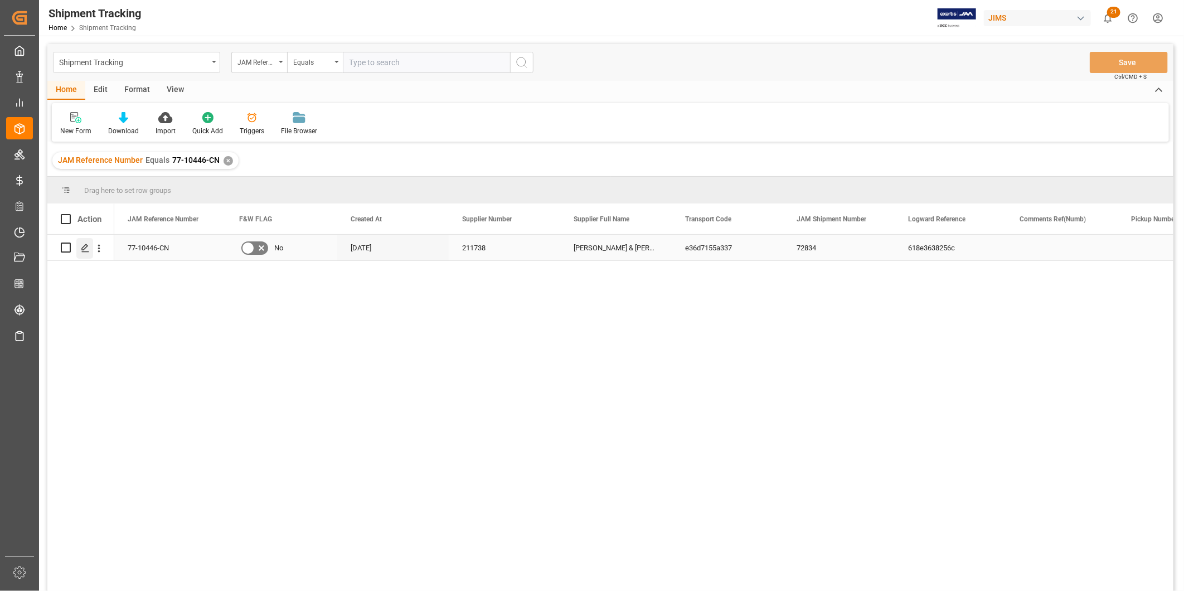
click at [83, 251] on icon "Press SPACE to select this row." at bounding box center [85, 248] width 9 height 9
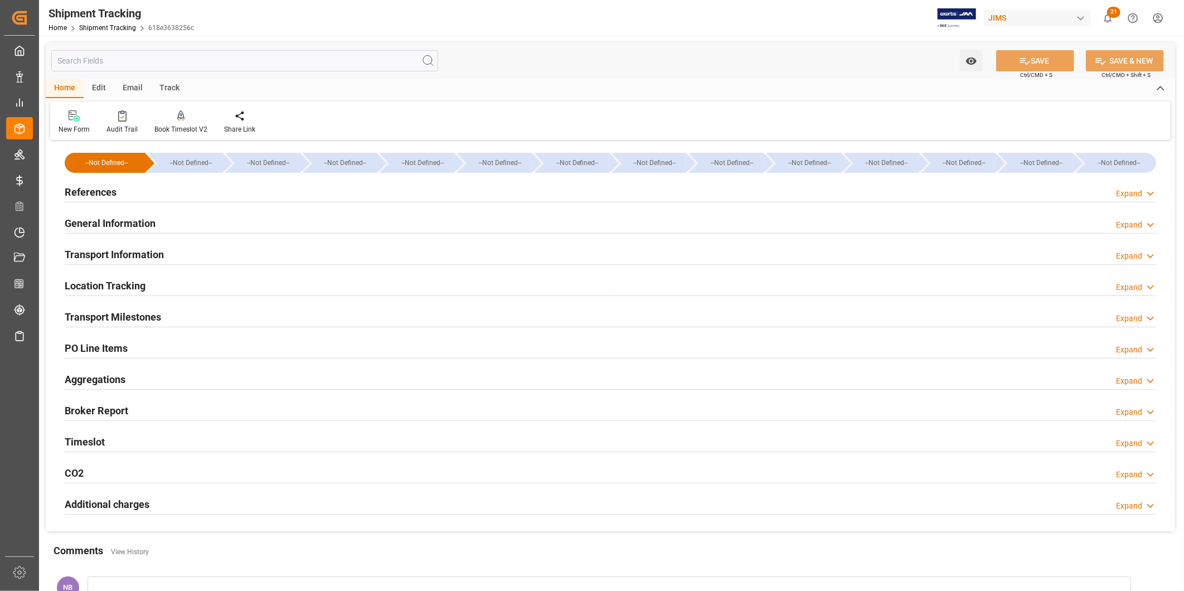
click at [114, 212] on div "General Information" at bounding box center [110, 222] width 91 height 21
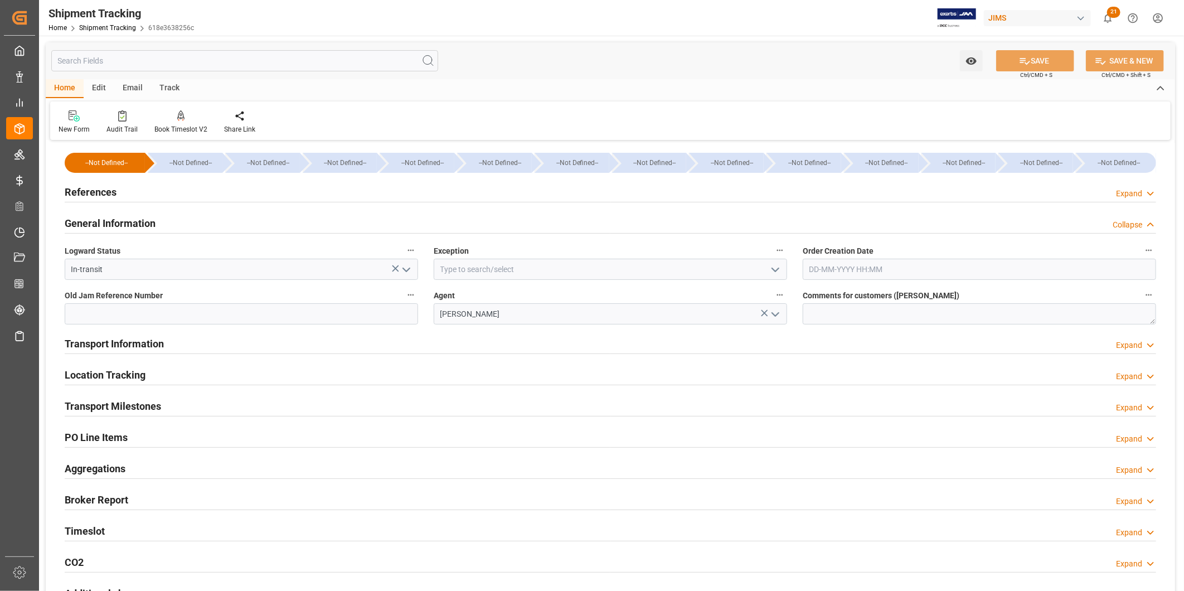
click at [108, 192] on h2 "References" at bounding box center [91, 192] width 52 height 15
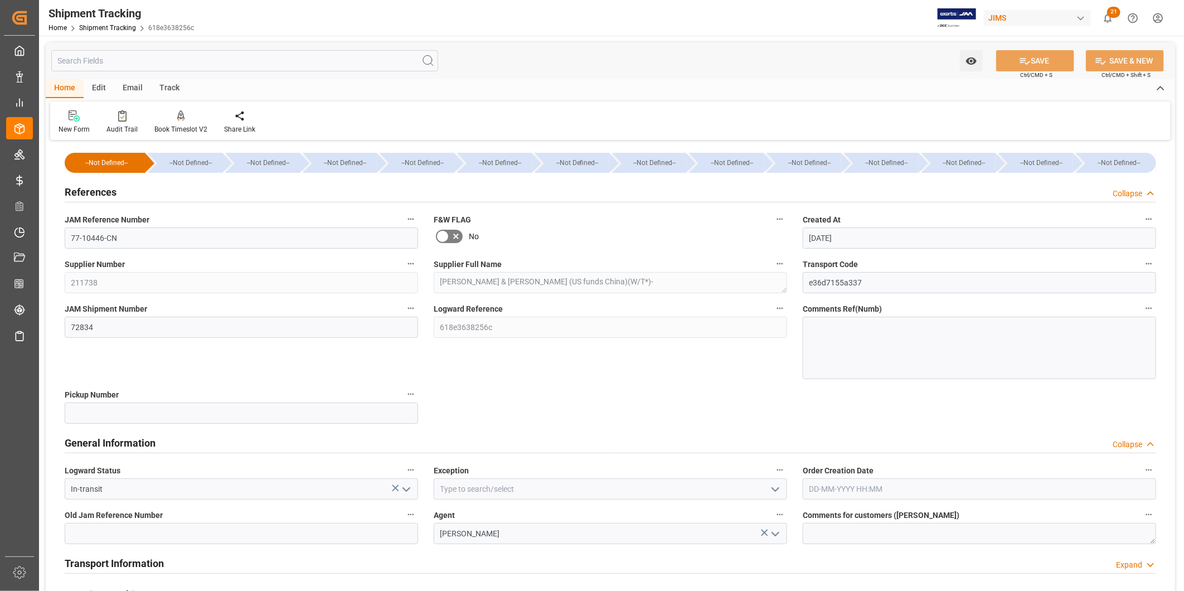
click at [108, 192] on h2 "References" at bounding box center [91, 192] width 52 height 15
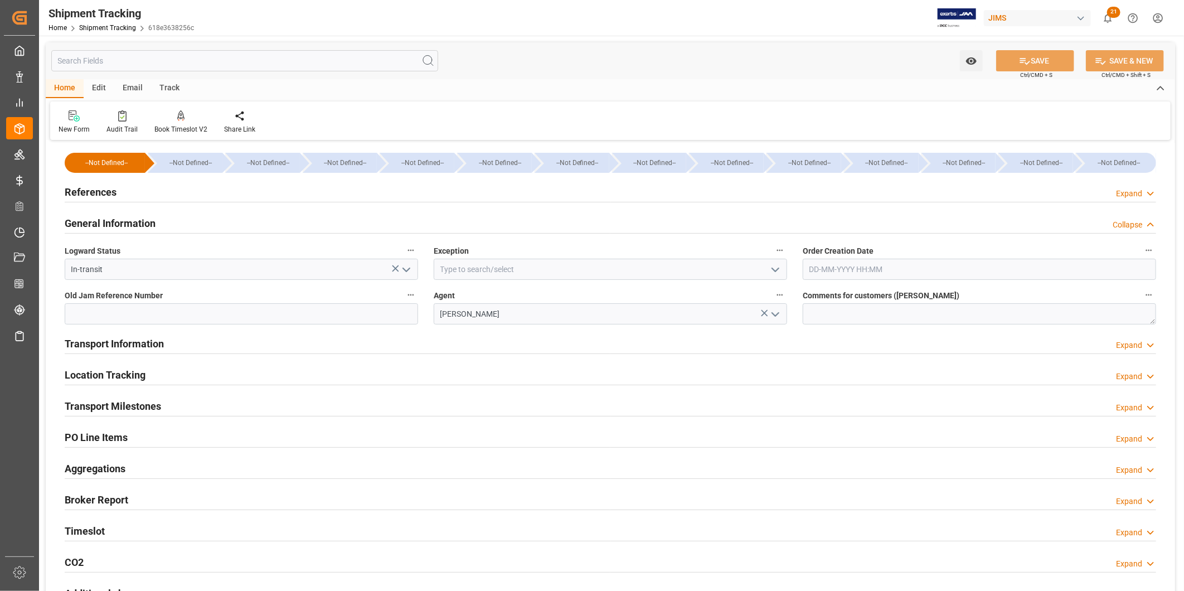
click at [116, 222] on h2 "General Information" at bounding box center [110, 223] width 91 height 15
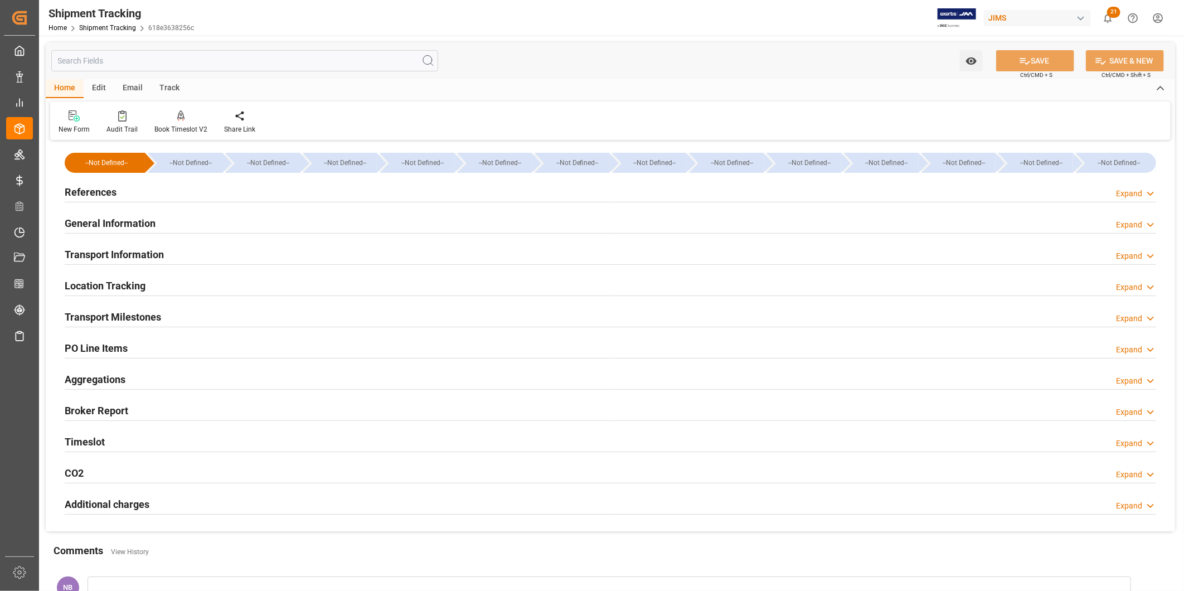
click at [120, 224] on h2 "General Information" at bounding box center [110, 223] width 91 height 15
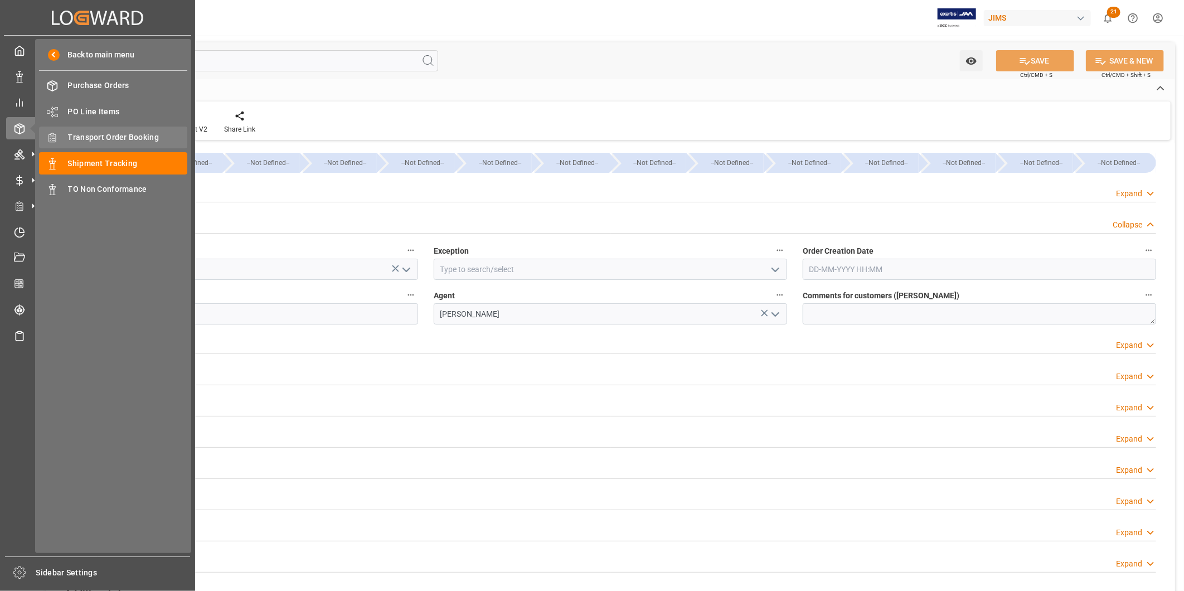
click at [96, 135] on span "Transport Order Booking" at bounding box center [128, 138] width 120 height 12
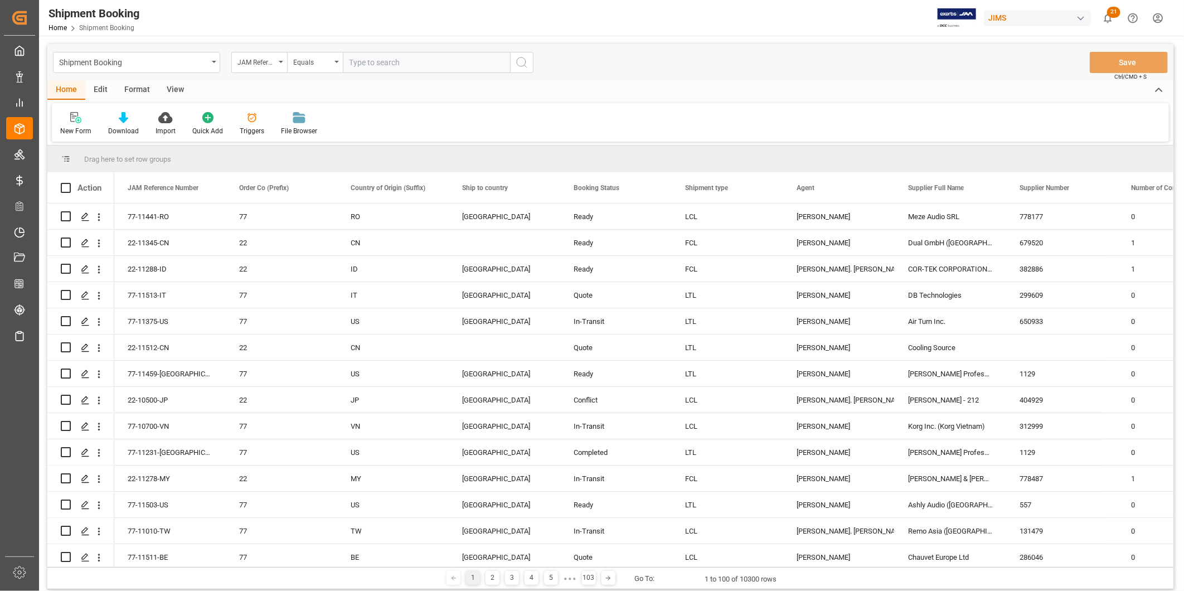
click at [472, 65] on input "text" at bounding box center [426, 62] width 167 height 21
type input "77-10446-CN"
click at [522, 64] on icon "search button" at bounding box center [521, 62] width 13 height 13
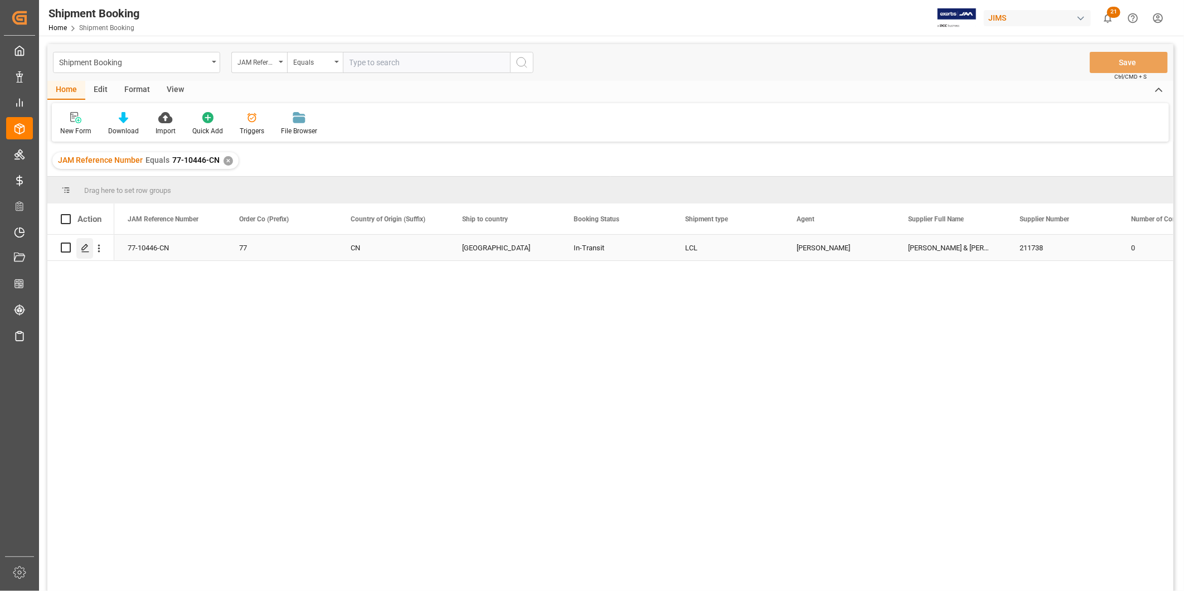
click at [81, 244] on icon "Press SPACE to select this row." at bounding box center [85, 248] width 9 height 9
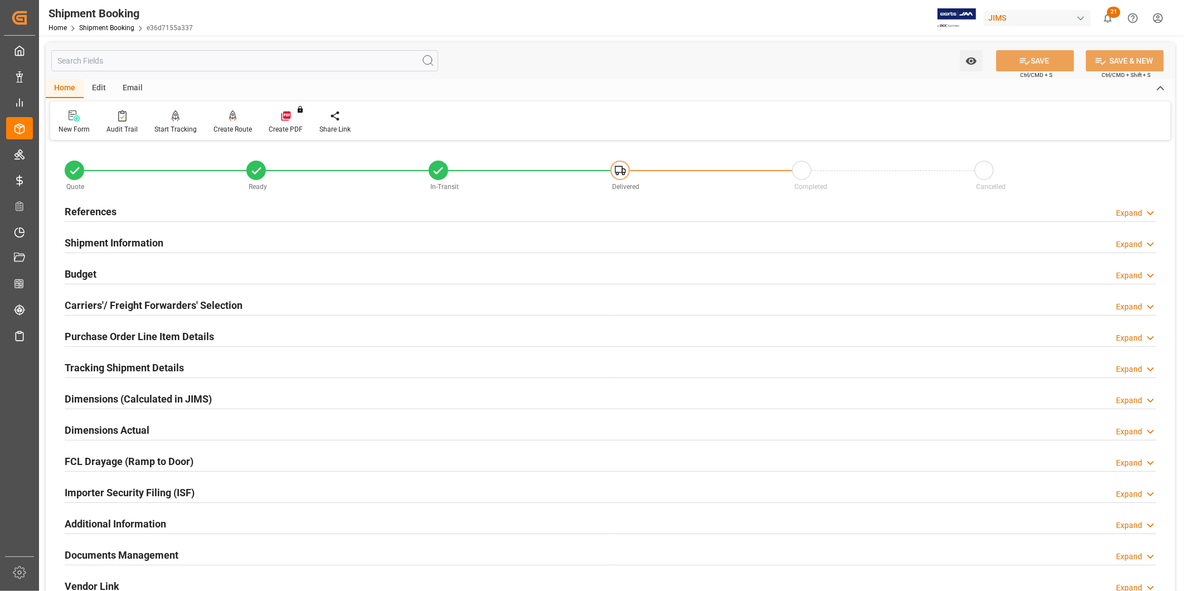
click at [119, 237] on h2 "Shipment Information" at bounding box center [114, 242] width 99 height 15
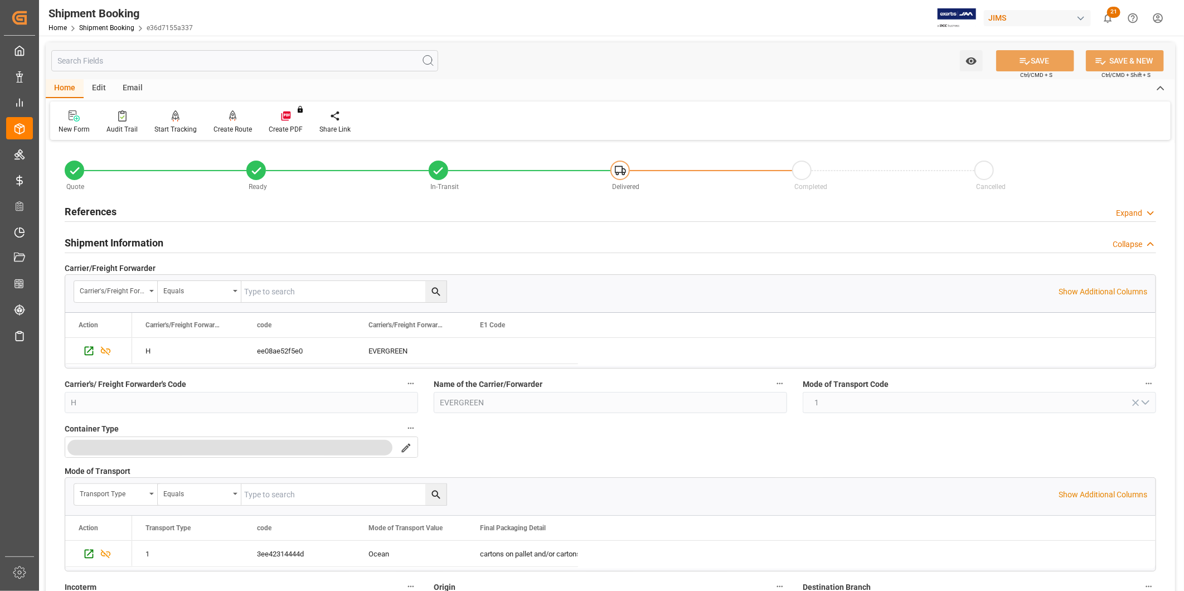
click at [138, 244] on h2 "Shipment Information" at bounding box center [114, 242] width 99 height 15
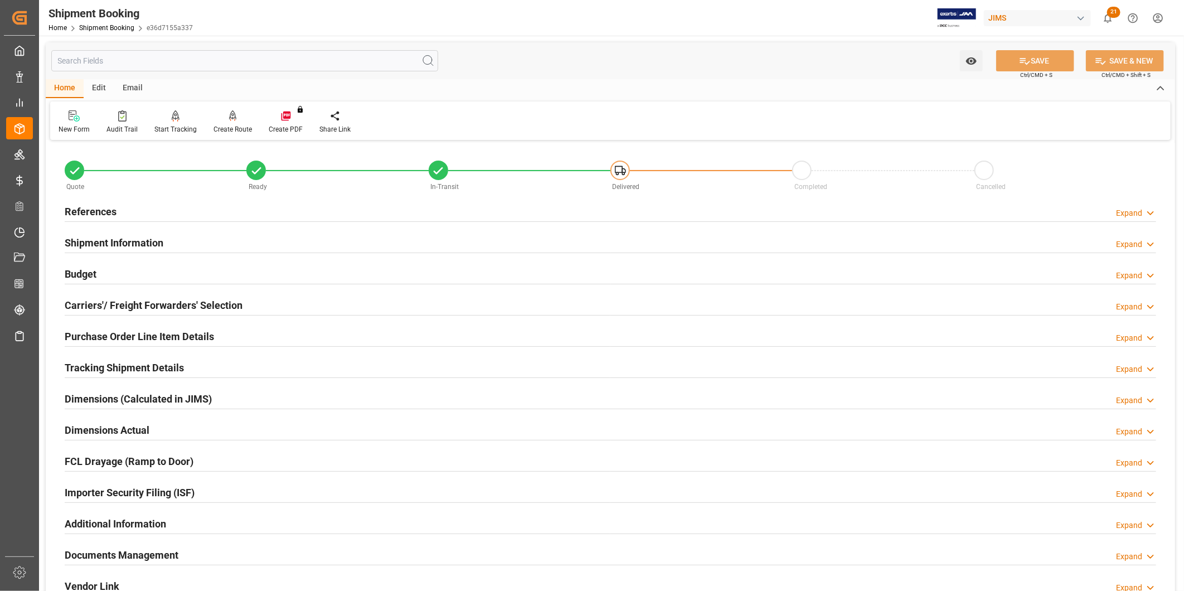
click at [111, 230] on div "Shipment Information Expand" at bounding box center [610, 242] width 1107 height 31
click at [123, 236] on h2 "Shipment Information" at bounding box center [114, 242] width 99 height 15
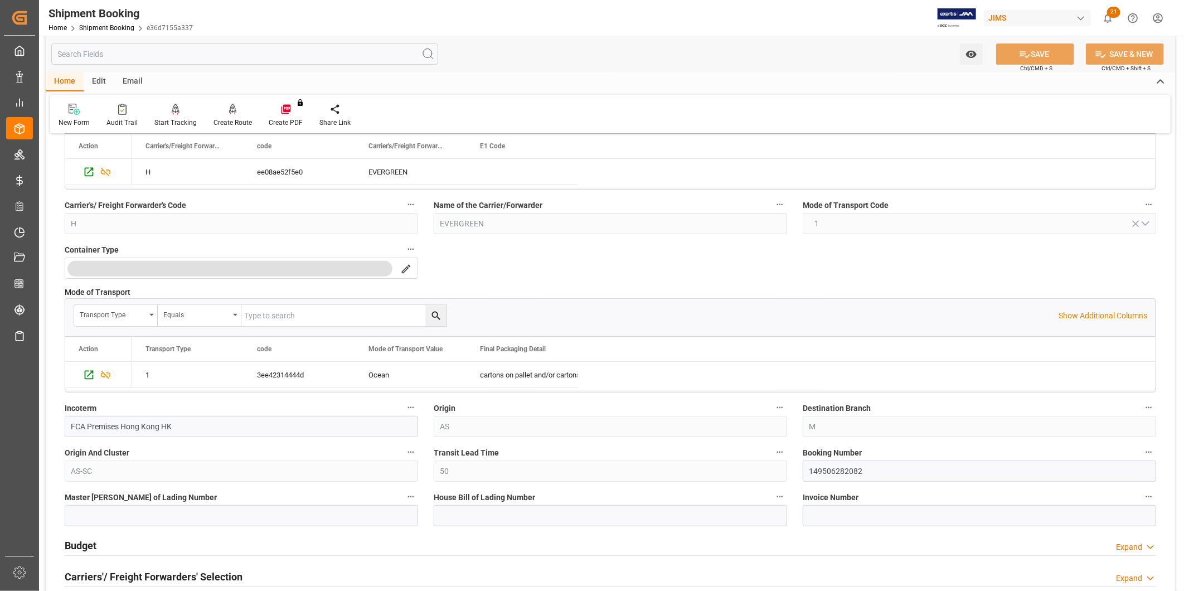
scroll to position [186, 0]
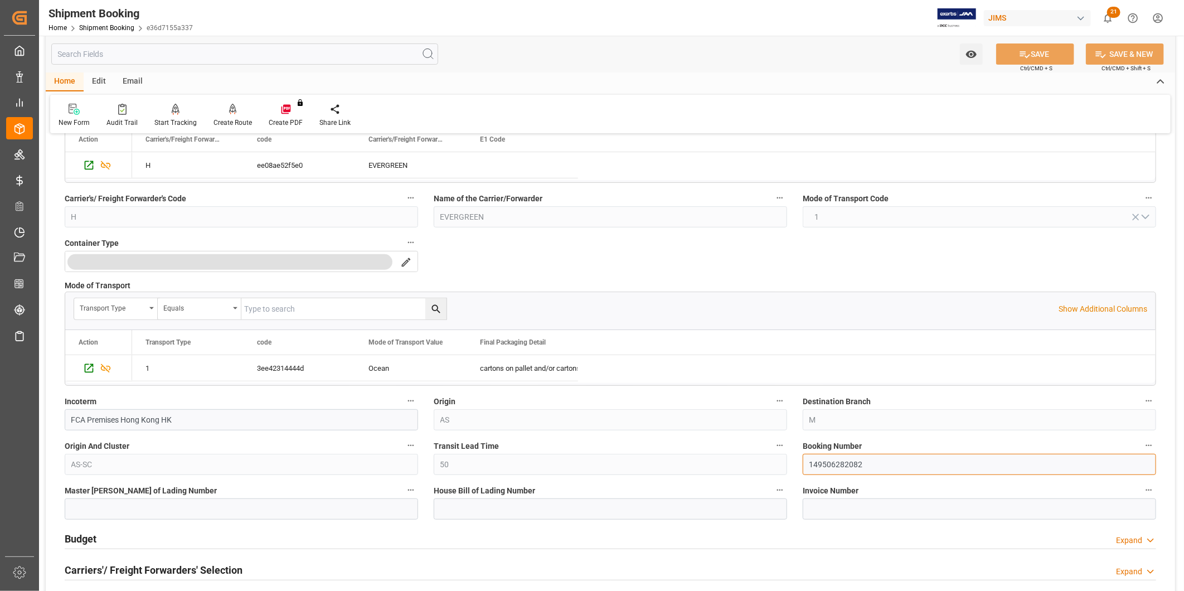
click at [717, 460] on div "Quote Ready In-Transit Delivered Completed Cancelled References Expand JAM Refe…" at bounding box center [610, 418] width 1129 height 920
